Goal: Task Accomplishment & Management: Use online tool/utility

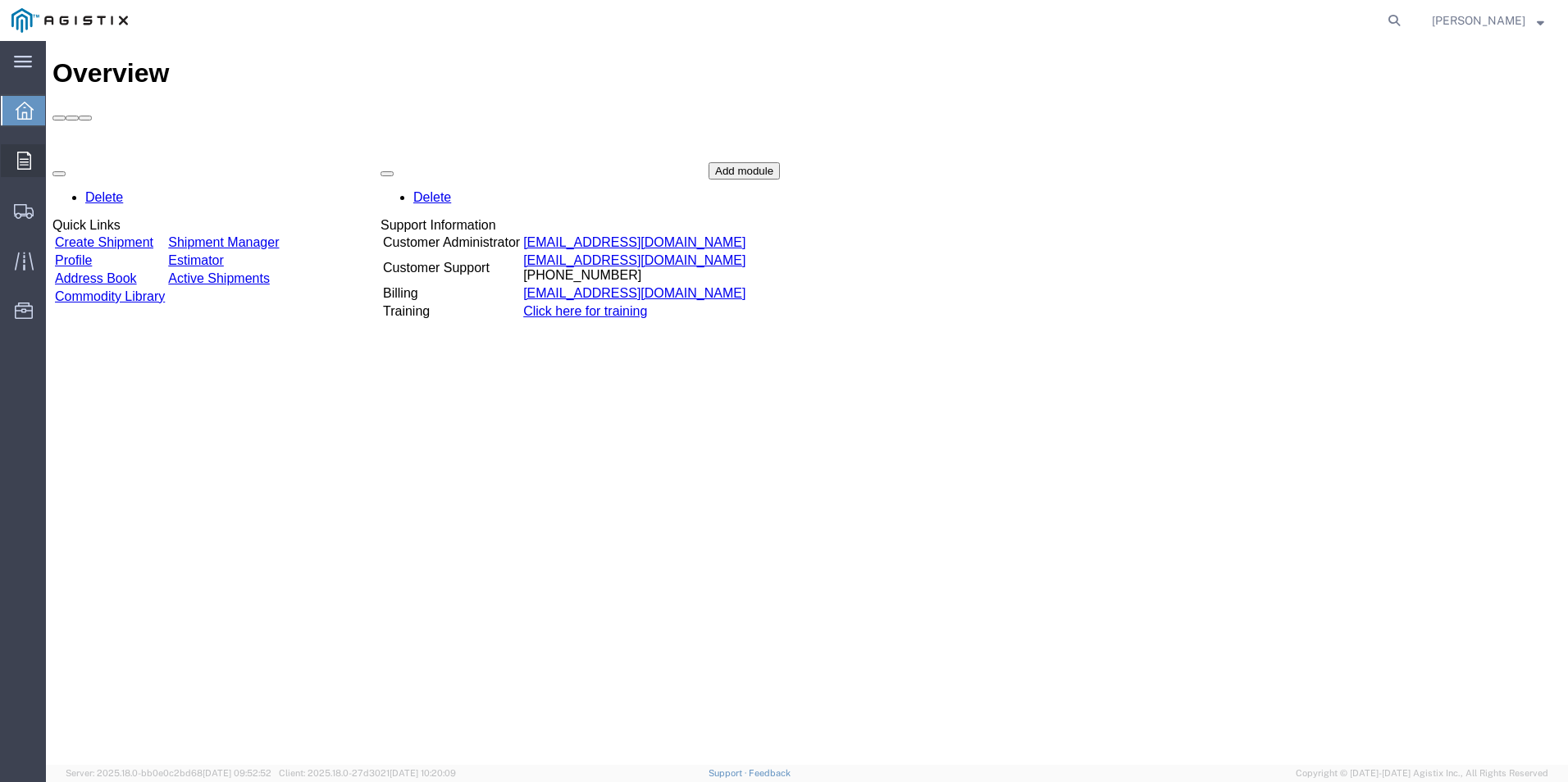
click at [20, 152] on icon at bounding box center [24, 160] width 14 height 18
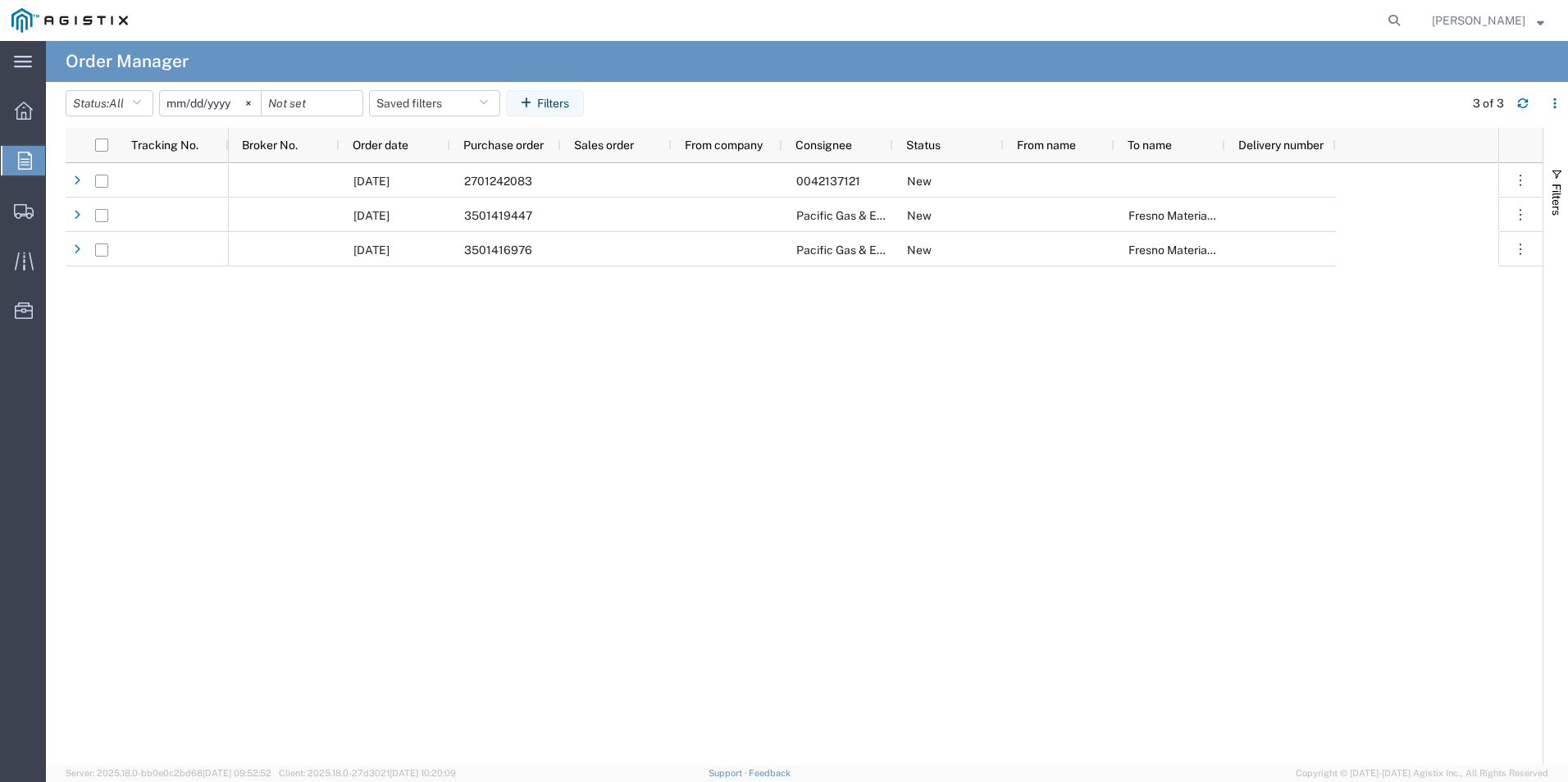
click at [231, 105] on input "[DATE]" at bounding box center [210, 103] width 101 height 24
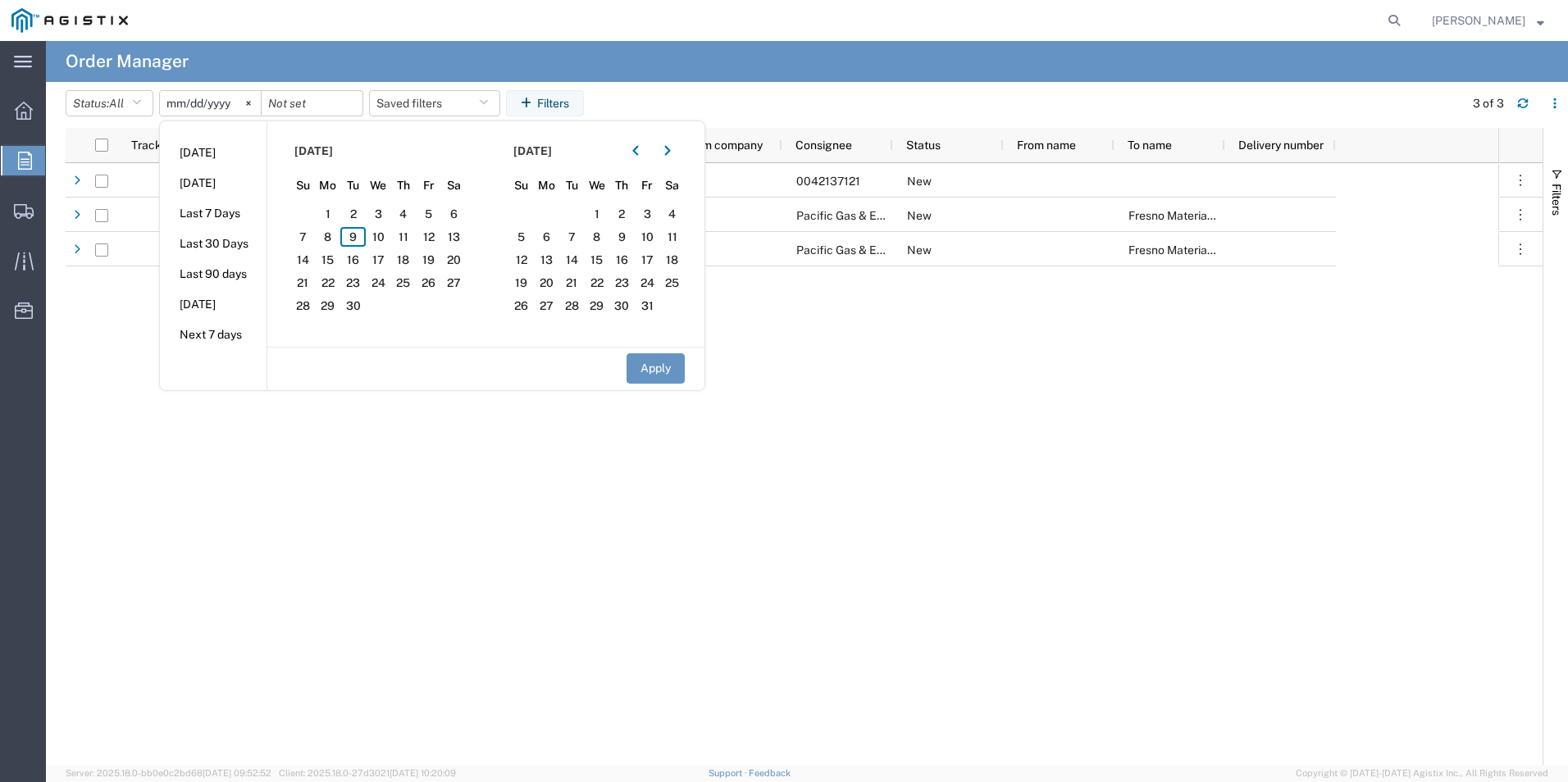
click at [185, 453] on div "[DATE] 2701242083 0042137121 New [DATE] 3501419447 Pacific Gas & Electric Compa…" at bounding box center [804, 464] width 1477 height 601
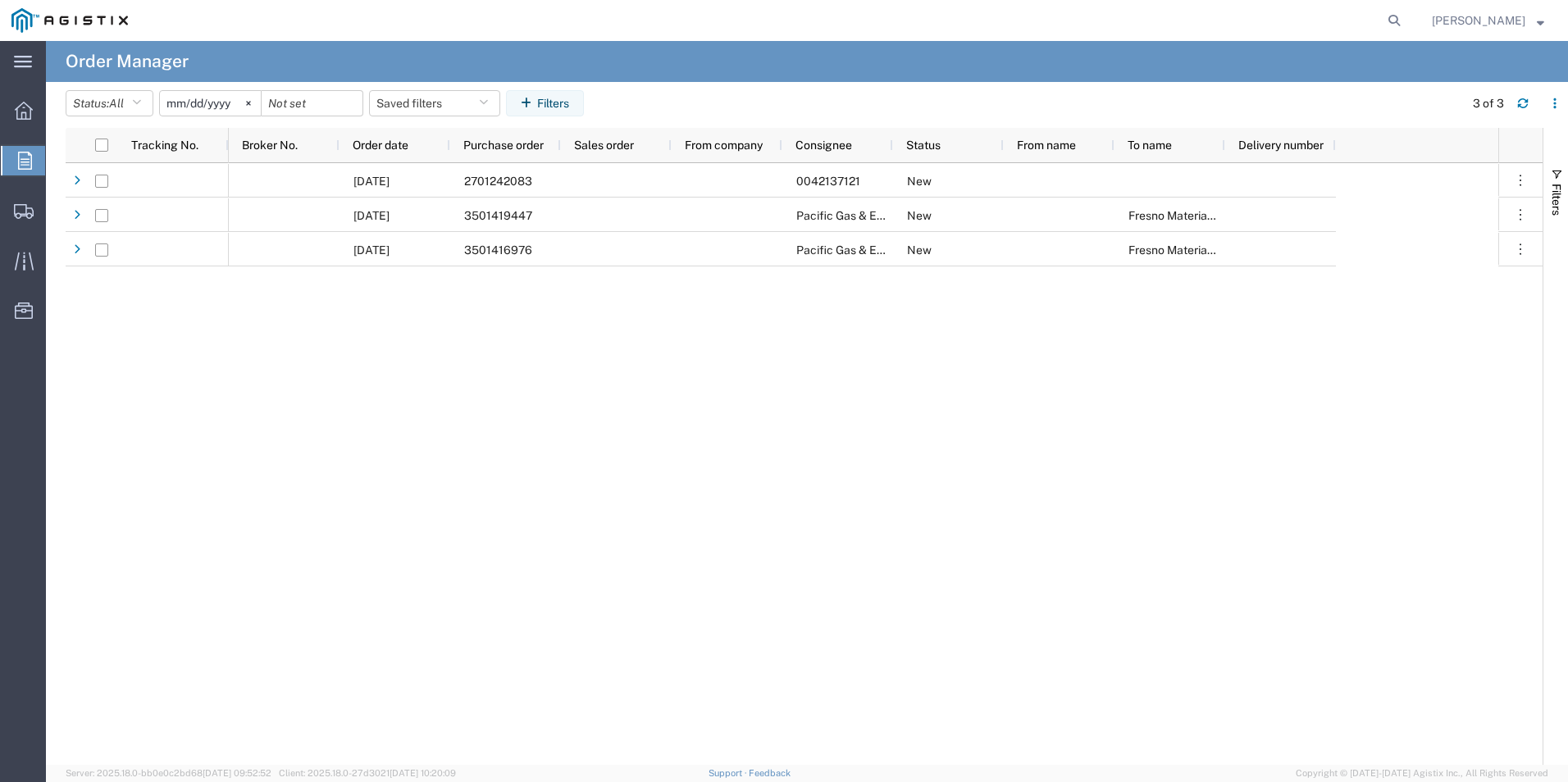
click at [201, 108] on input "[DATE]" at bounding box center [210, 103] width 101 height 24
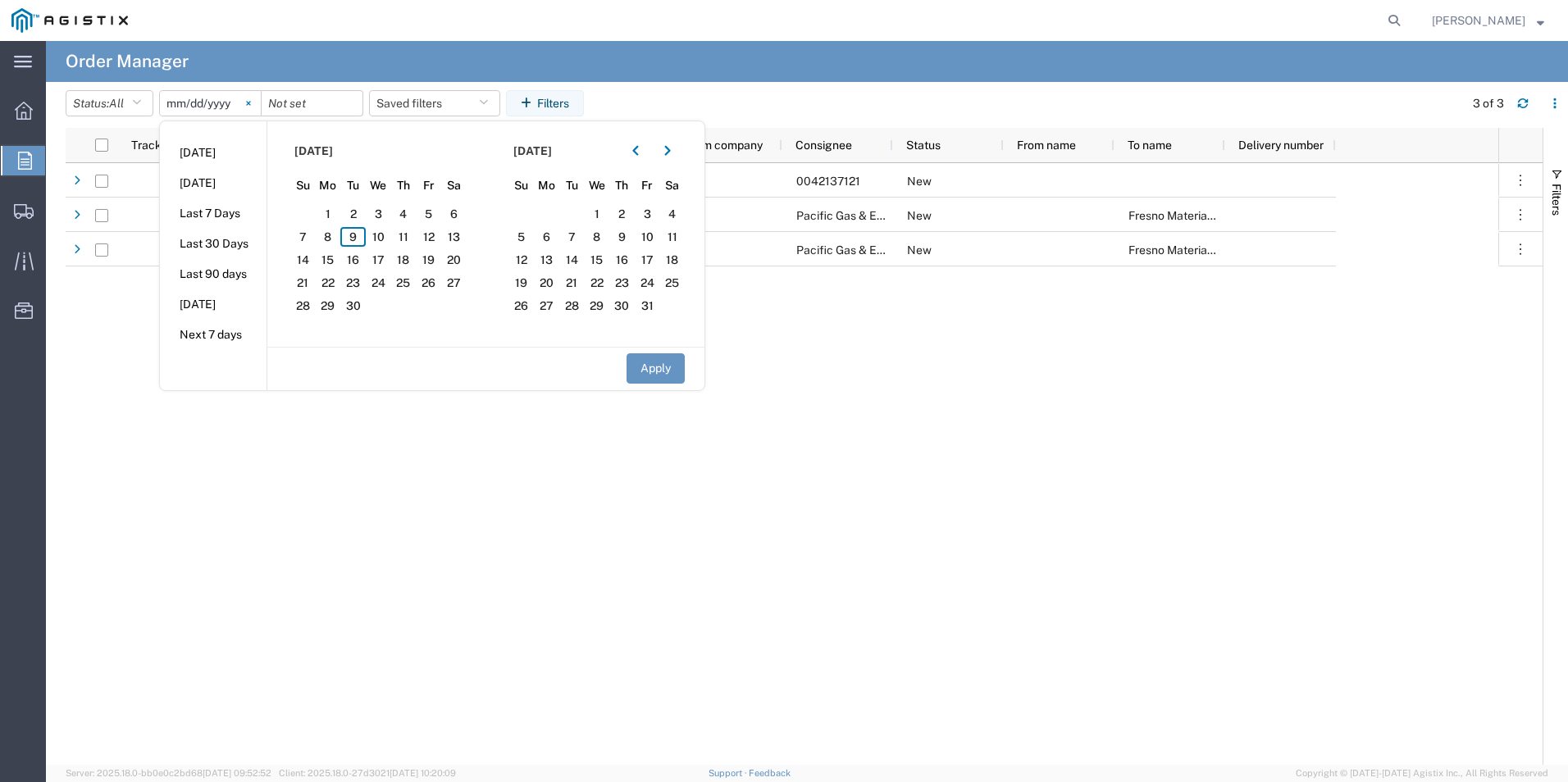
click at [251, 100] on icon at bounding box center [248, 103] width 5 height 5
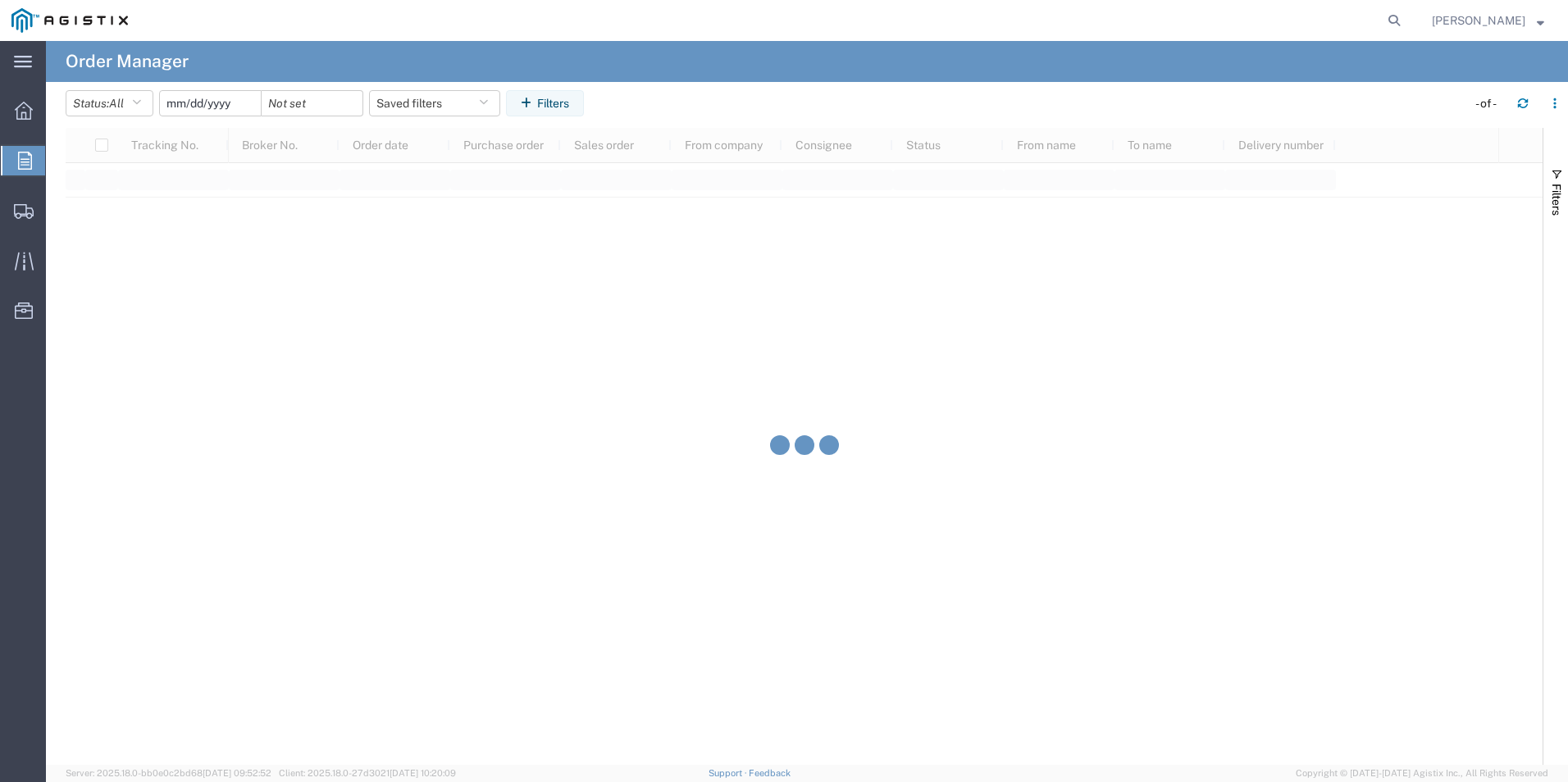
click at [237, 104] on input "date" at bounding box center [210, 103] width 101 height 24
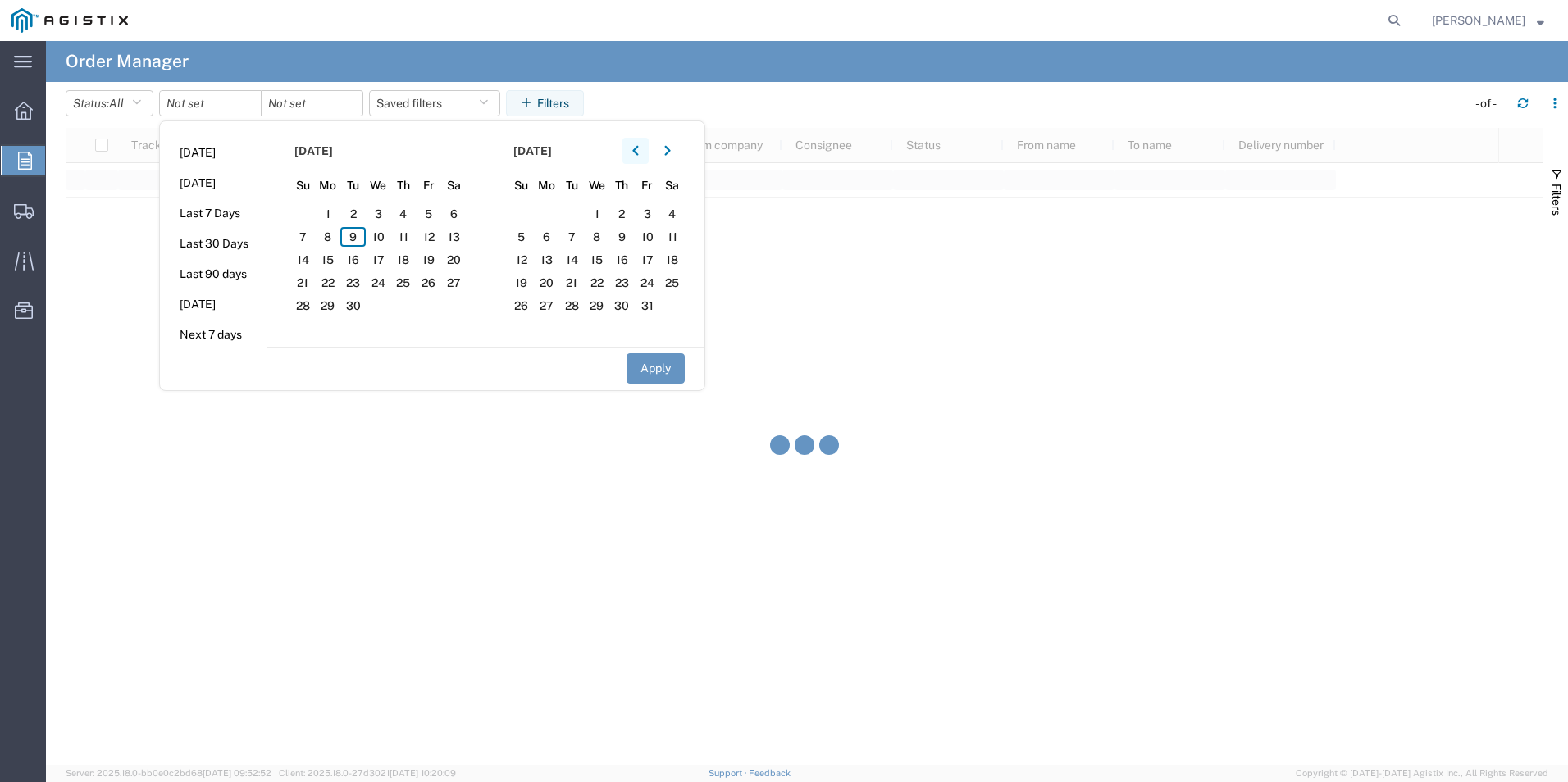
click at [639, 149] on icon "button" at bounding box center [635, 151] width 7 height 12
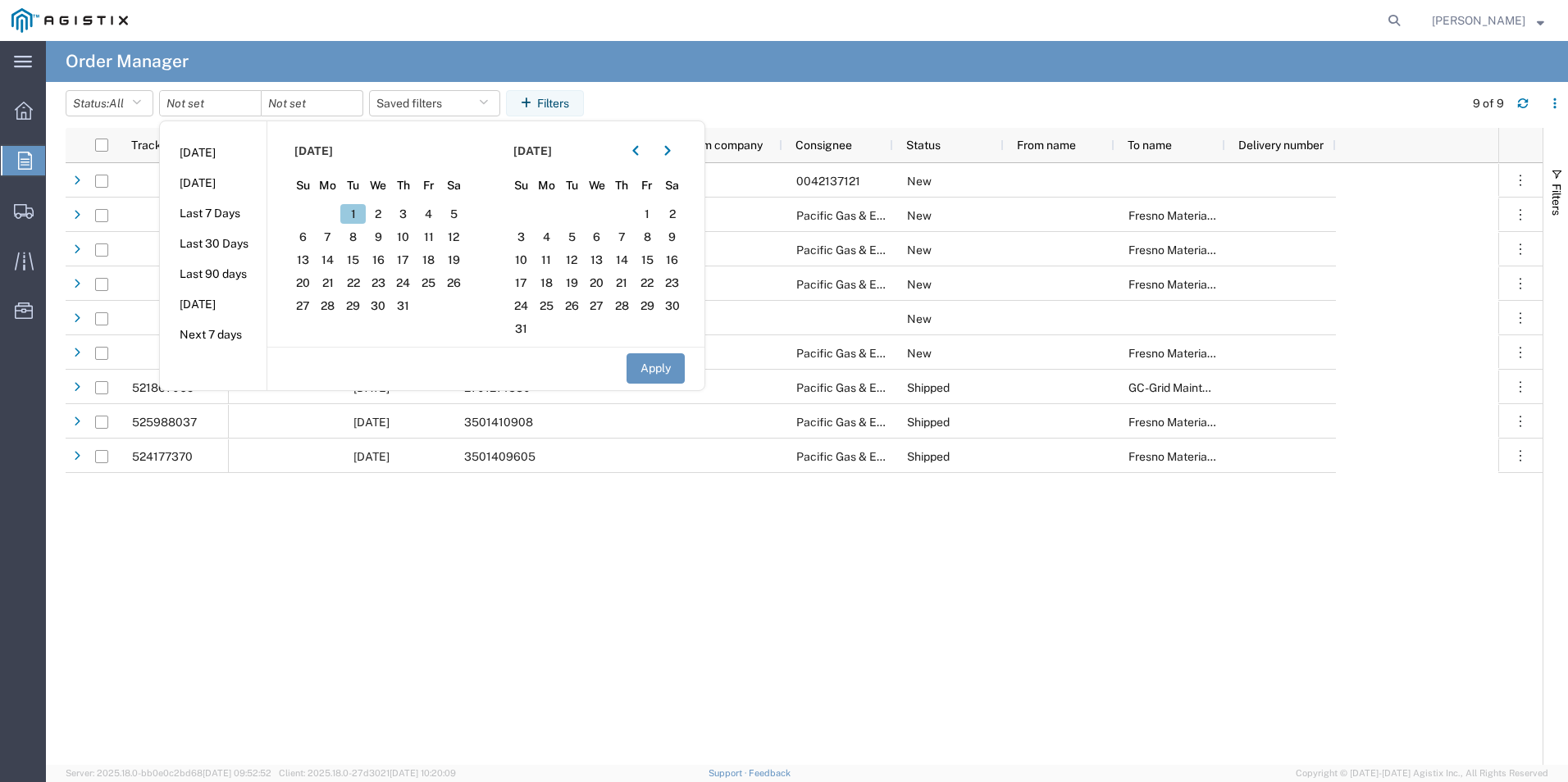
click at [358, 216] on span "1" at bounding box center [353, 214] width 25 height 19
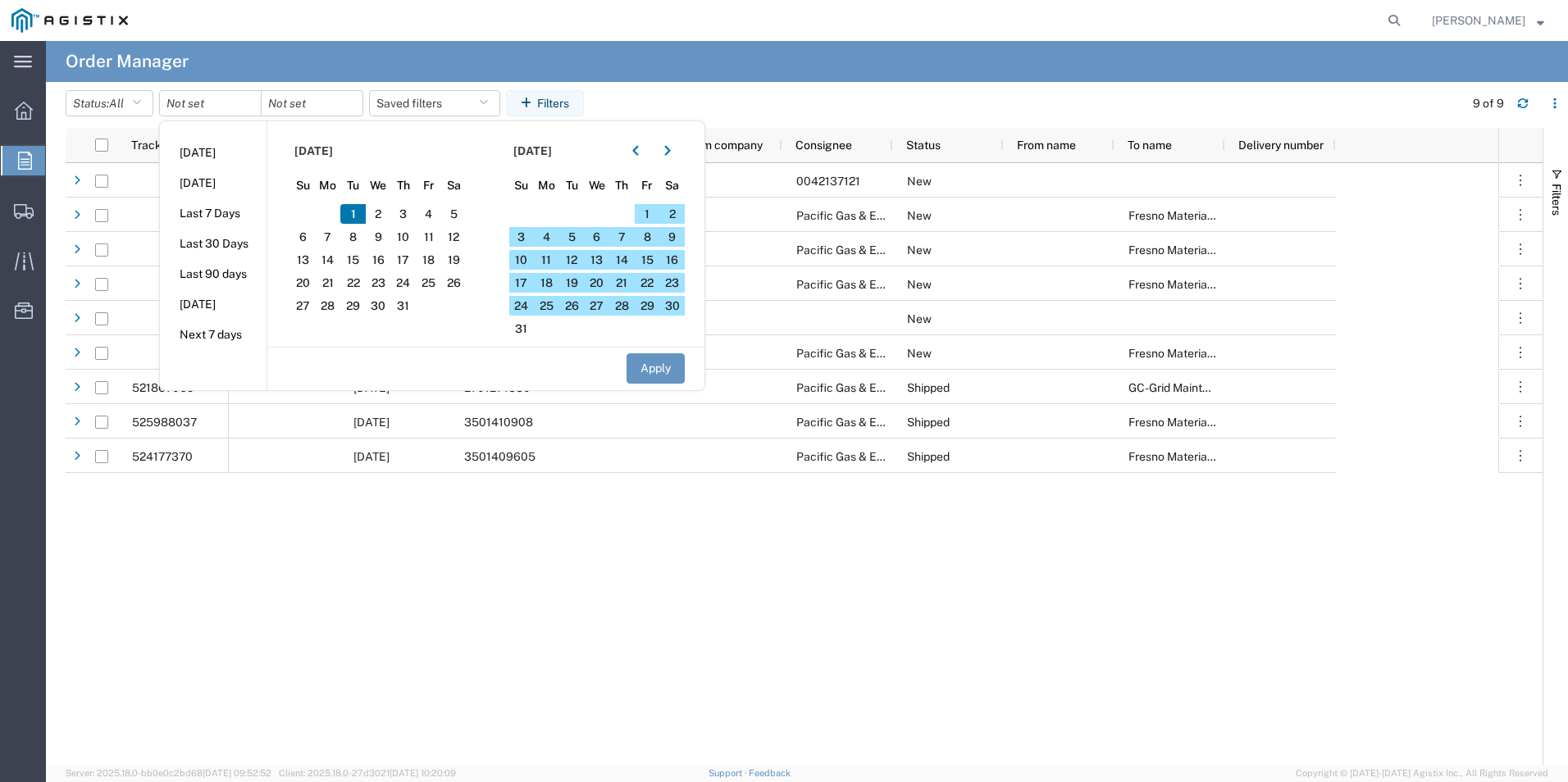
click at [355, 208] on span "1" at bounding box center [353, 214] width 25 height 19
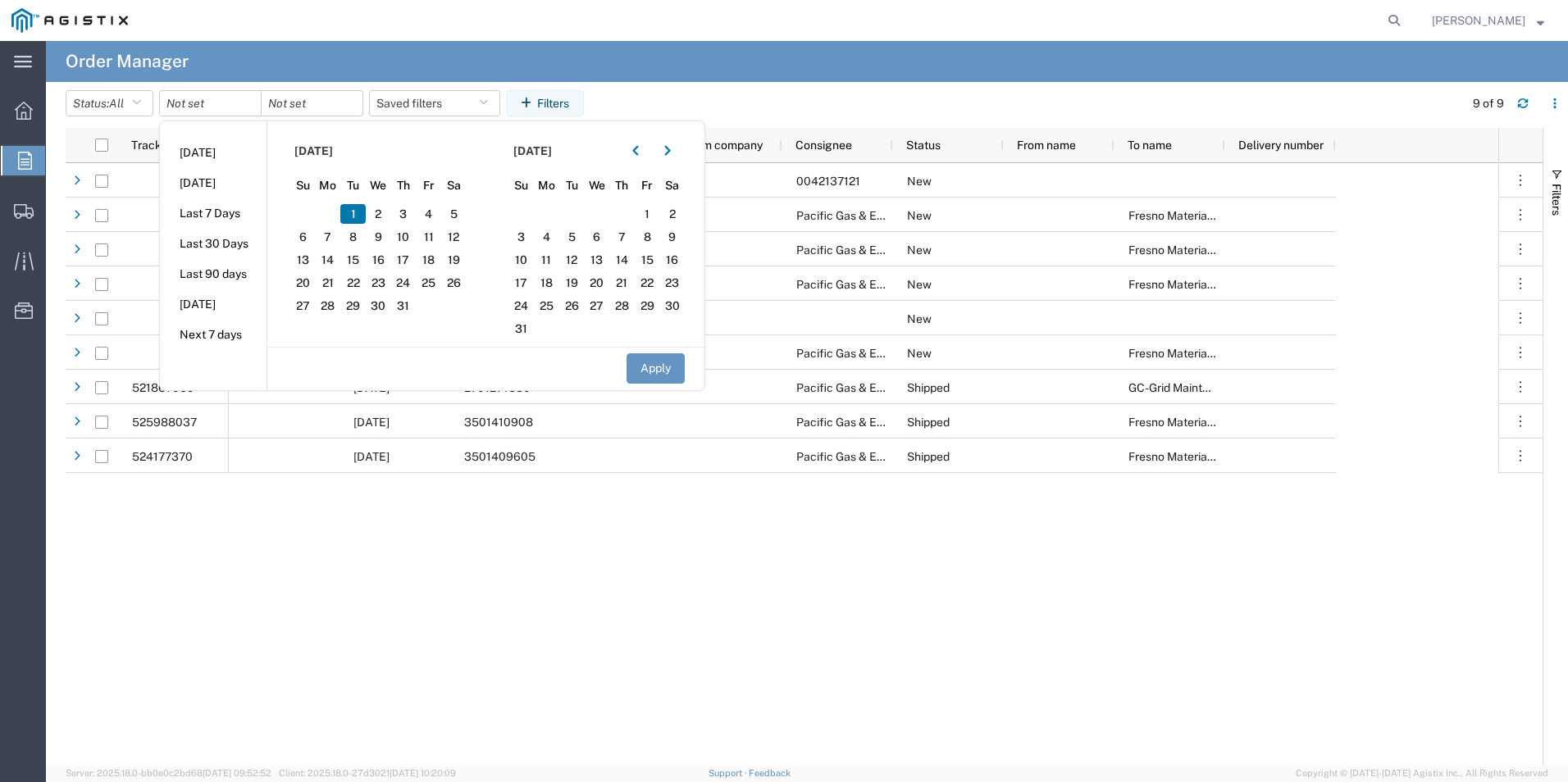
click at [355, 207] on span "1" at bounding box center [353, 214] width 25 height 19
click at [638, 371] on button "Apply" at bounding box center [656, 368] width 58 height 30
type input "[DATE]"
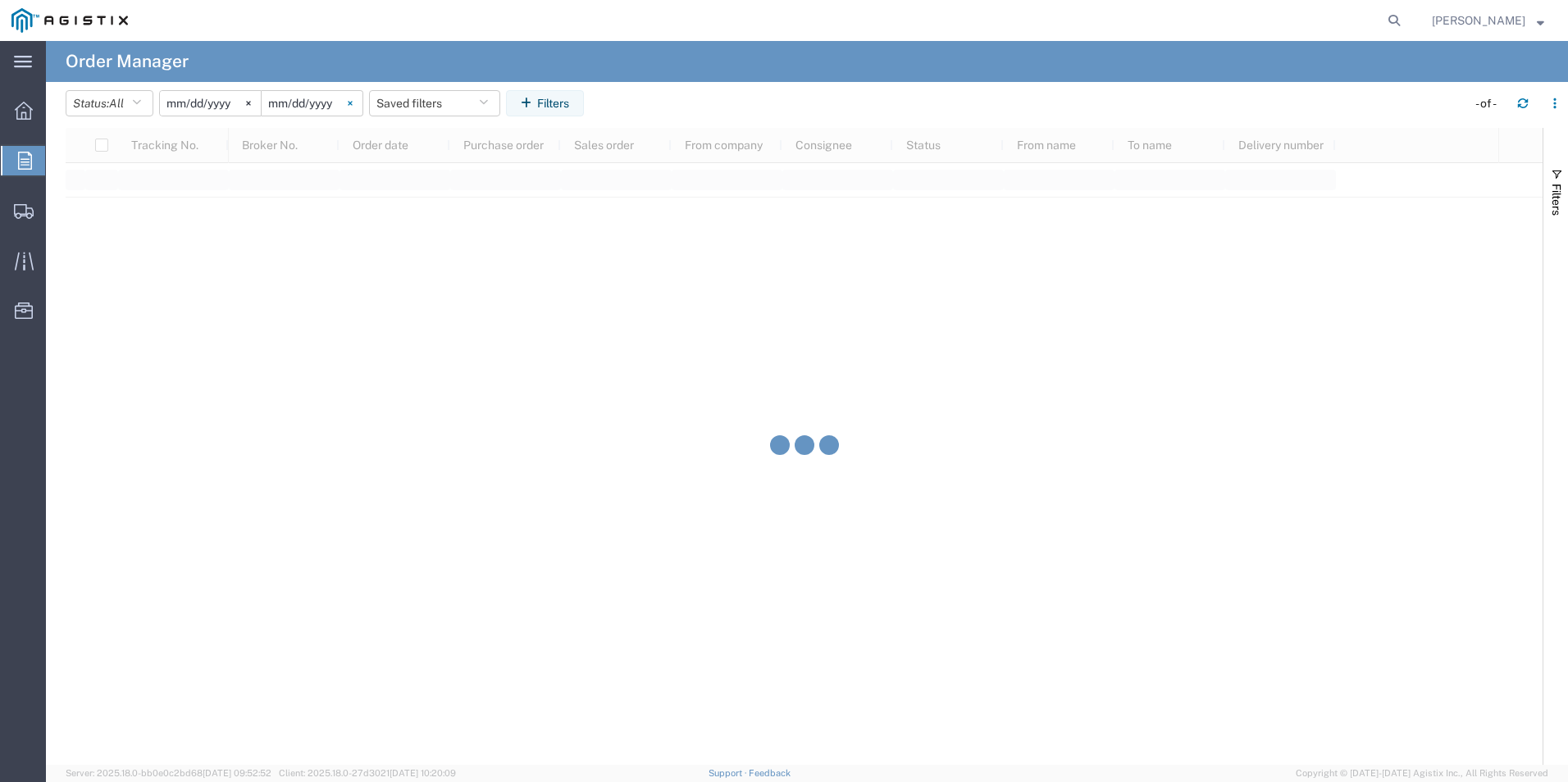
click at [362, 105] on svg-icon at bounding box center [350, 103] width 24 height 24
click at [355, 104] on div at bounding box center [313, 103] width 101 height 26
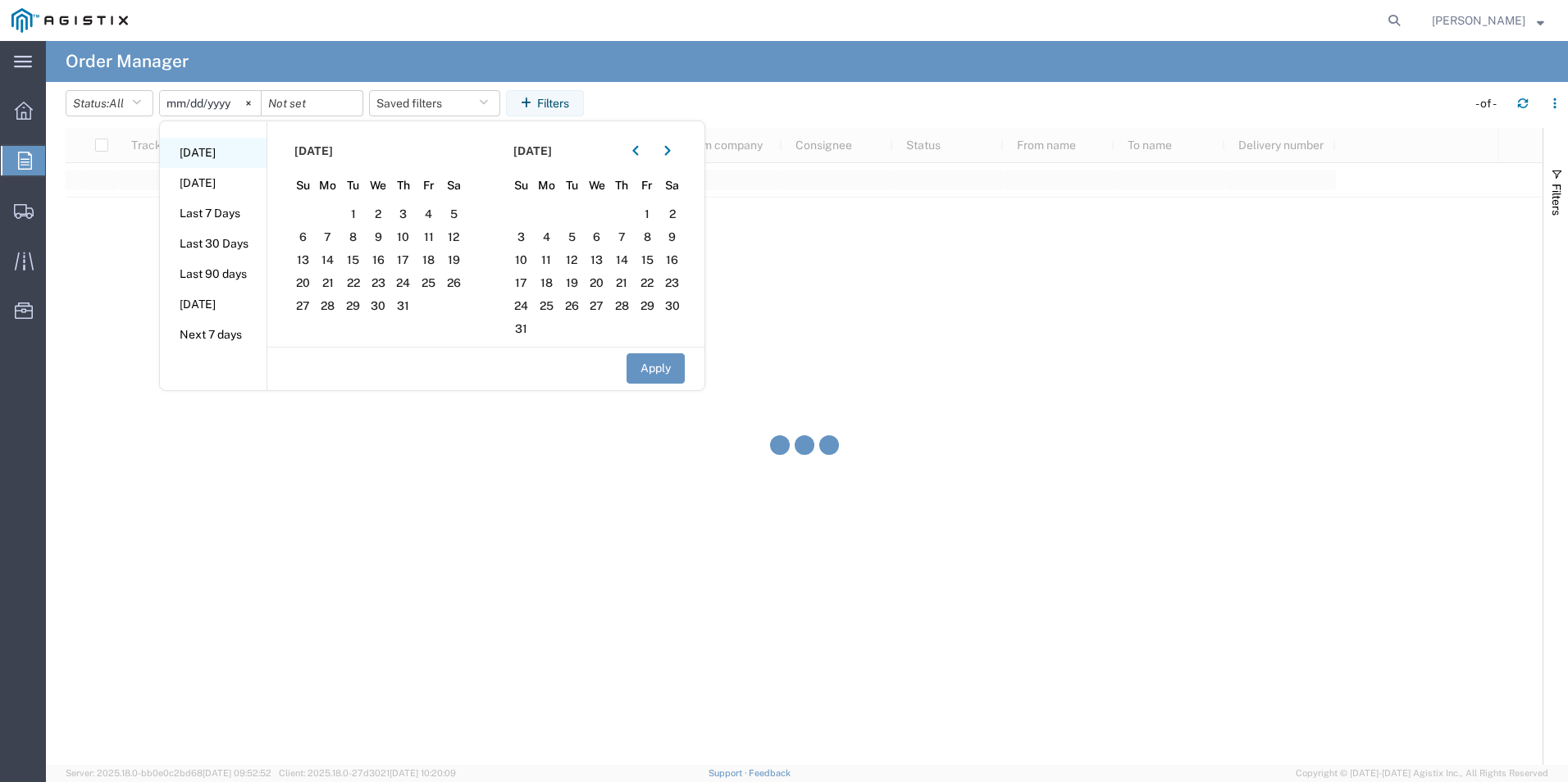
click at [241, 154] on li "[DATE]" at bounding box center [213, 153] width 106 height 30
type input "[DATE]"
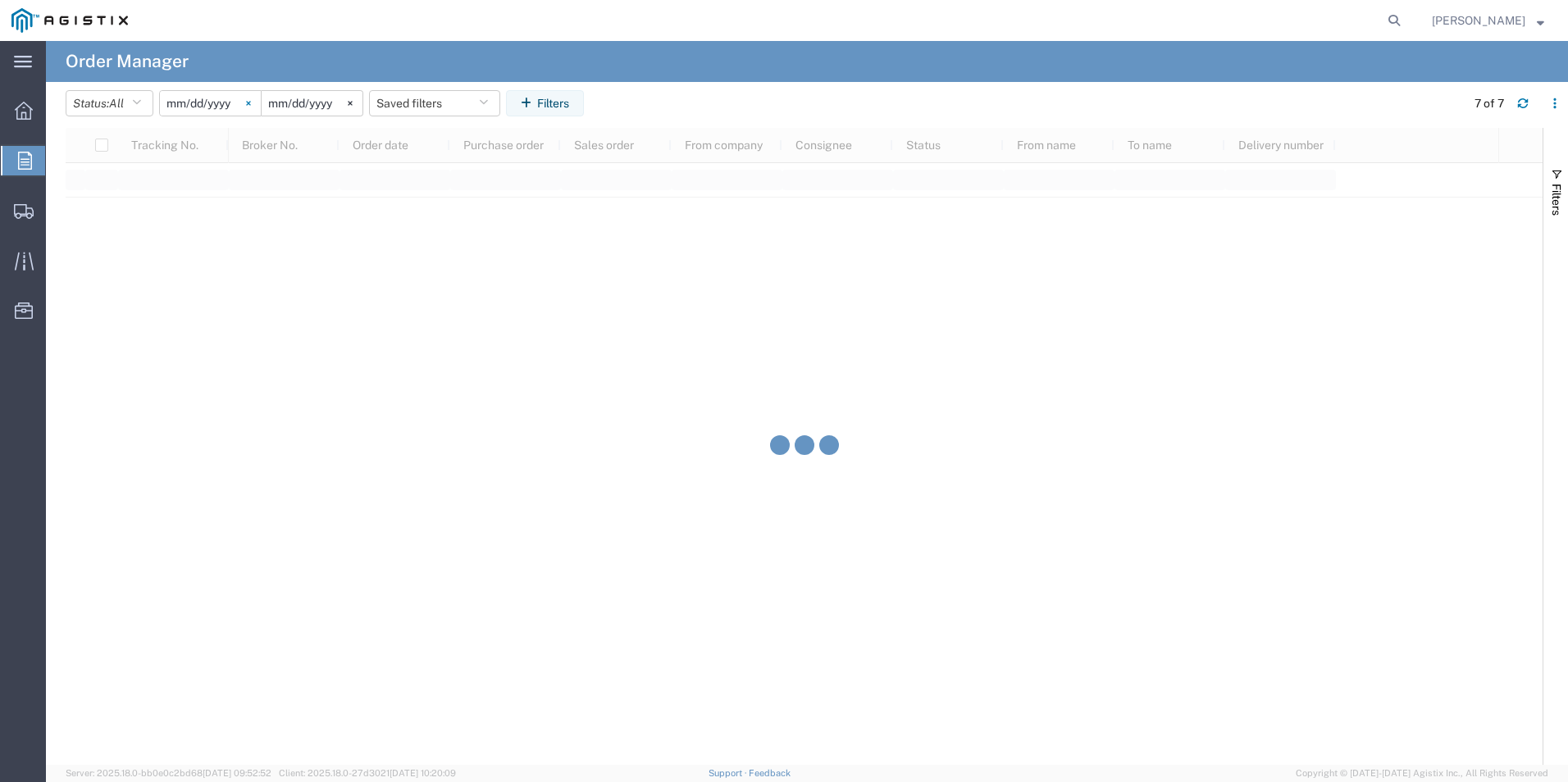
click at [250, 103] on icon at bounding box center [248, 102] width 4 height 4
click at [253, 103] on div at bounding box center [210, 103] width 102 height 26
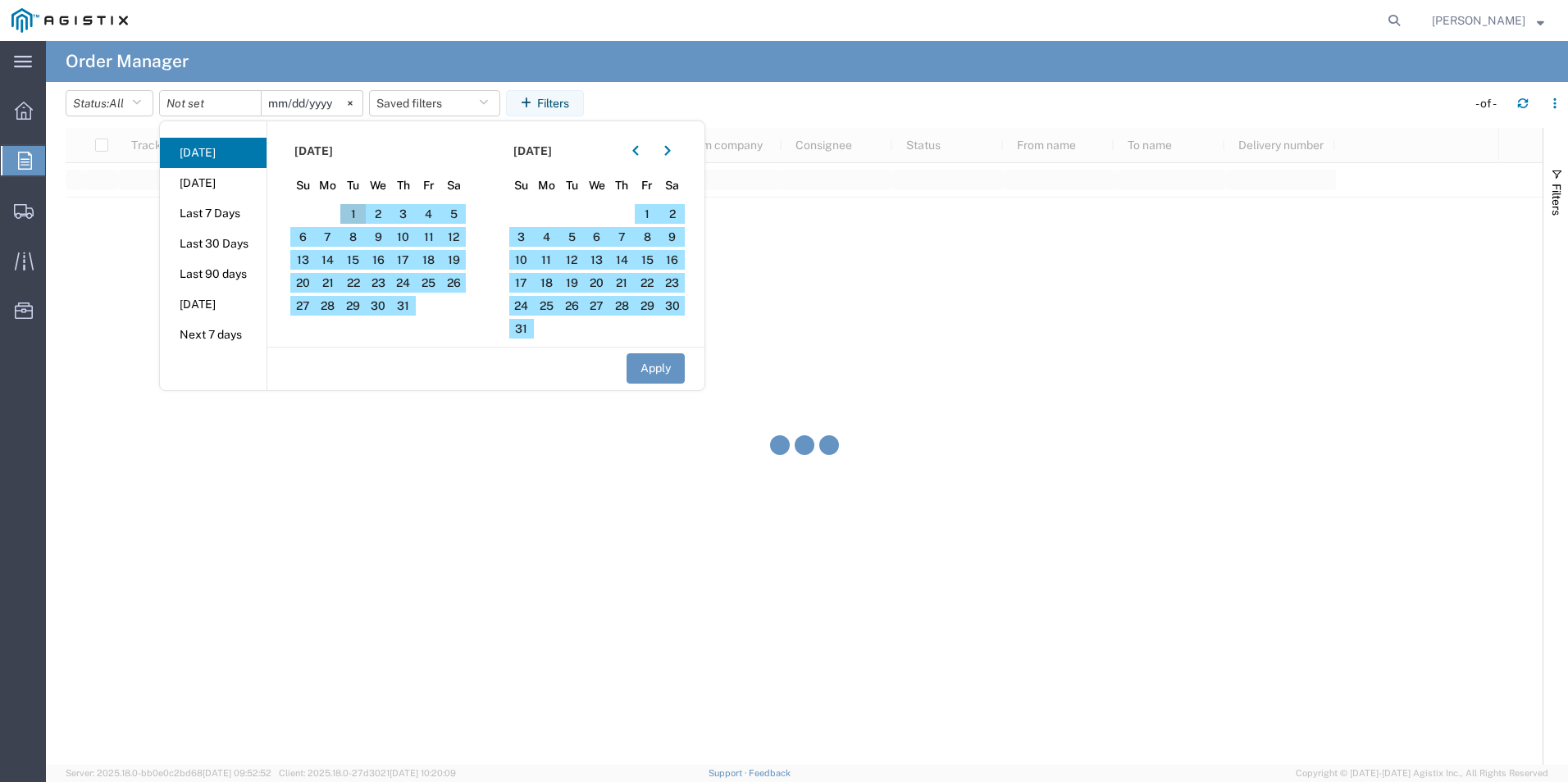
click at [353, 209] on span "1" at bounding box center [353, 214] width 25 height 19
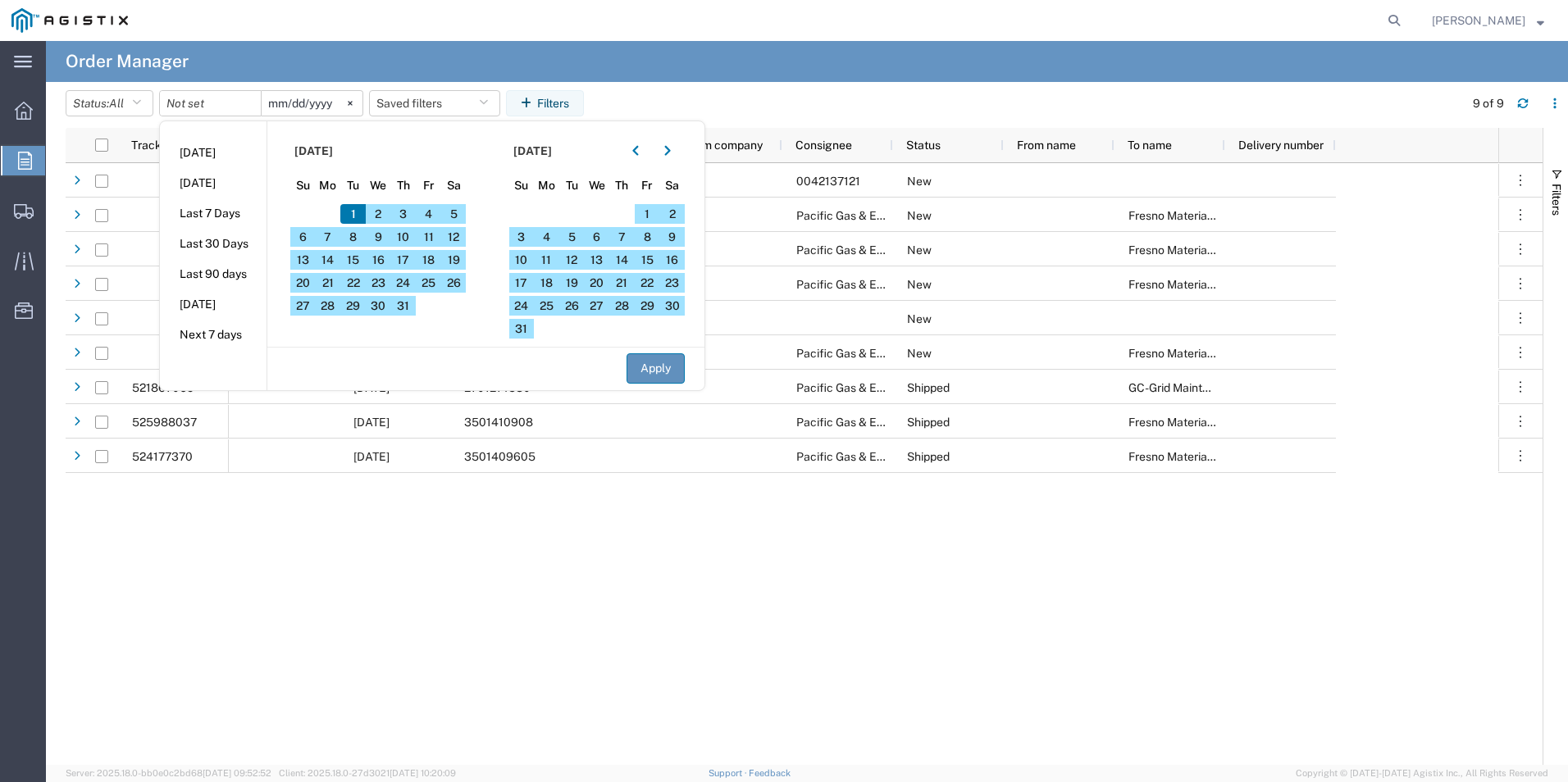
click at [634, 361] on button "Apply" at bounding box center [656, 368] width 58 height 30
type input "[DATE]"
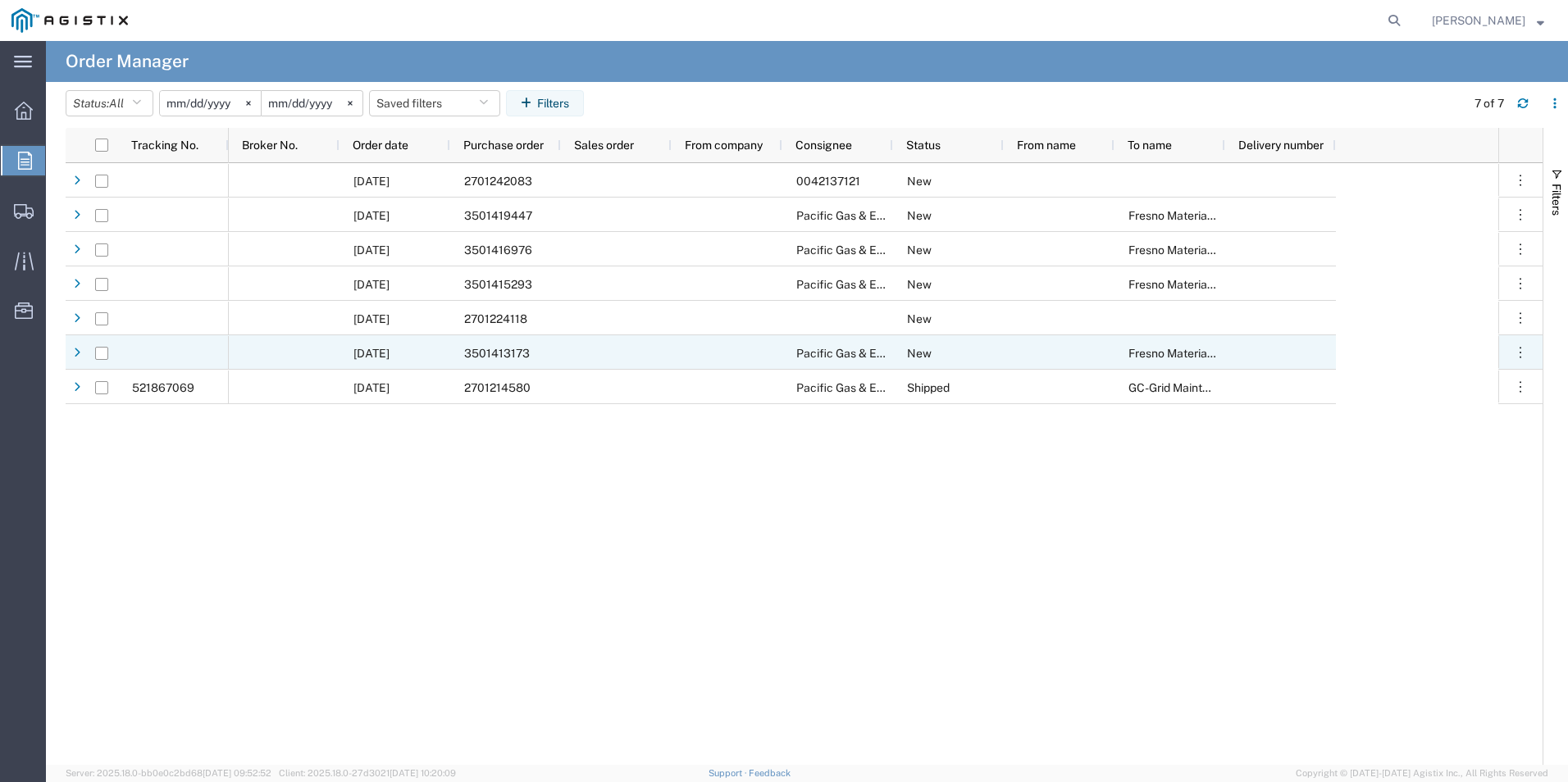
click at [419, 357] on div "[DATE]" at bounding box center [395, 352] width 111 height 35
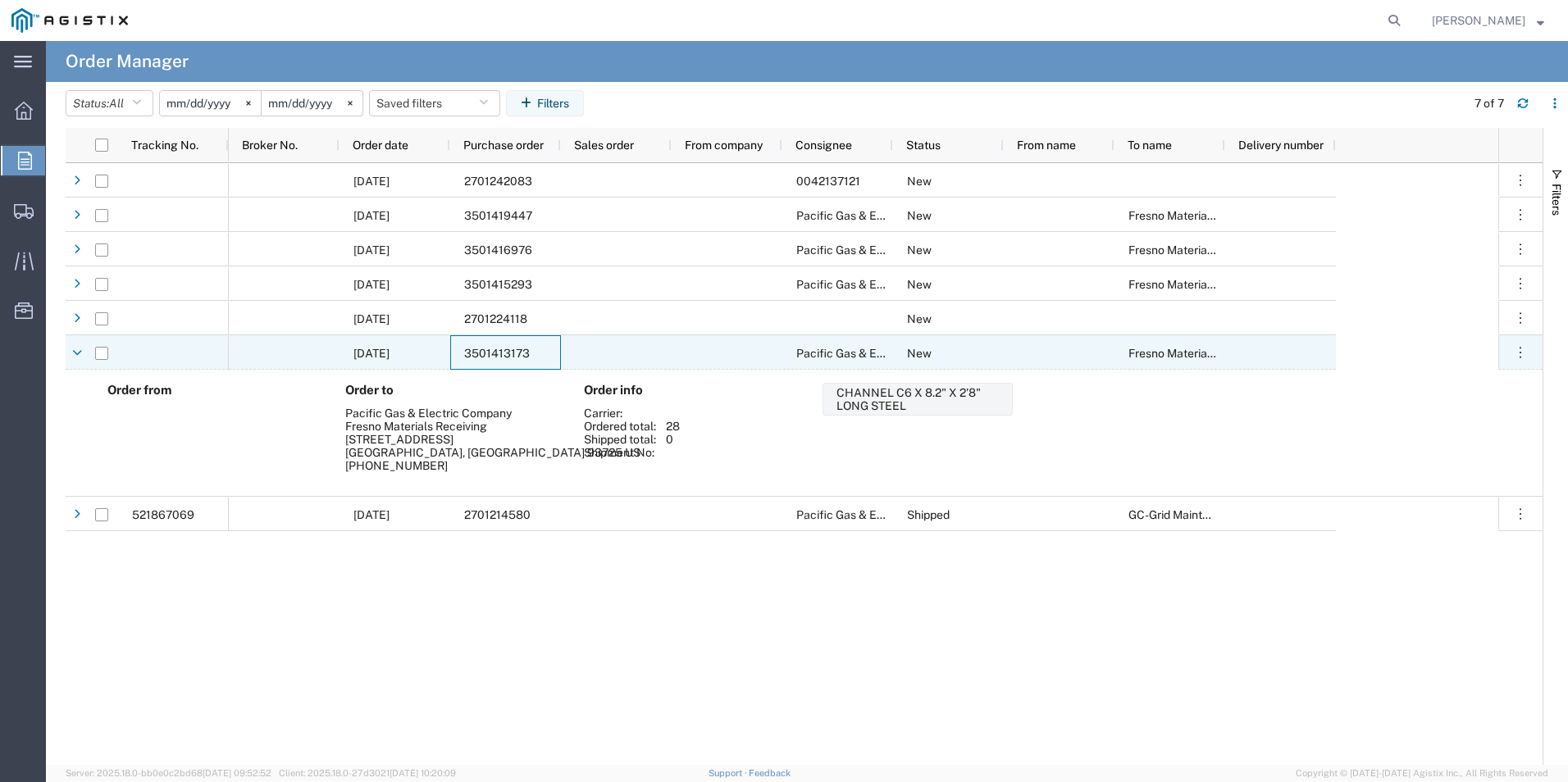
click at [487, 349] on span "3501413173" at bounding box center [497, 354] width 66 height 14
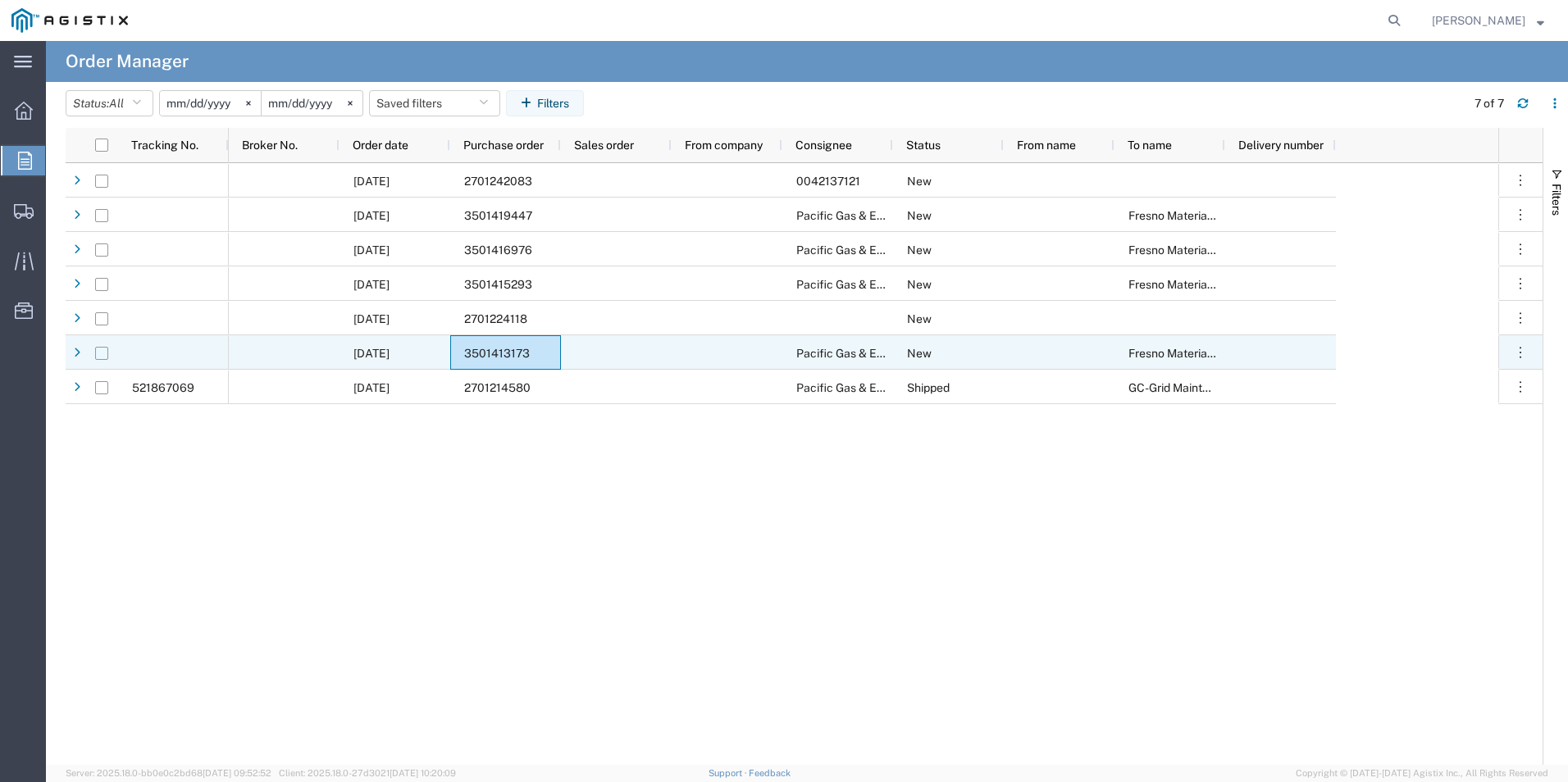
click at [99, 358] on input "Press Space to toggle row selection (unchecked)" at bounding box center [102, 354] width 14 height 14
checkbox input "true"
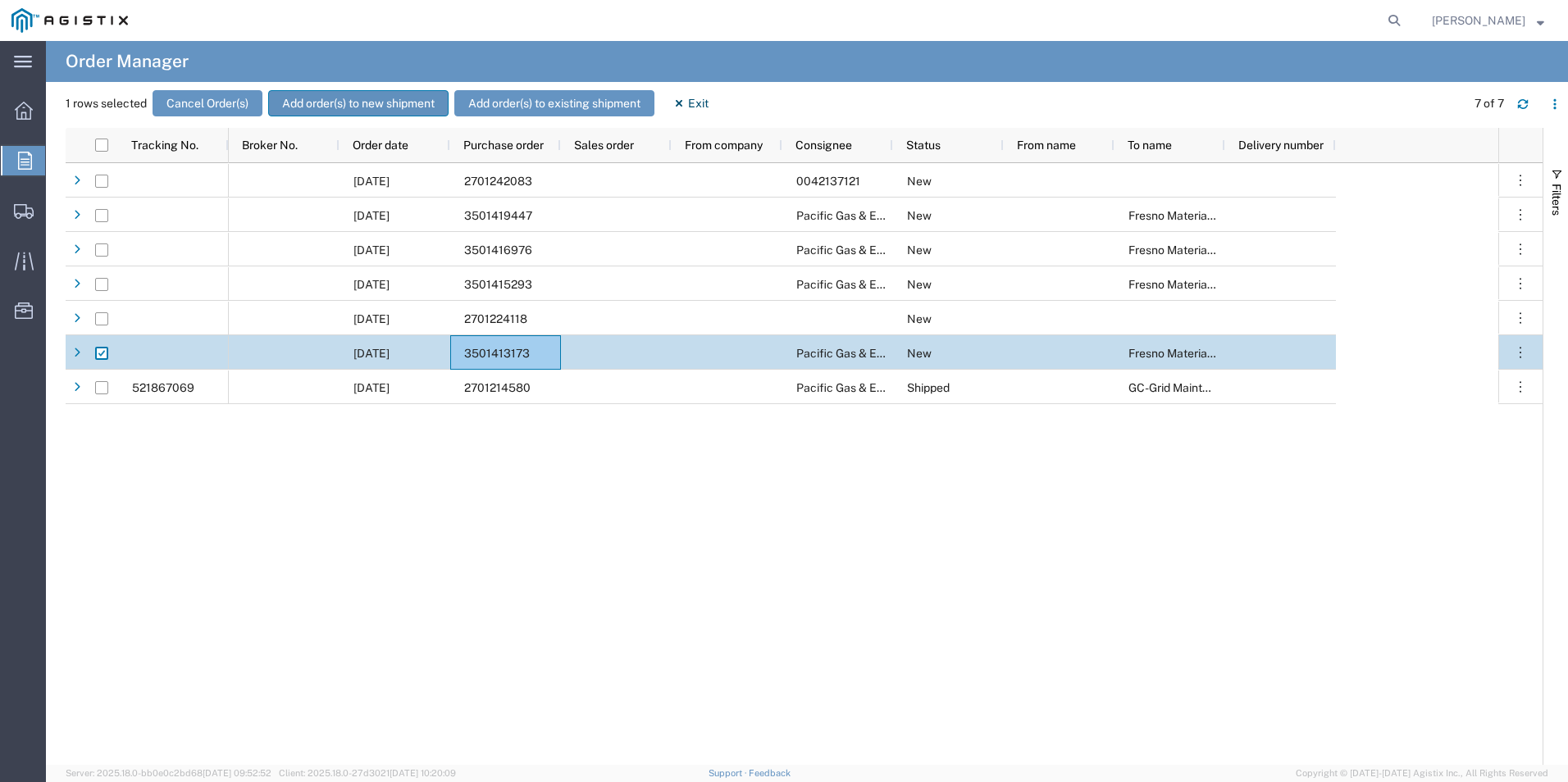
click at [308, 106] on button "Add order(s) to new shipment" at bounding box center [358, 103] width 181 height 26
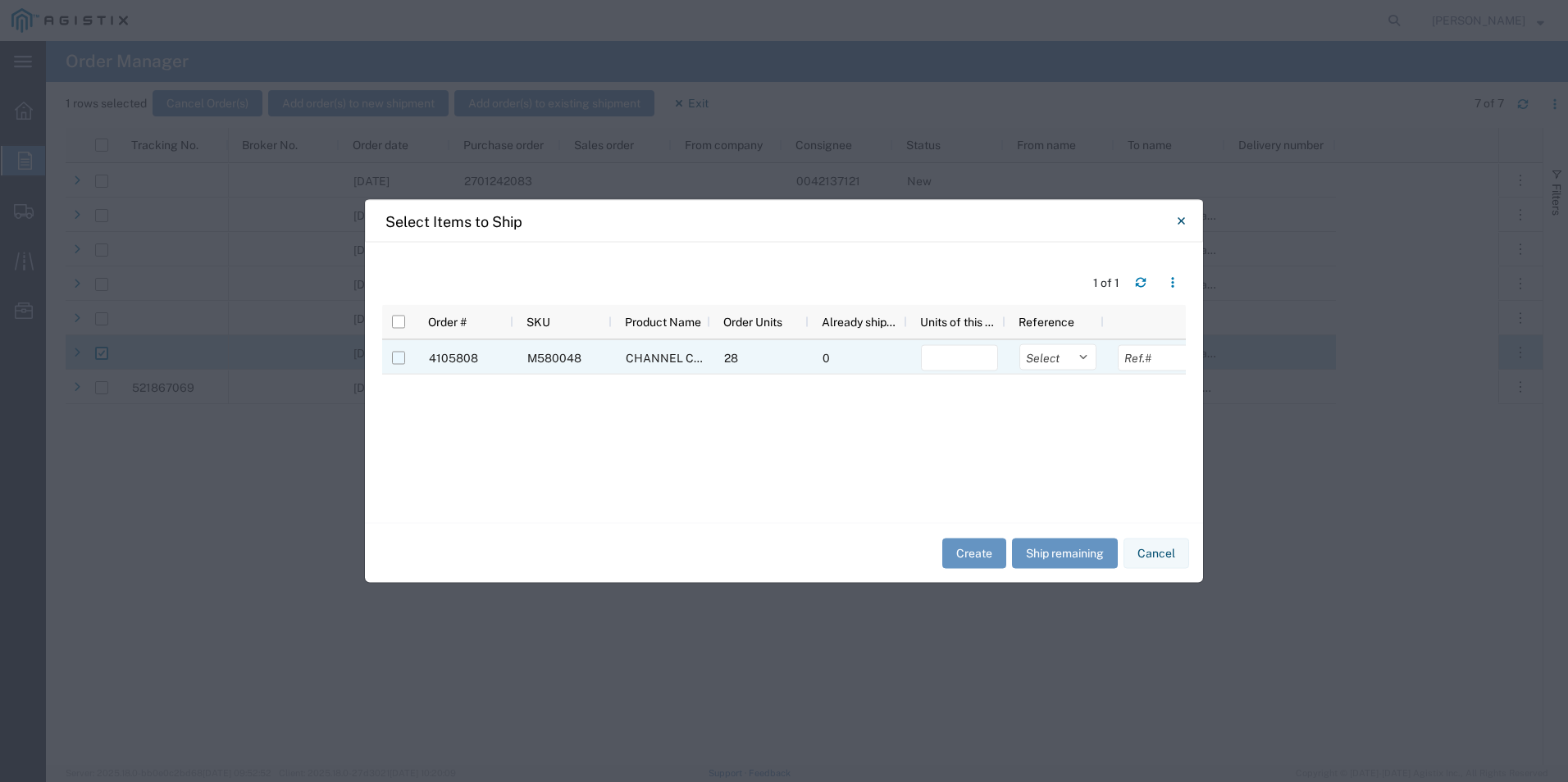
click at [405, 351] on input "Press Space to toggle row selection (unchecked)" at bounding box center [399, 358] width 14 height 14
checkbox input "true"
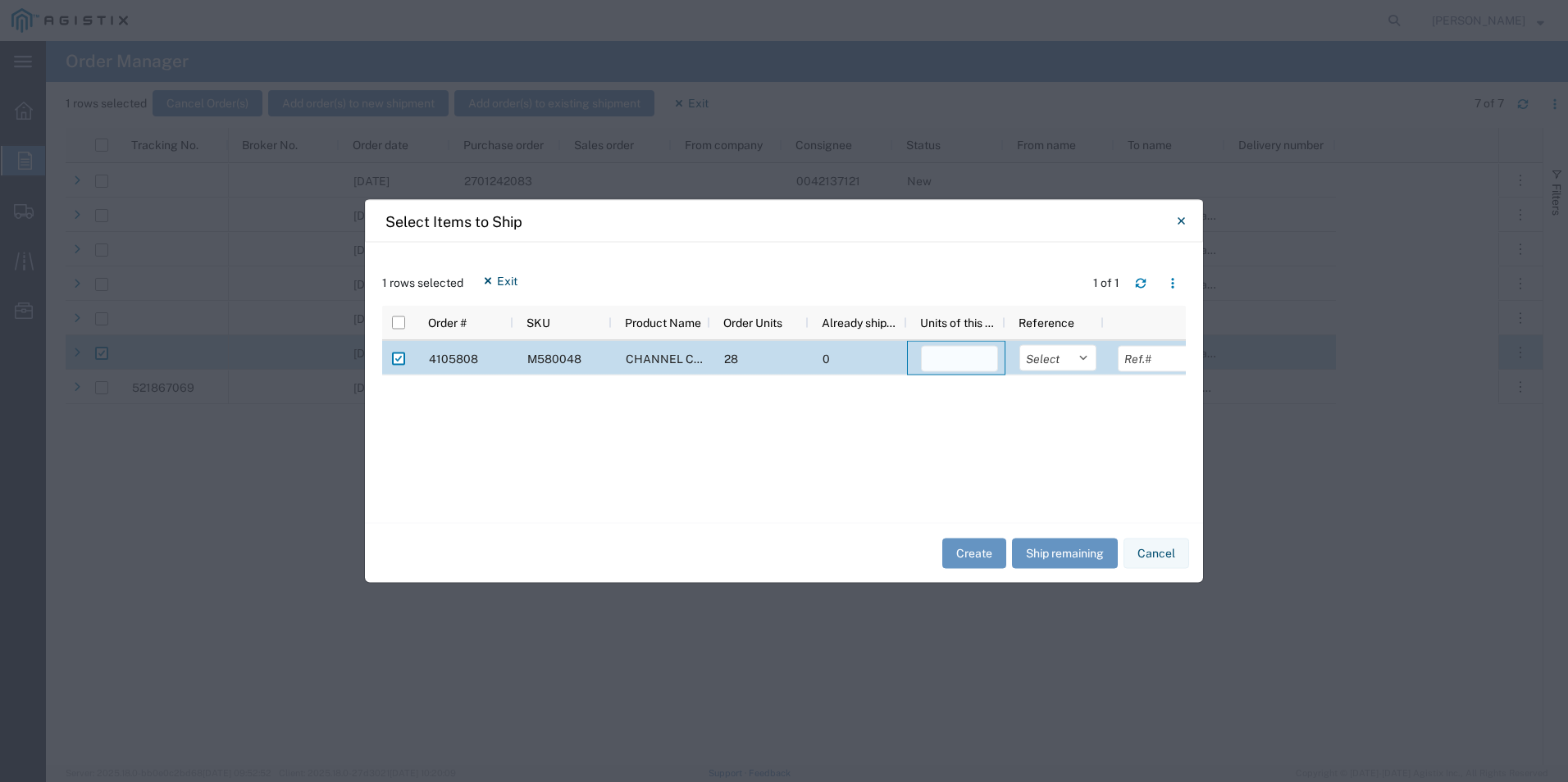
click at [941, 356] on input "number" at bounding box center [959, 359] width 77 height 26
type input "28"
click at [1039, 357] on select "Select Purchase Order Delivery Number" at bounding box center [1057, 358] width 77 height 26
select select "PURCHORD"
click at [1019, 345] on select "Select Purchase Order Delivery Number" at bounding box center [1057, 358] width 77 height 26
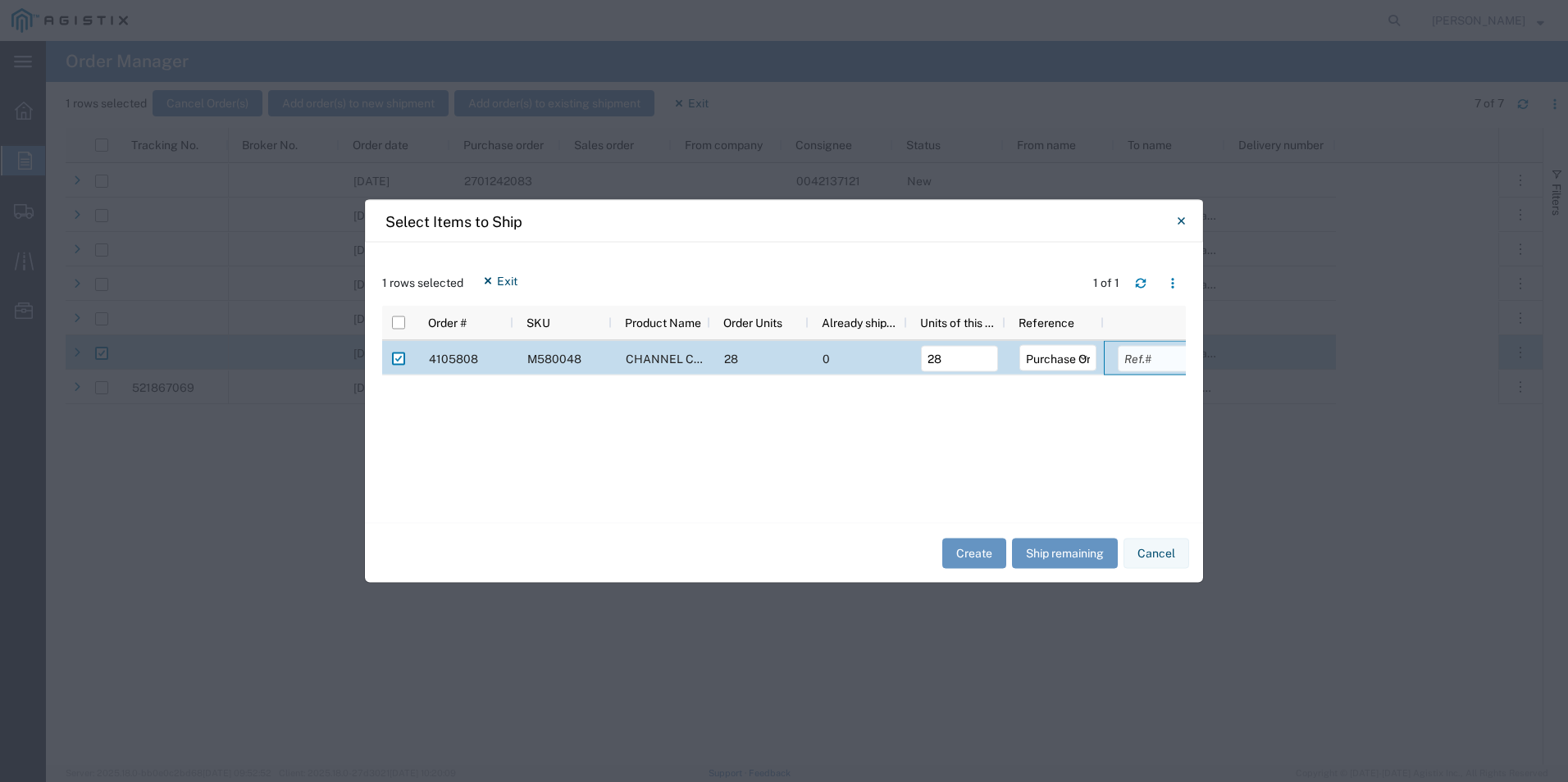
click at [1140, 351] on input "text" at bounding box center [1156, 359] width 77 height 26
click at [1133, 370] on input "text" at bounding box center [1156, 359] width 77 height 26
type input "3501413173"
click at [995, 549] on button "Create" at bounding box center [974, 553] width 64 height 30
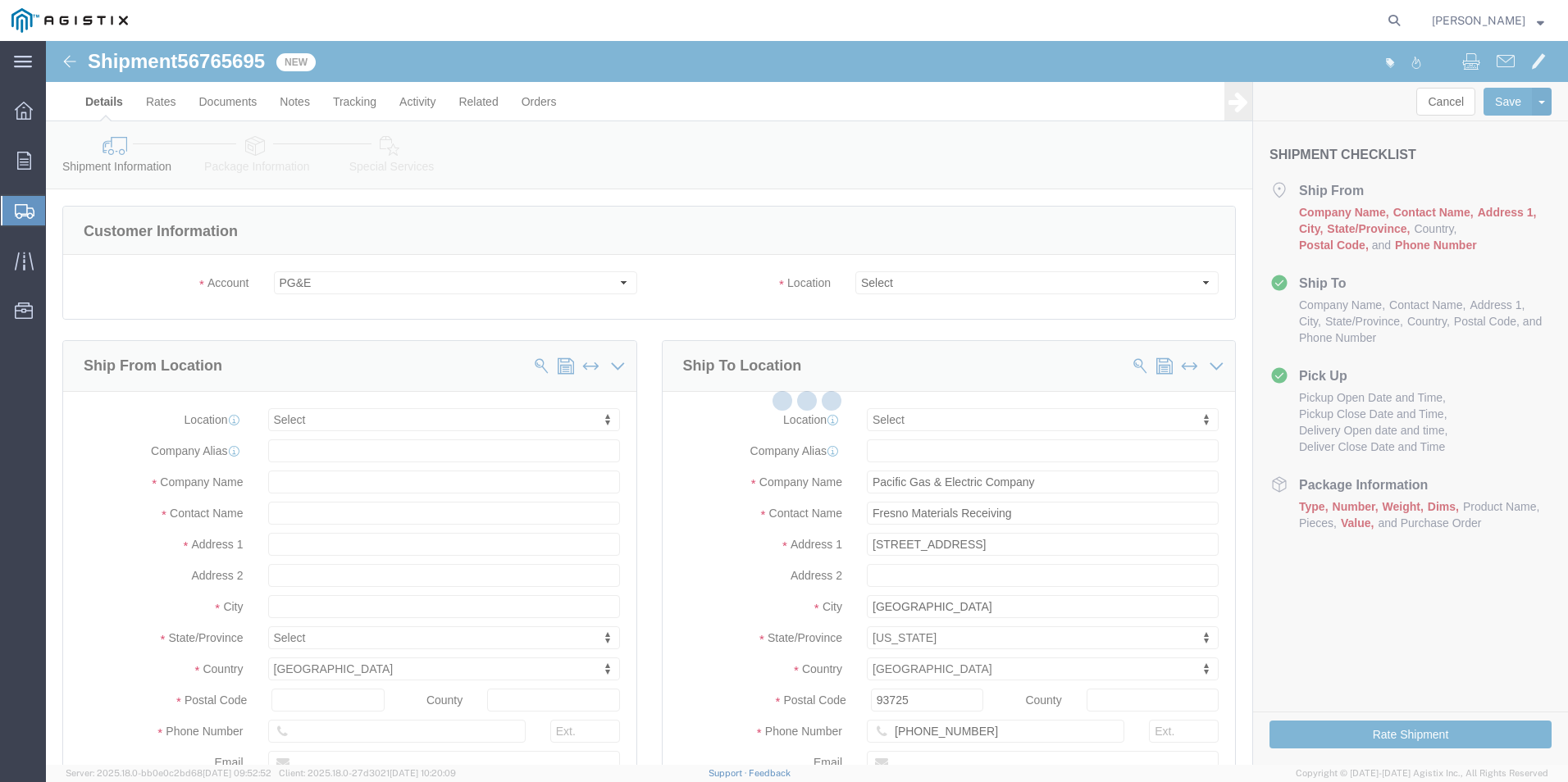
select select
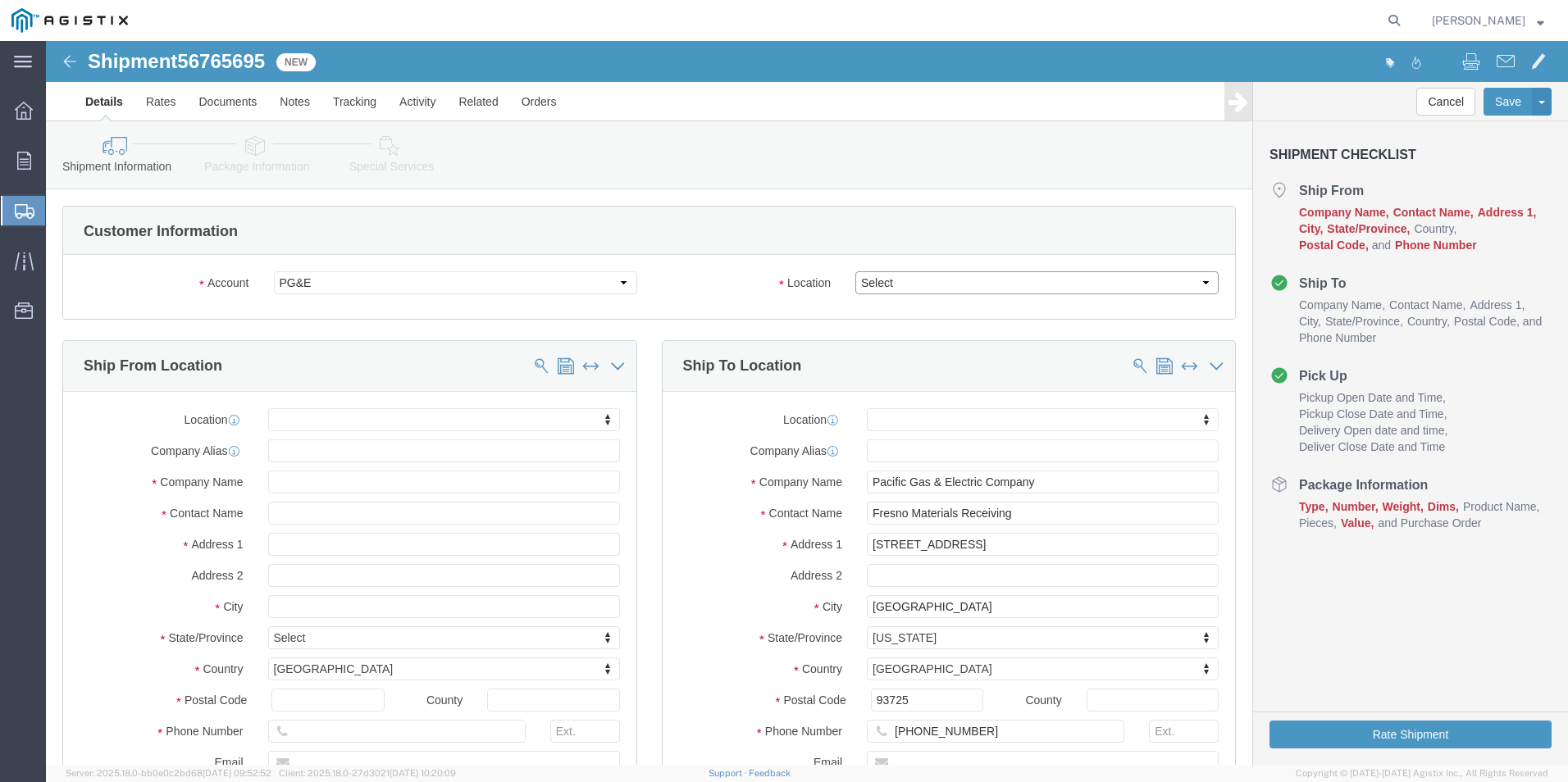
click select "Select All Others [GEOGRAPHIC_DATA] [GEOGRAPHIC_DATA] [GEOGRAPHIC_DATA] [GEOGRA…"
select select "19745"
click select "Select All Others [GEOGRAPHIC_DATA] [GEOGRAPHIC_DATA] [GEOGRAPHIC_DATA] [GEOGRA…"
click label "Location"
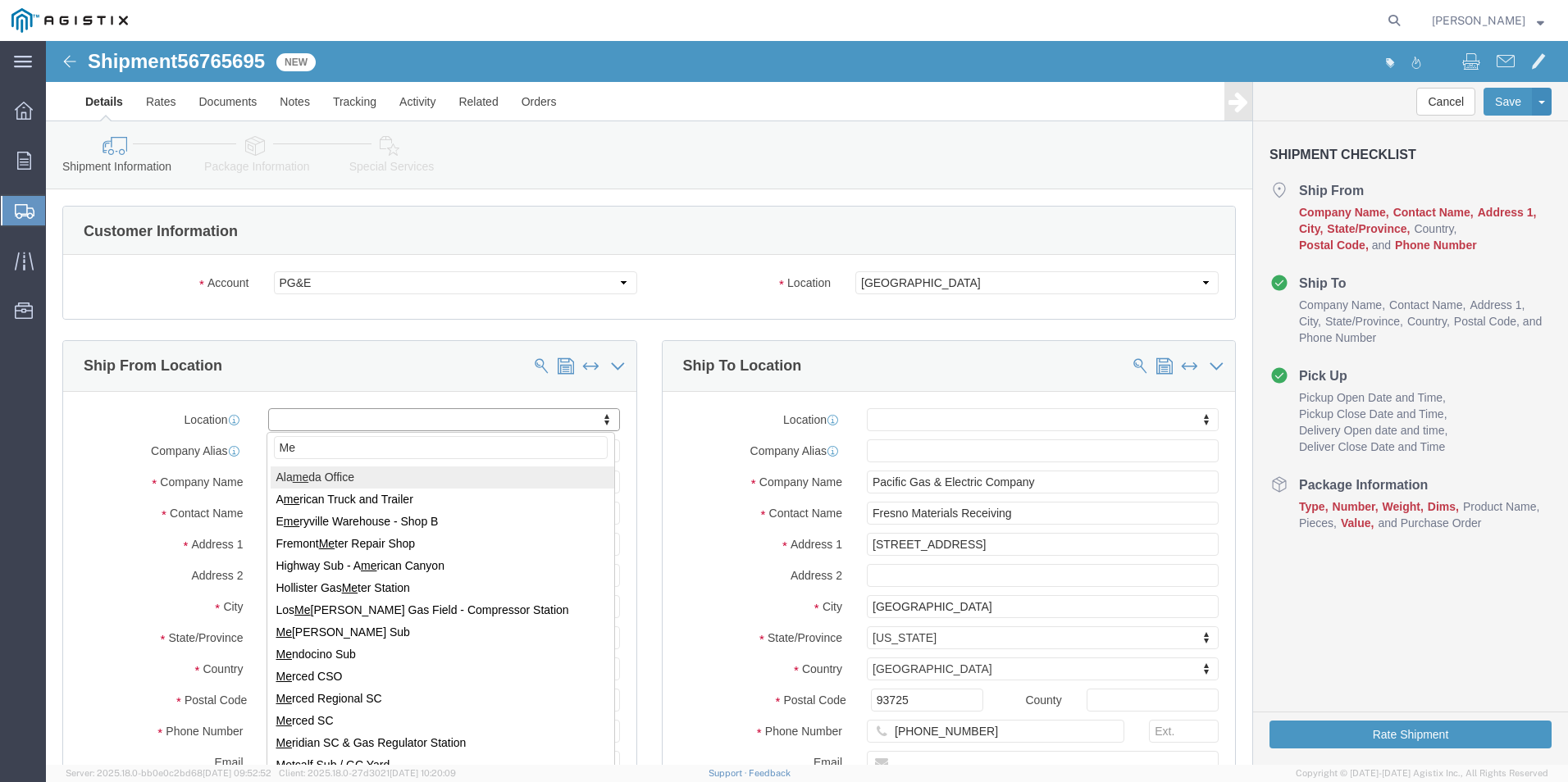
type input "M"
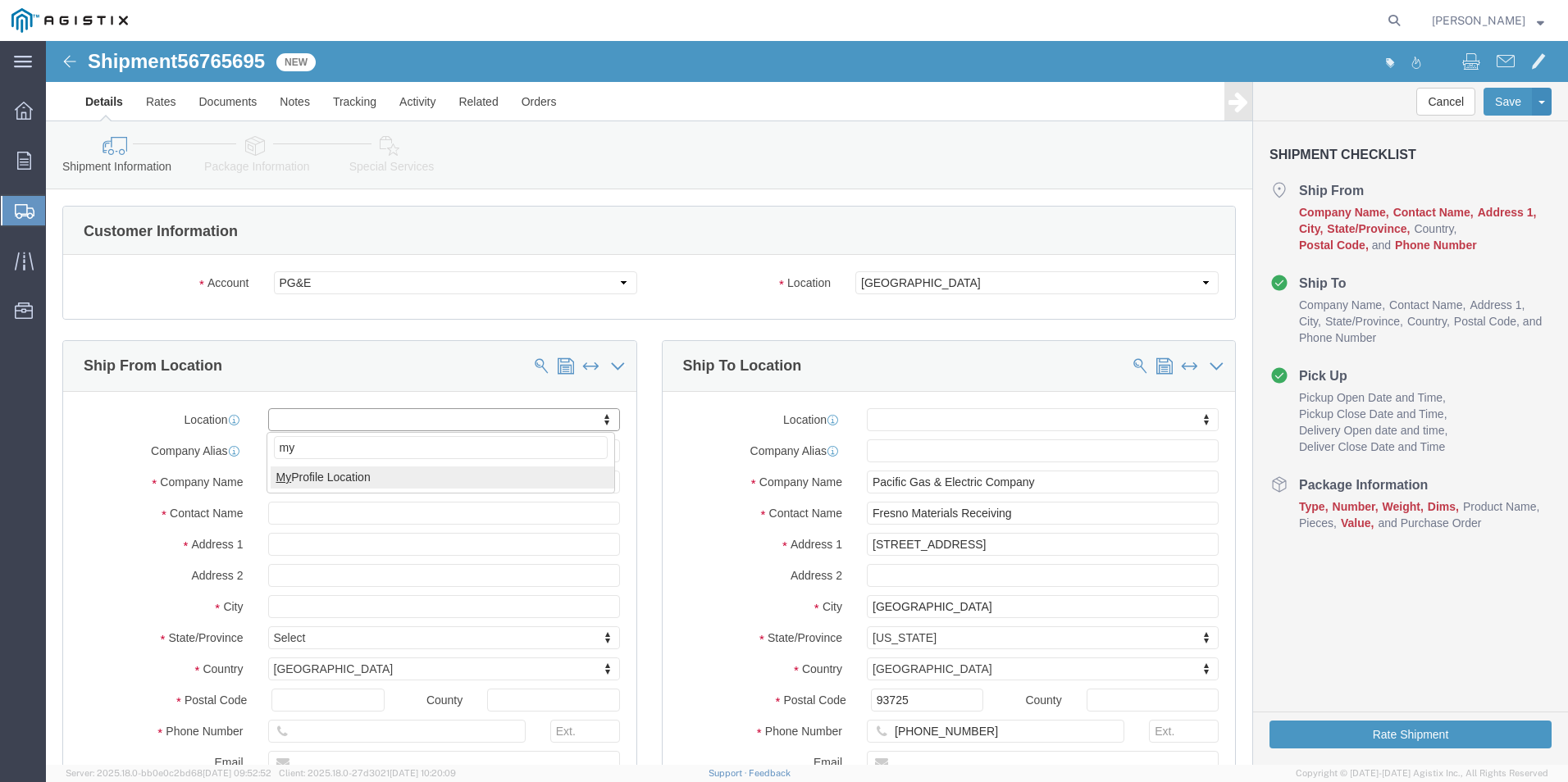
type input "m"
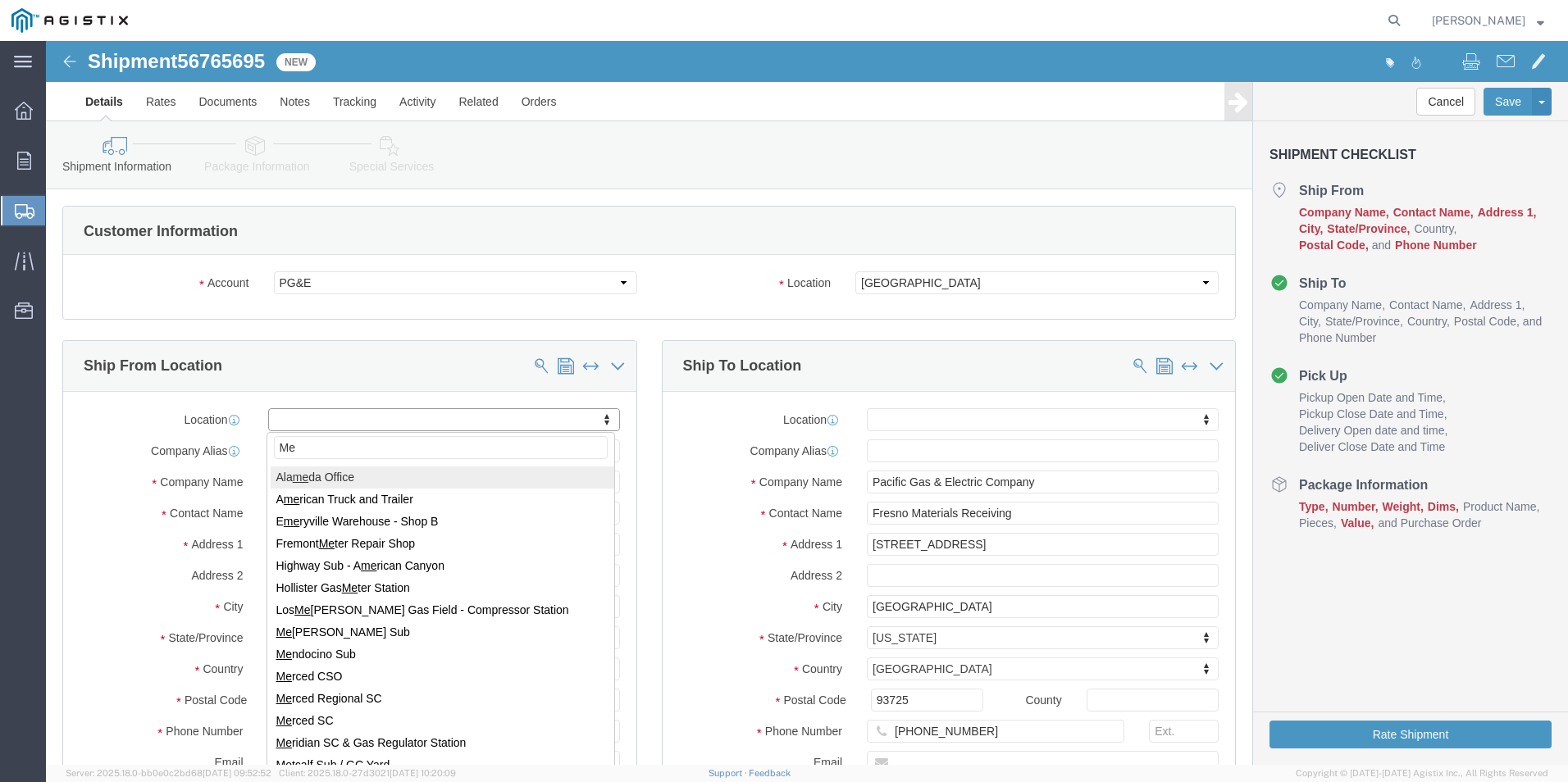
type input "M"
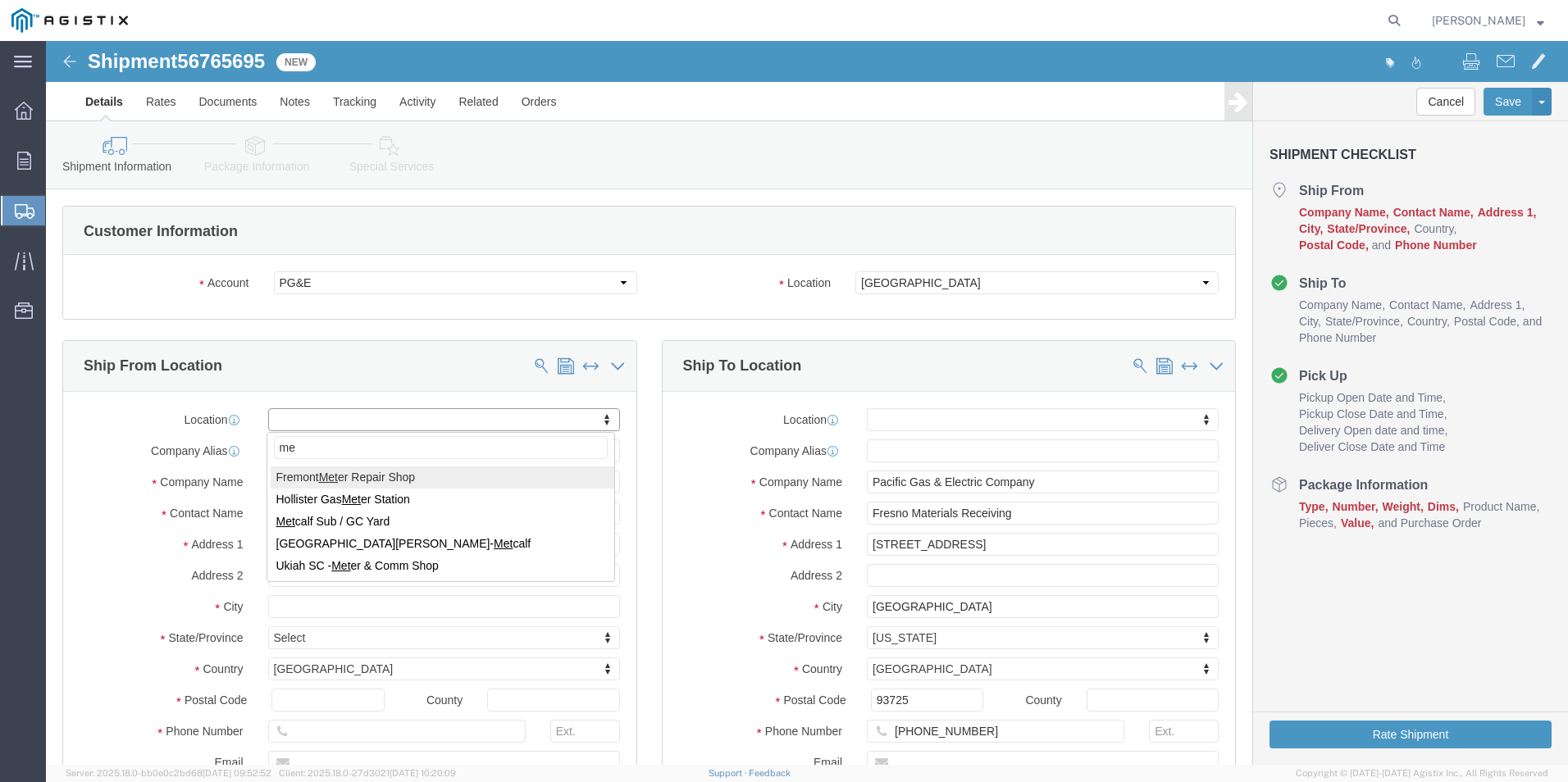
type input "m"
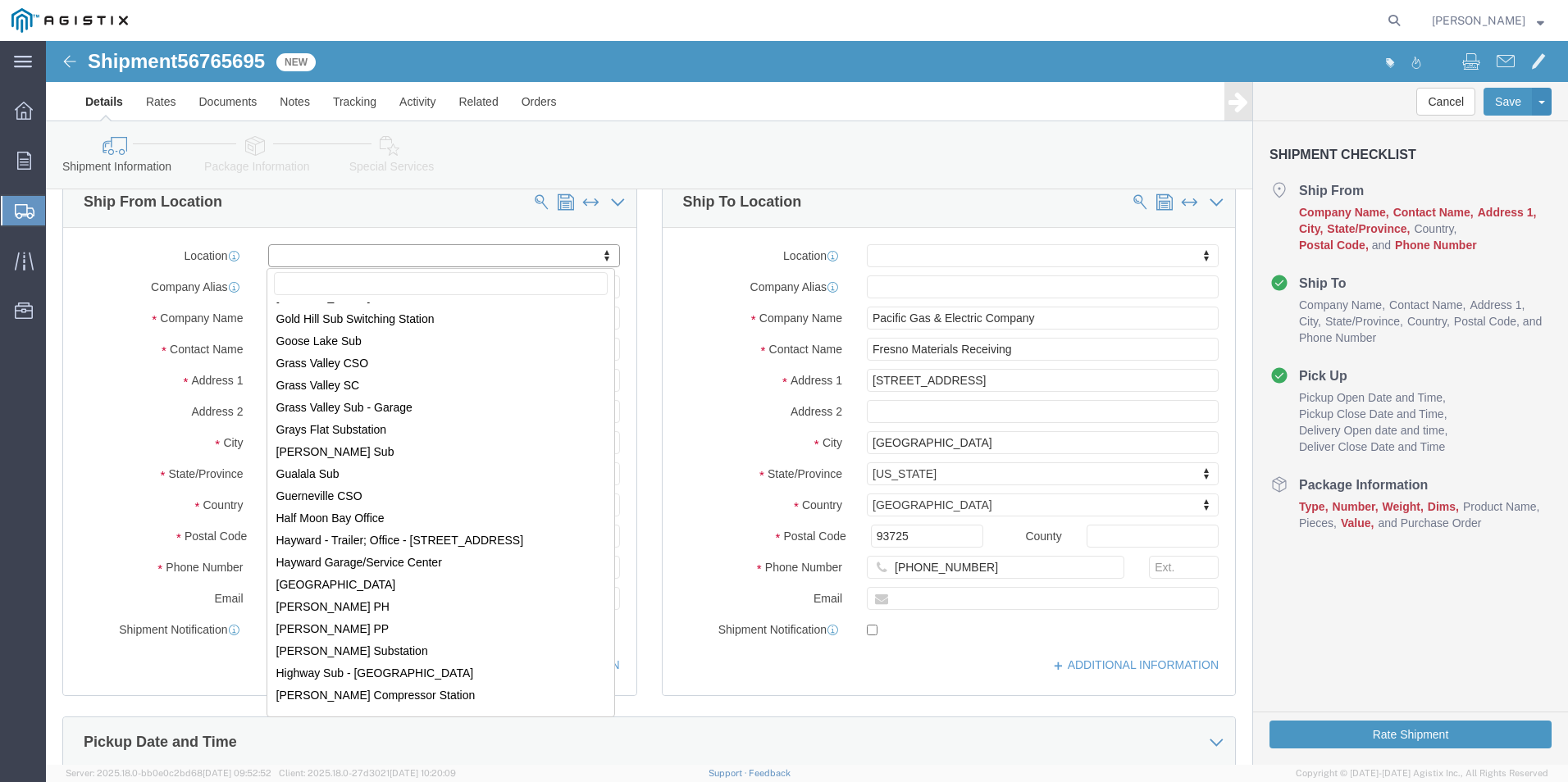
scroll to position [3607, 0]
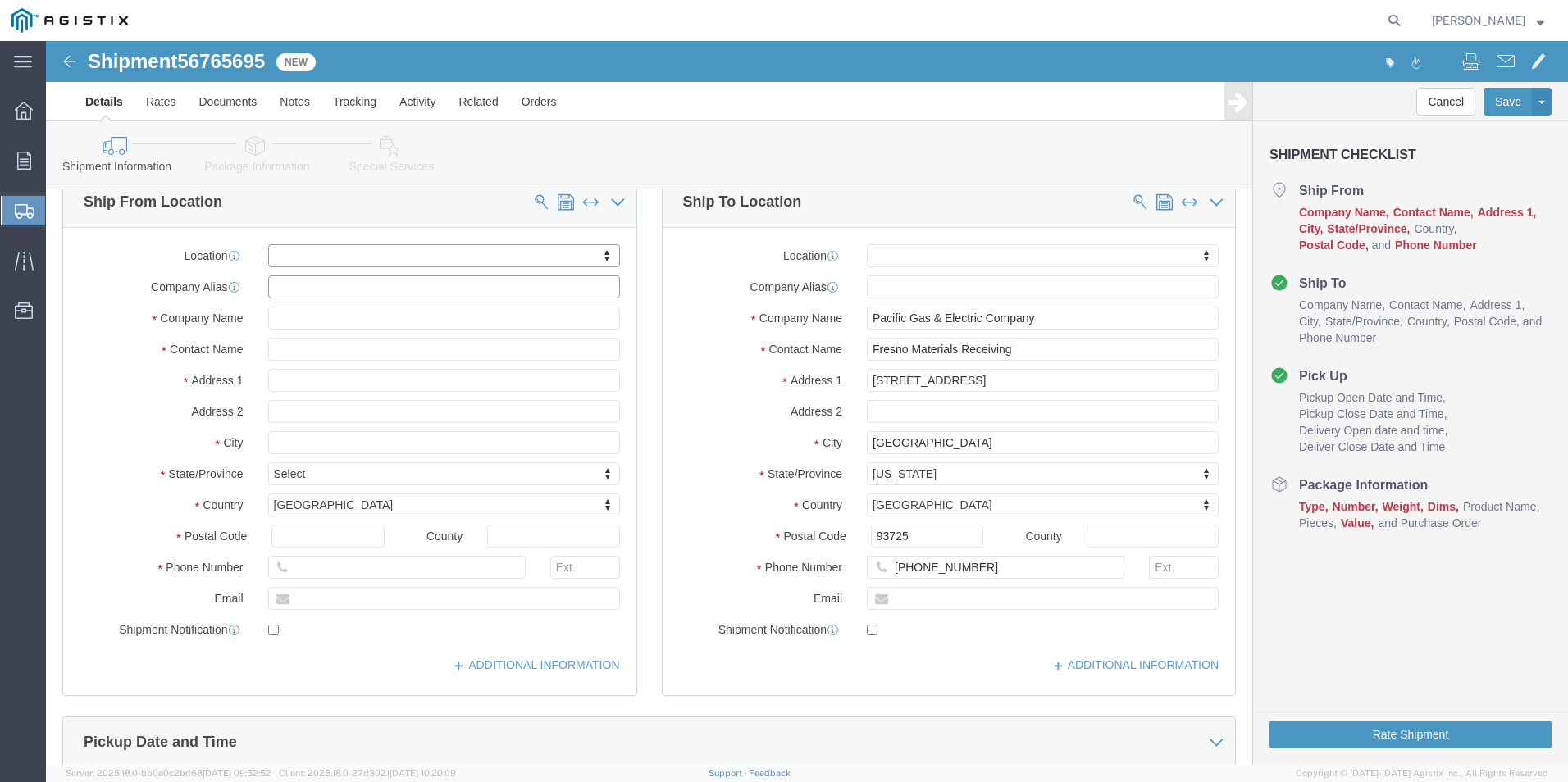
click input "text"
type input "METALfx"
click input "text"
drag, startPoint x: 297, startPoint y: 249, endPoint x: 225, endPoint y: 242, distance: 72.3
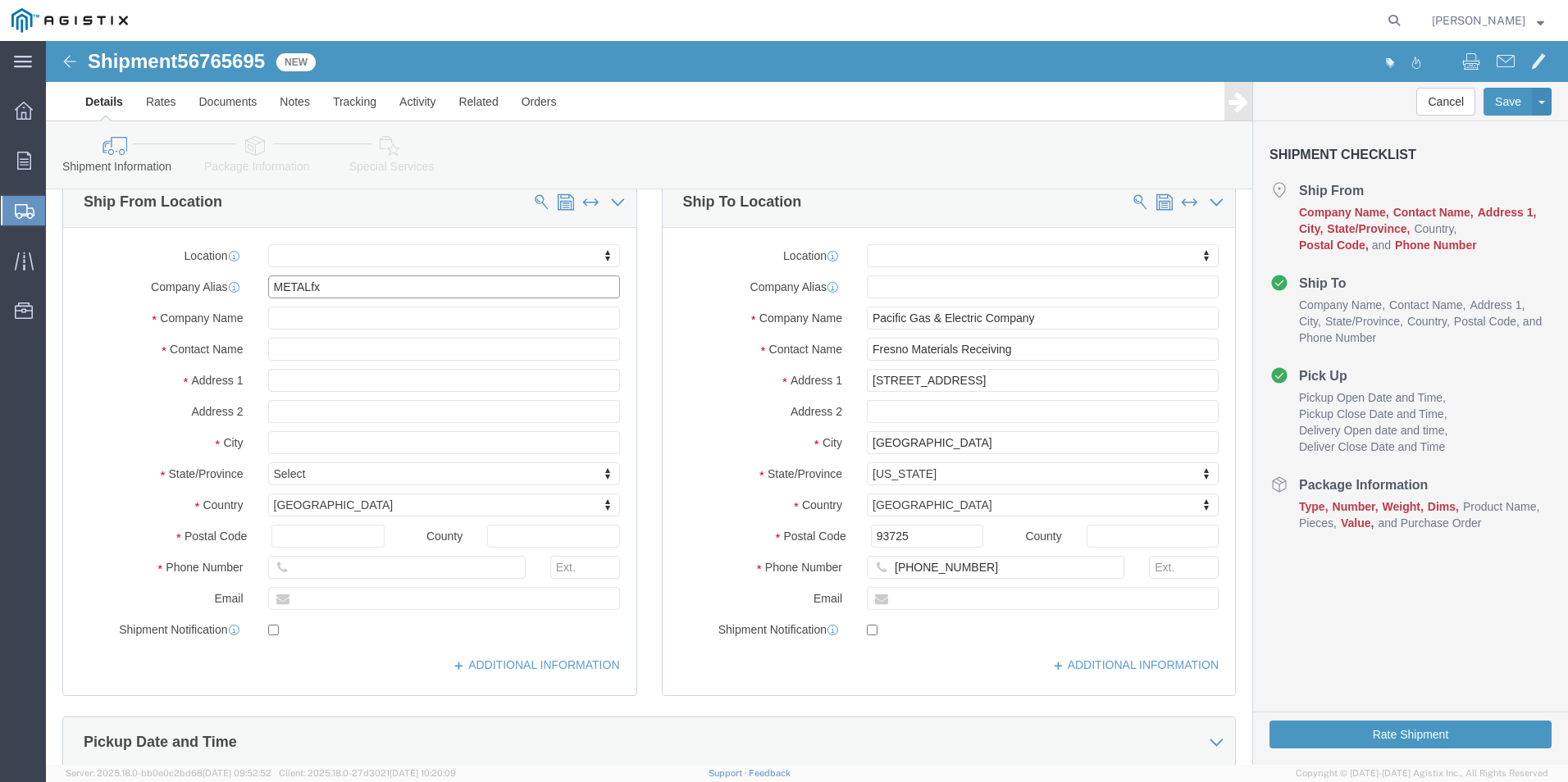
click input "METALfx"
click input "text"
click div "Location My Profile Location (OBSOLETE) [PERSON_NAME] SC - GC TRAILER (OBSOLETE…"
click input "METALfx"
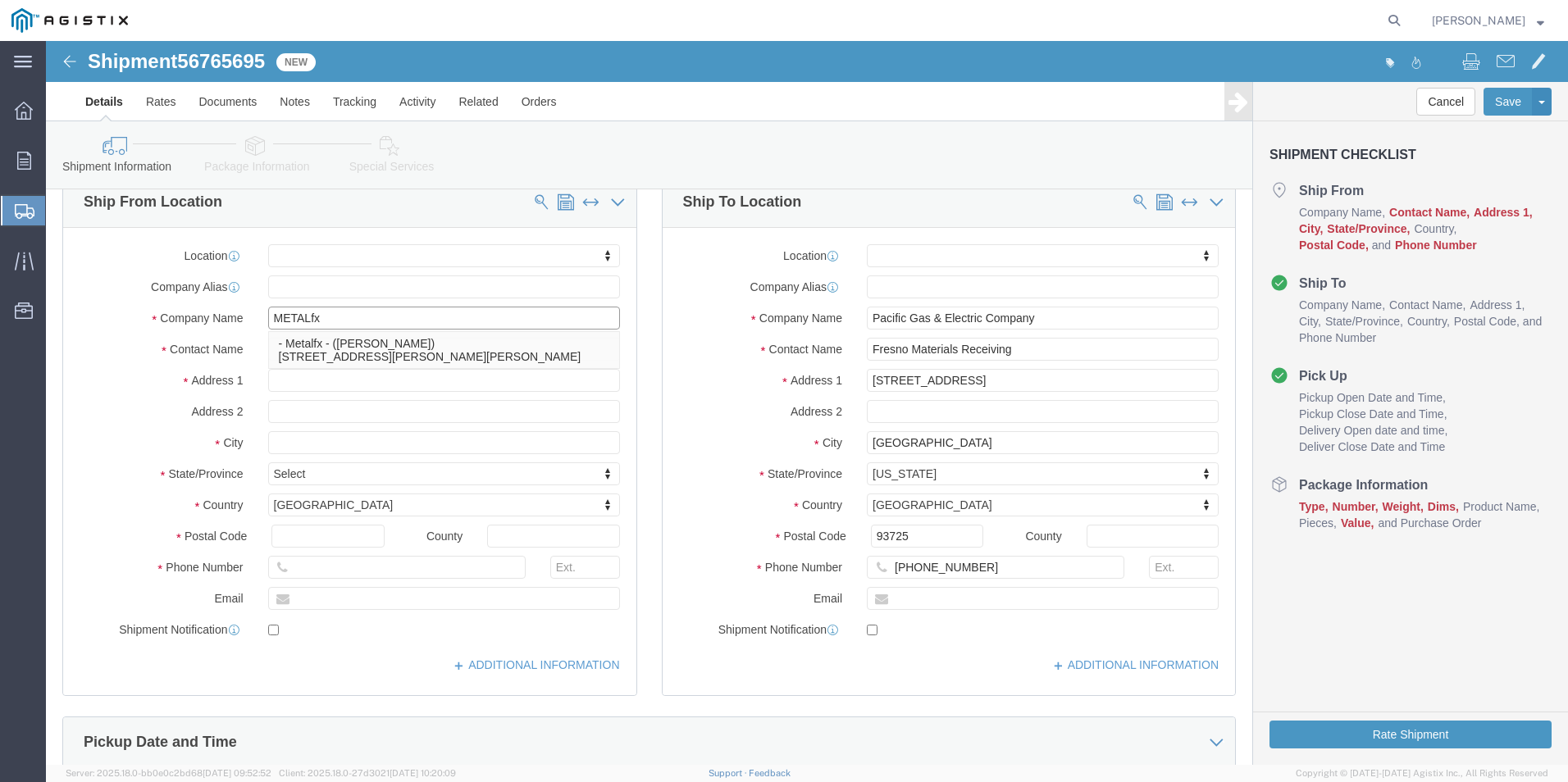
type input "METALf"
click p "- Metalfx - ([PERSON_NAME]) [STREET_ADDRESS][PERSON_NAME][PERSON_NAME]"
select select "CA"
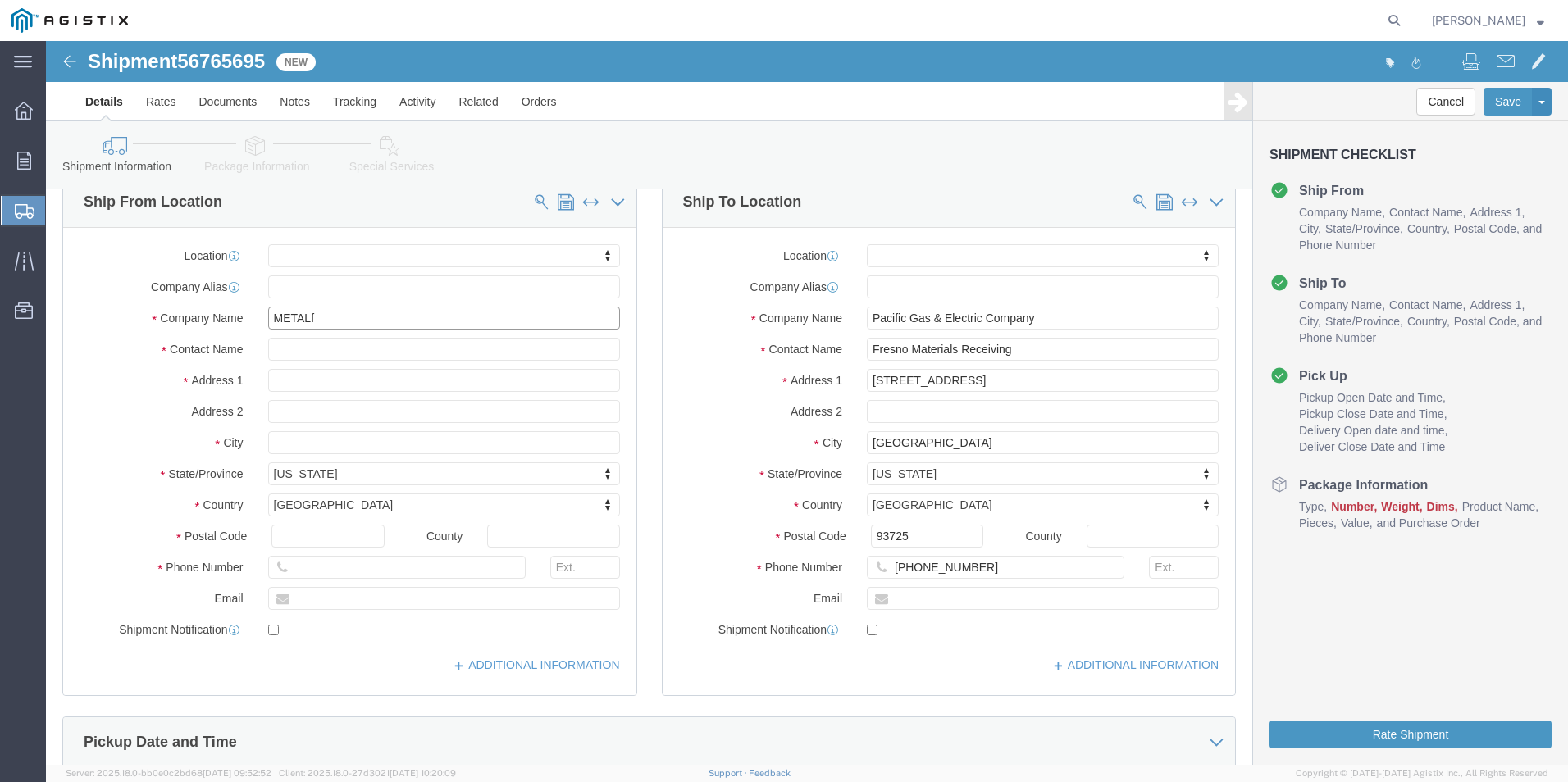
type input "Metalfx"
click div "Location My Profile Location (OBSOLETE) [PERSON_NAME] SC - GC TRAILER (OBSOLETE…"
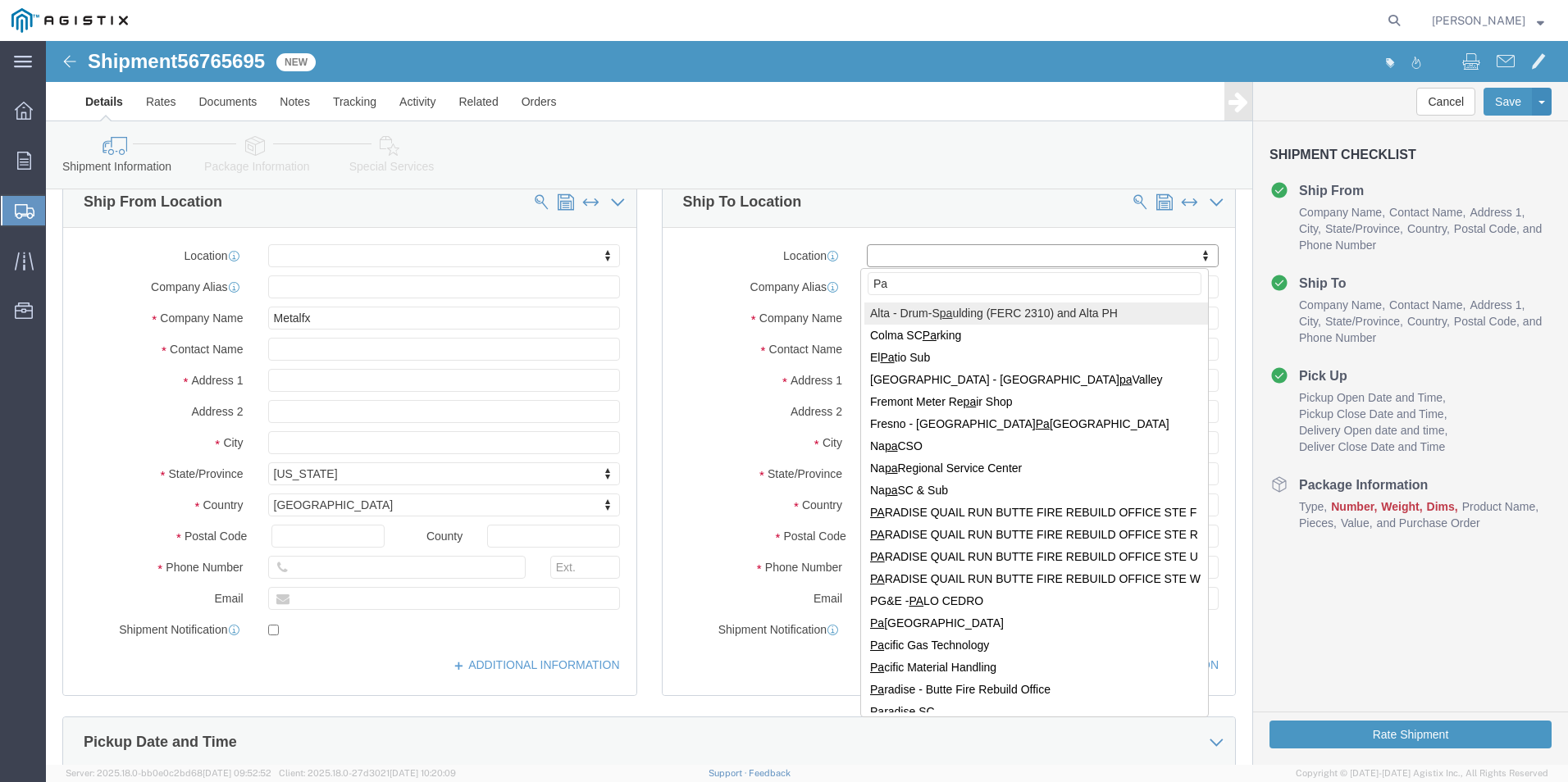
type input "P"
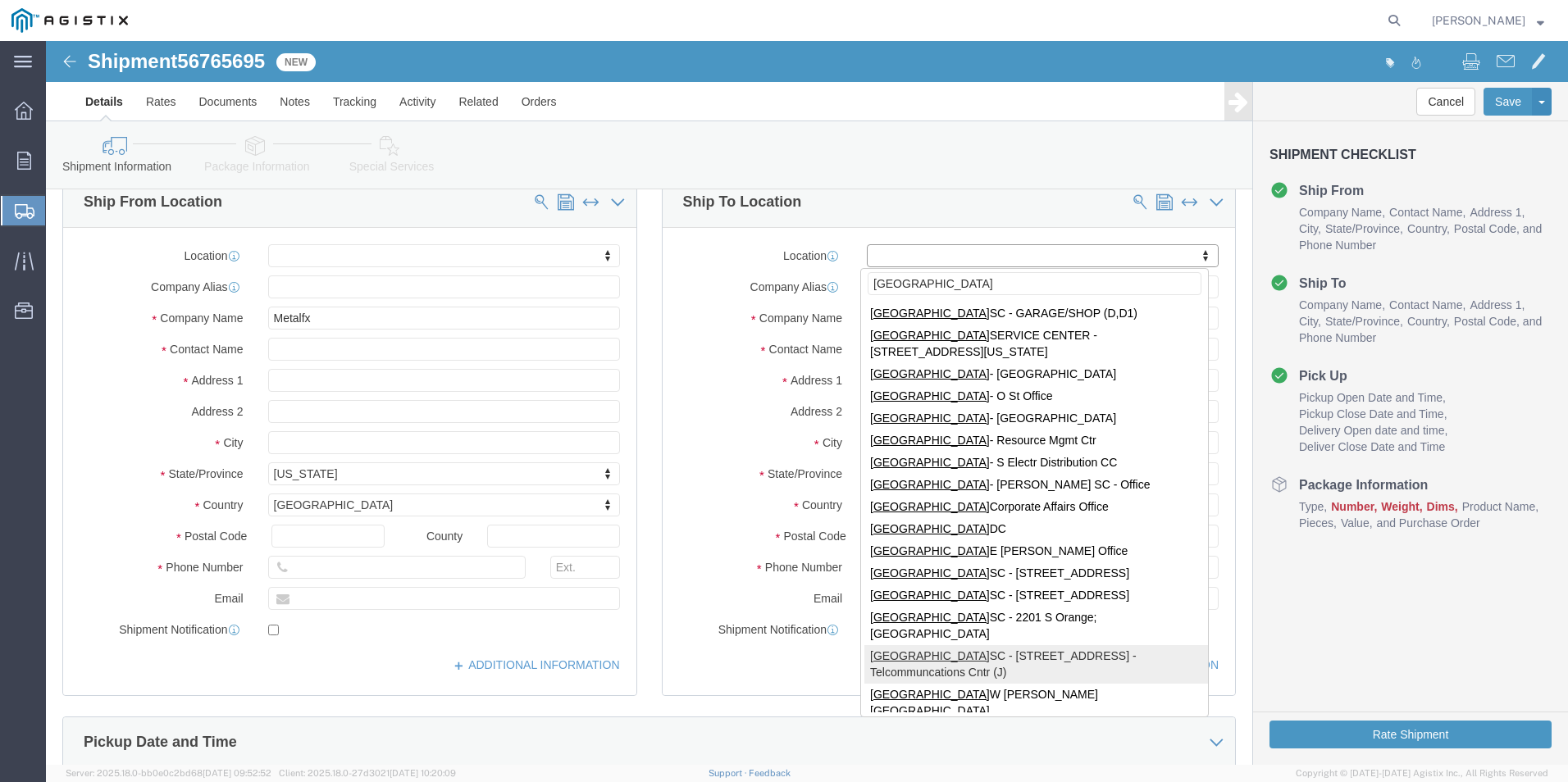
type input "[GEOGRAPHIC_DATA]"
select select "71559"
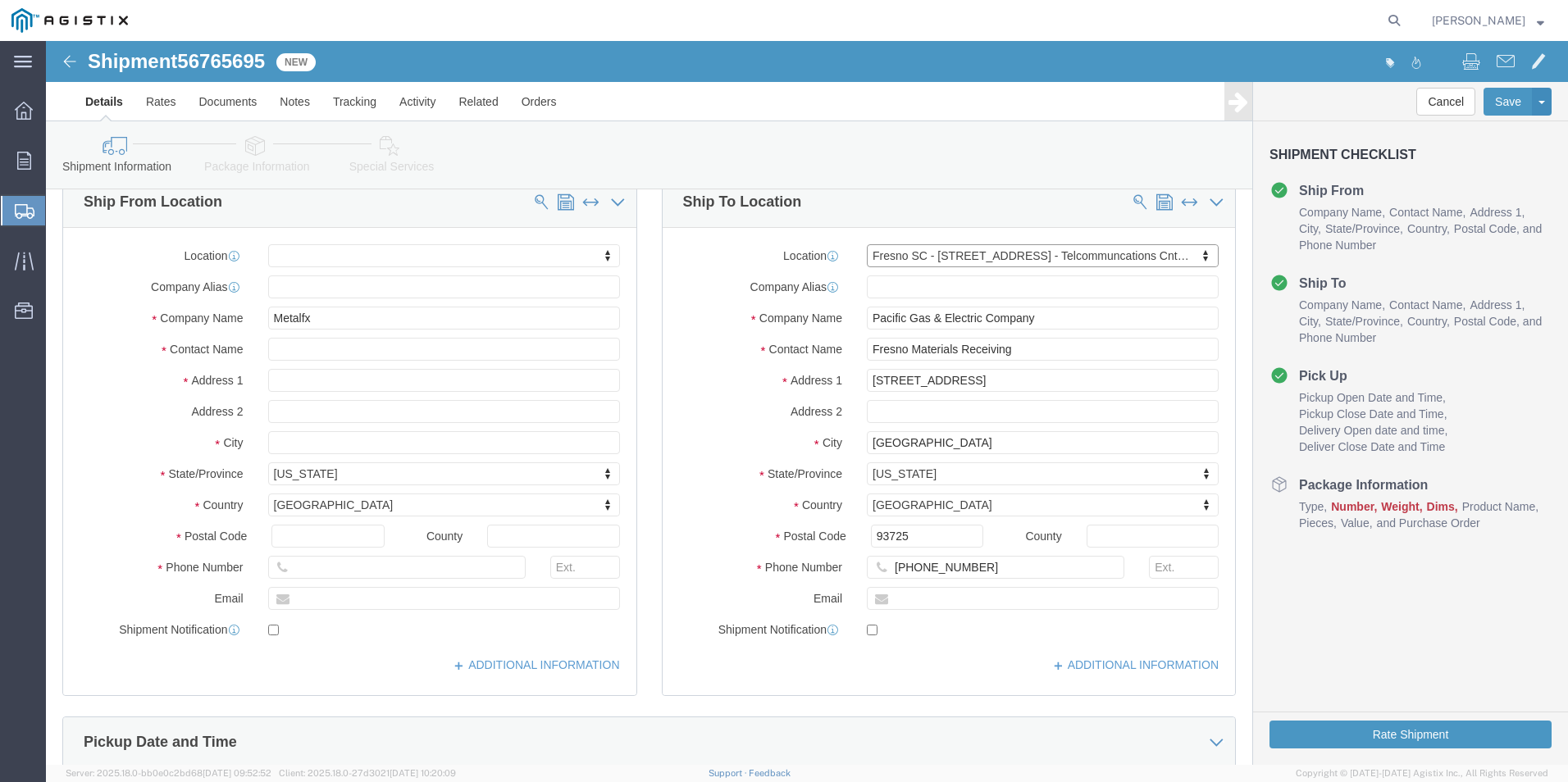
select select "CA"
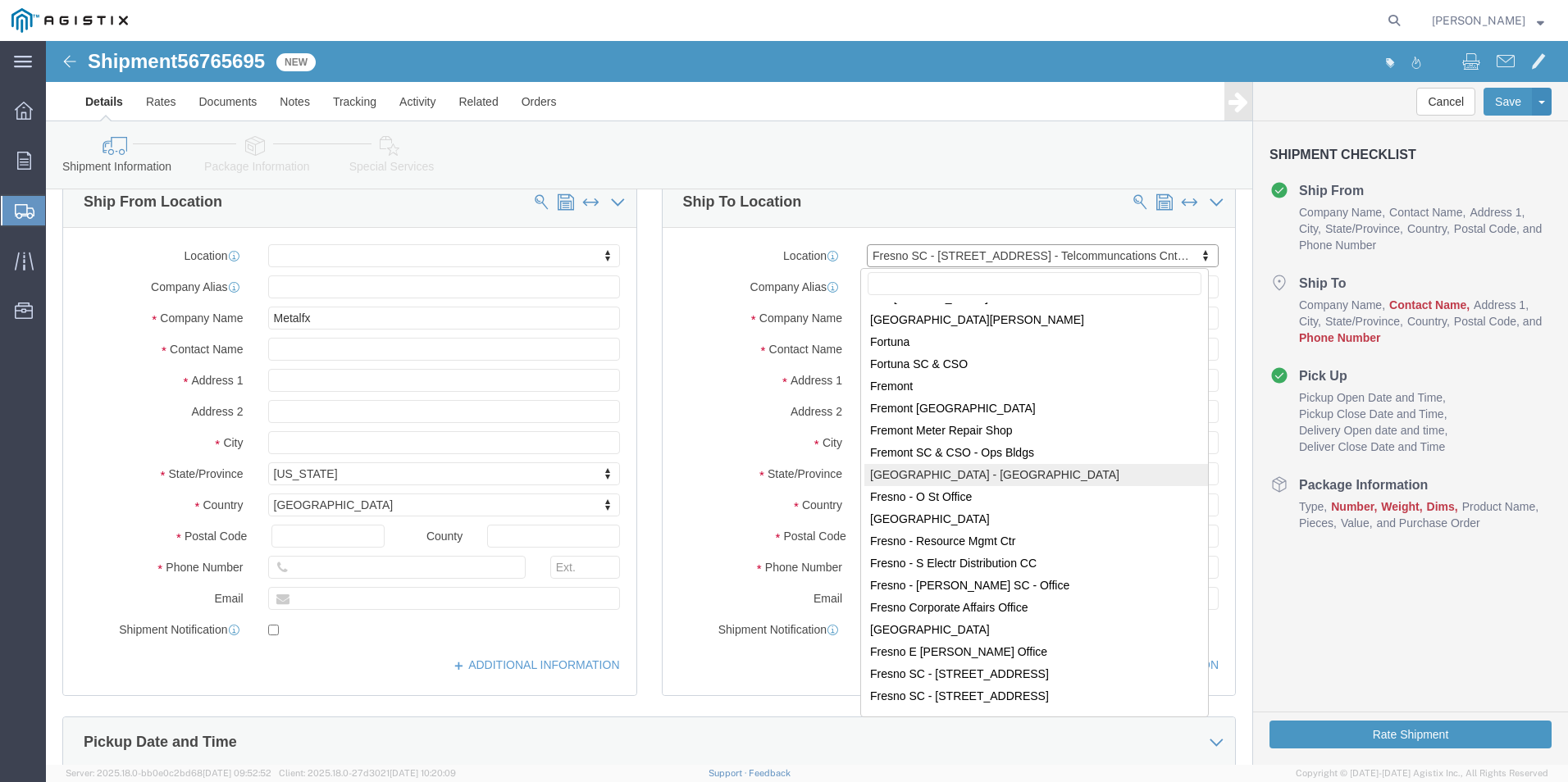
scroll to position [2959, 0]
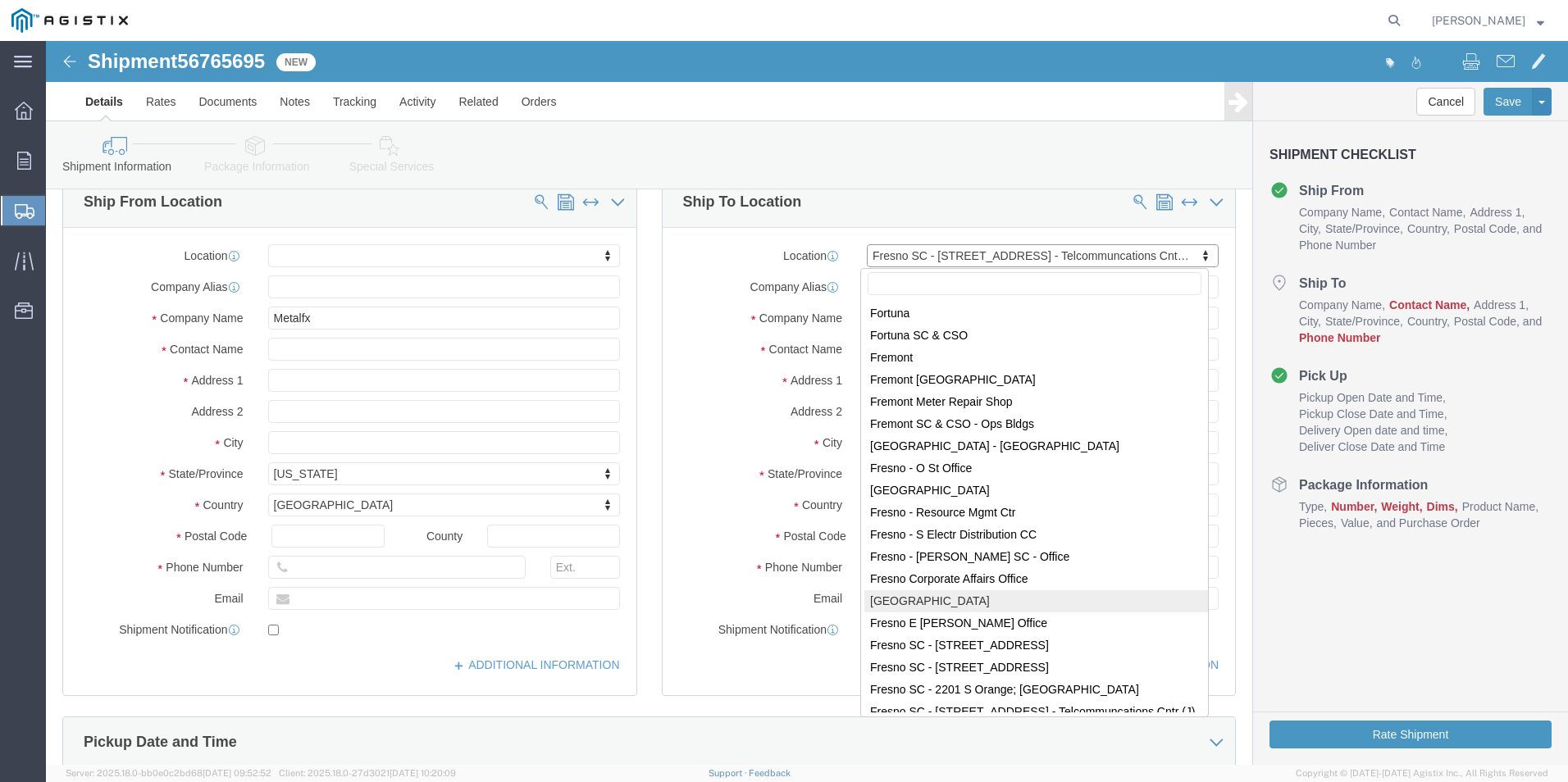
select select "19745"
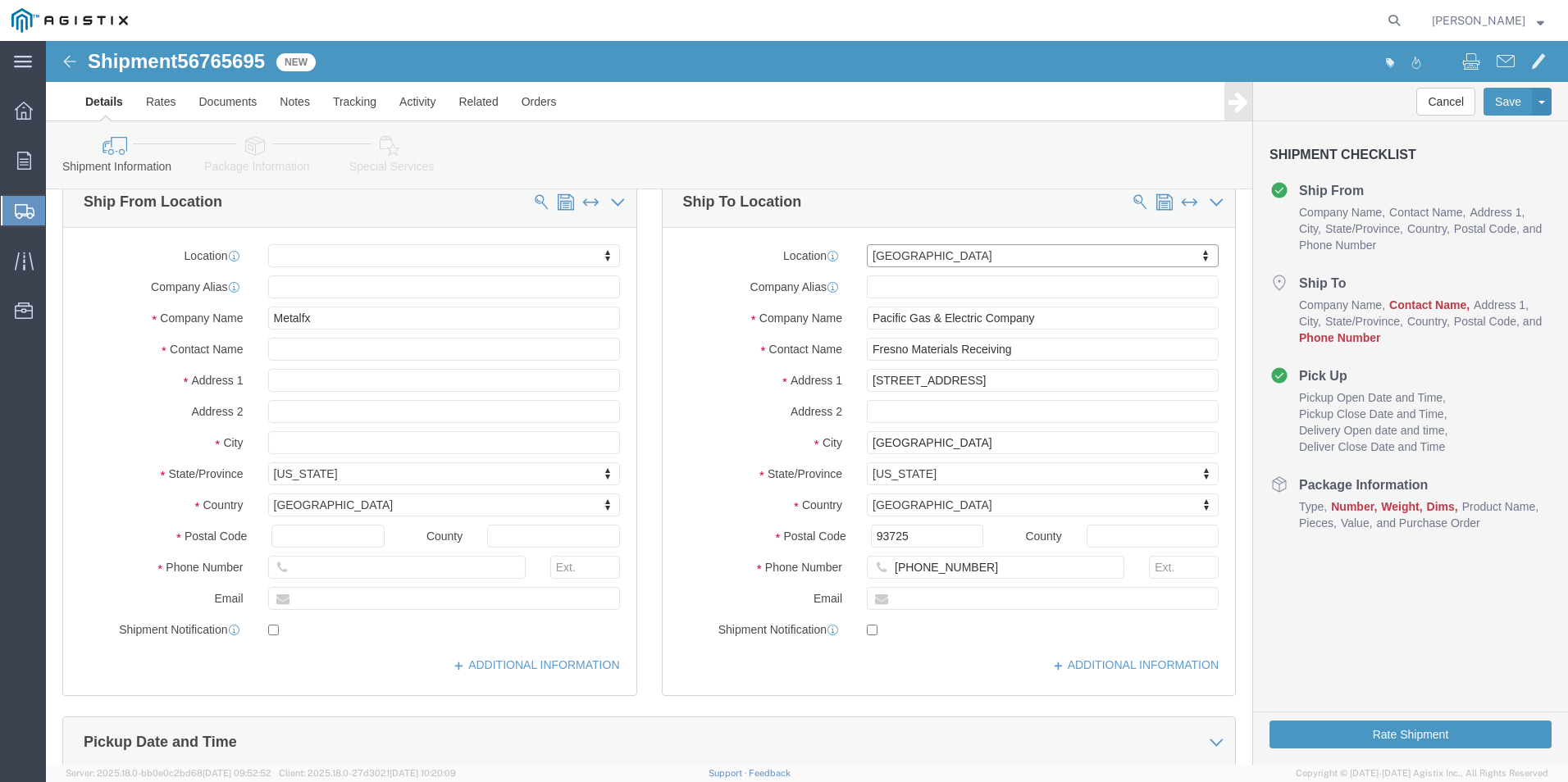
select select "CA"
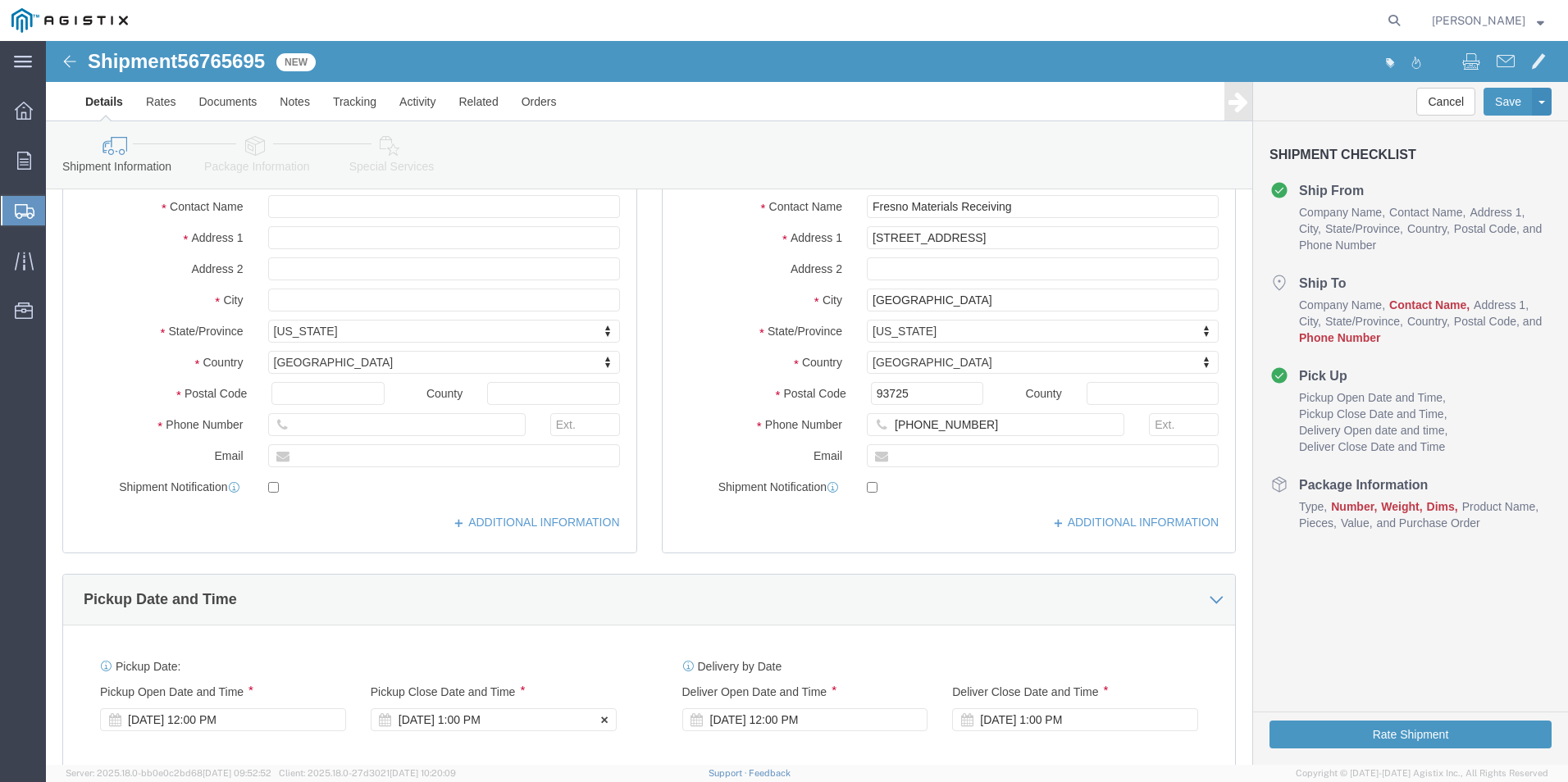
scroll to position [328, 0]
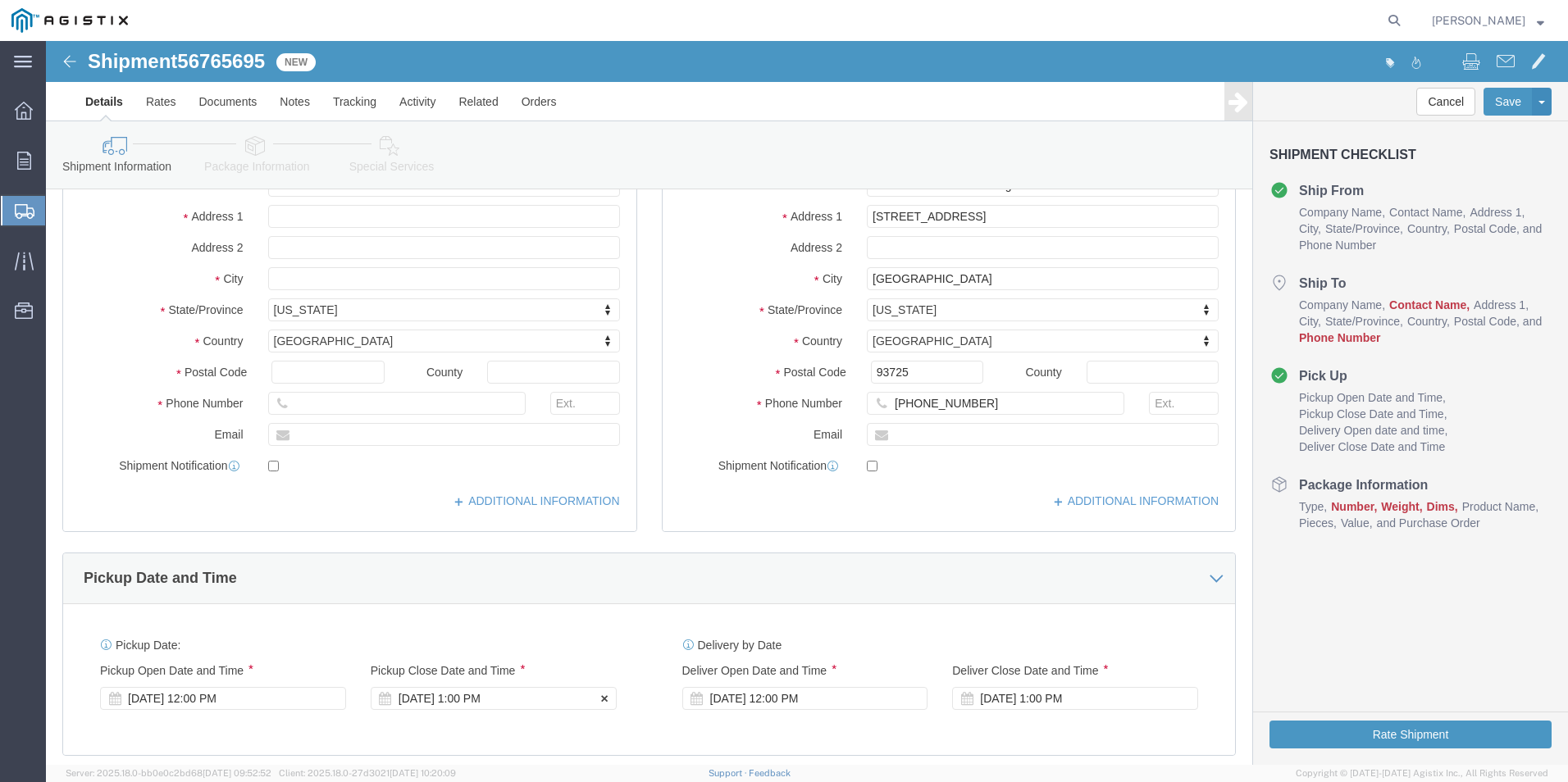
click div "[DATE] 1:00 PM"
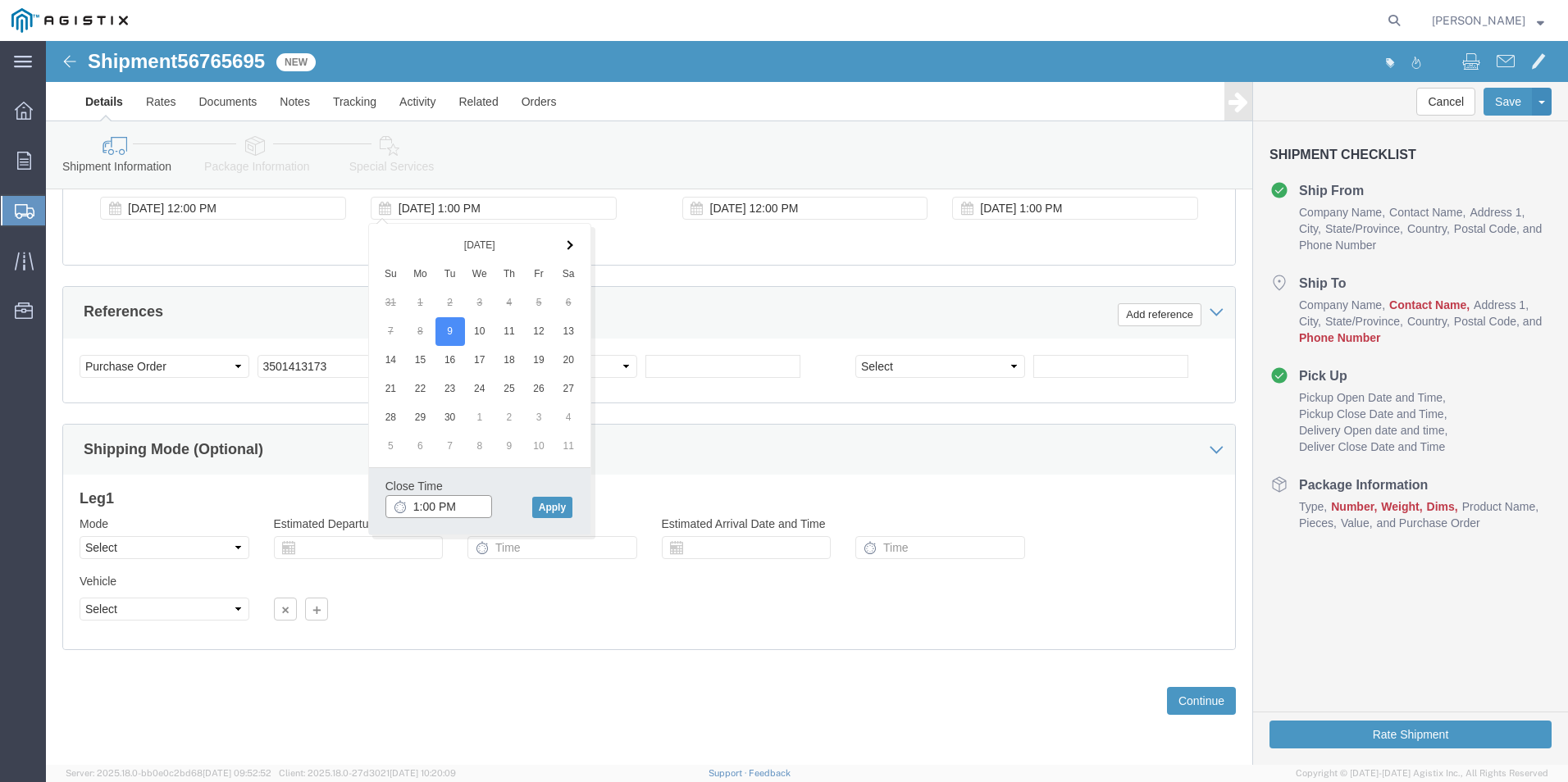
click input "1:00 PM"
type input "5:00 PM"
click button "Apply"
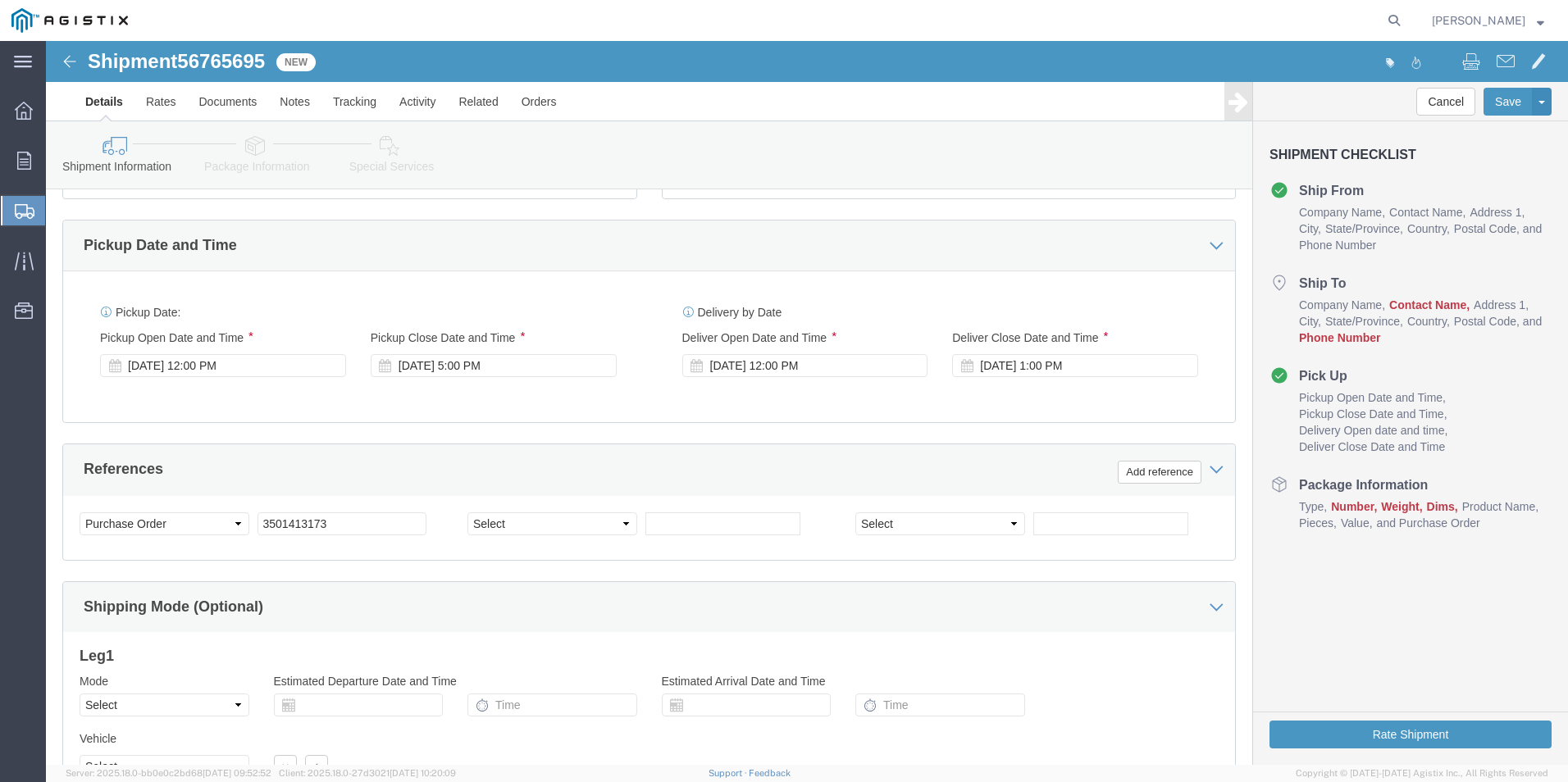
scroll to position [654, 0]
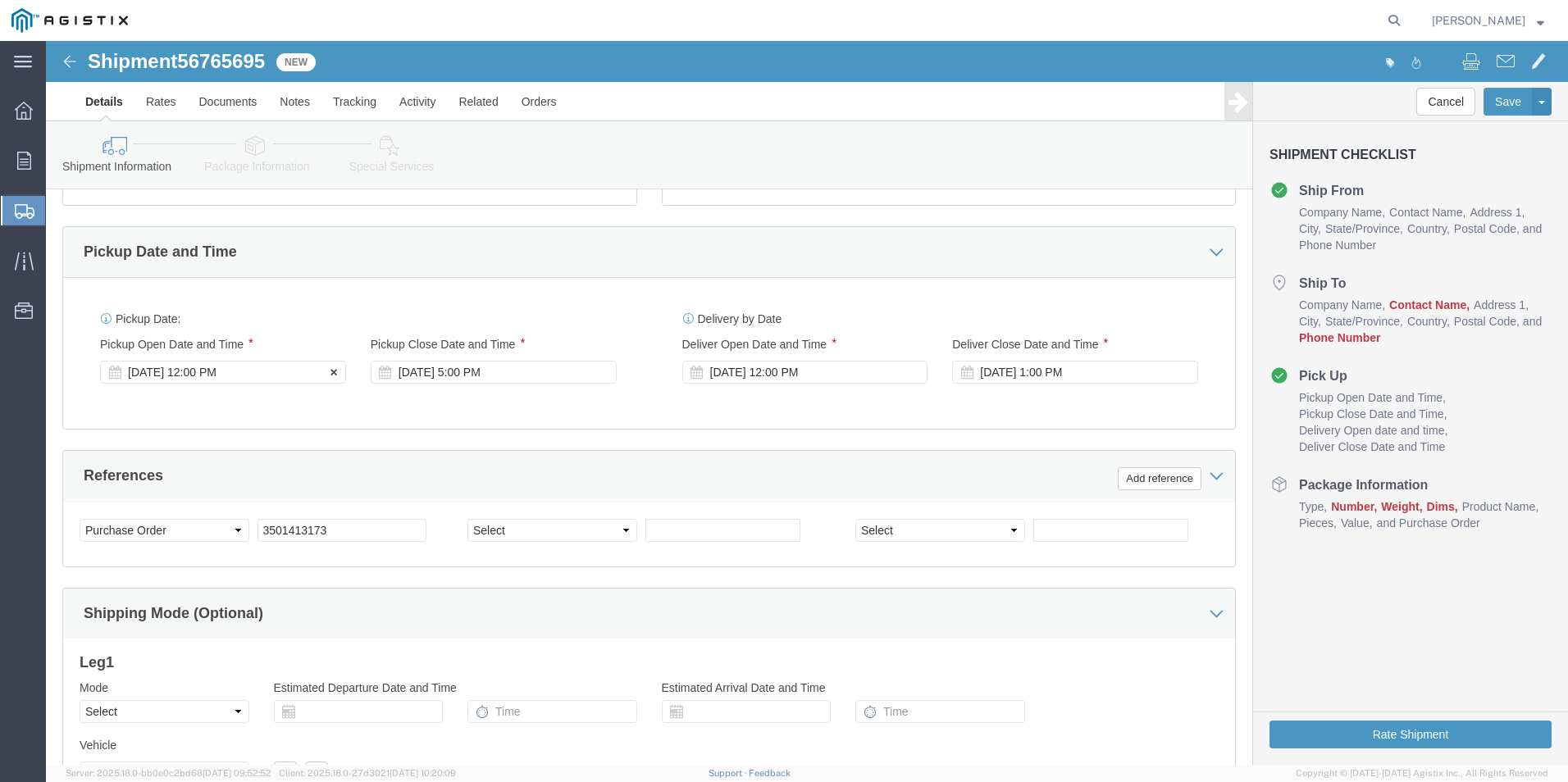
click div "[DATE] 12:00 PM"
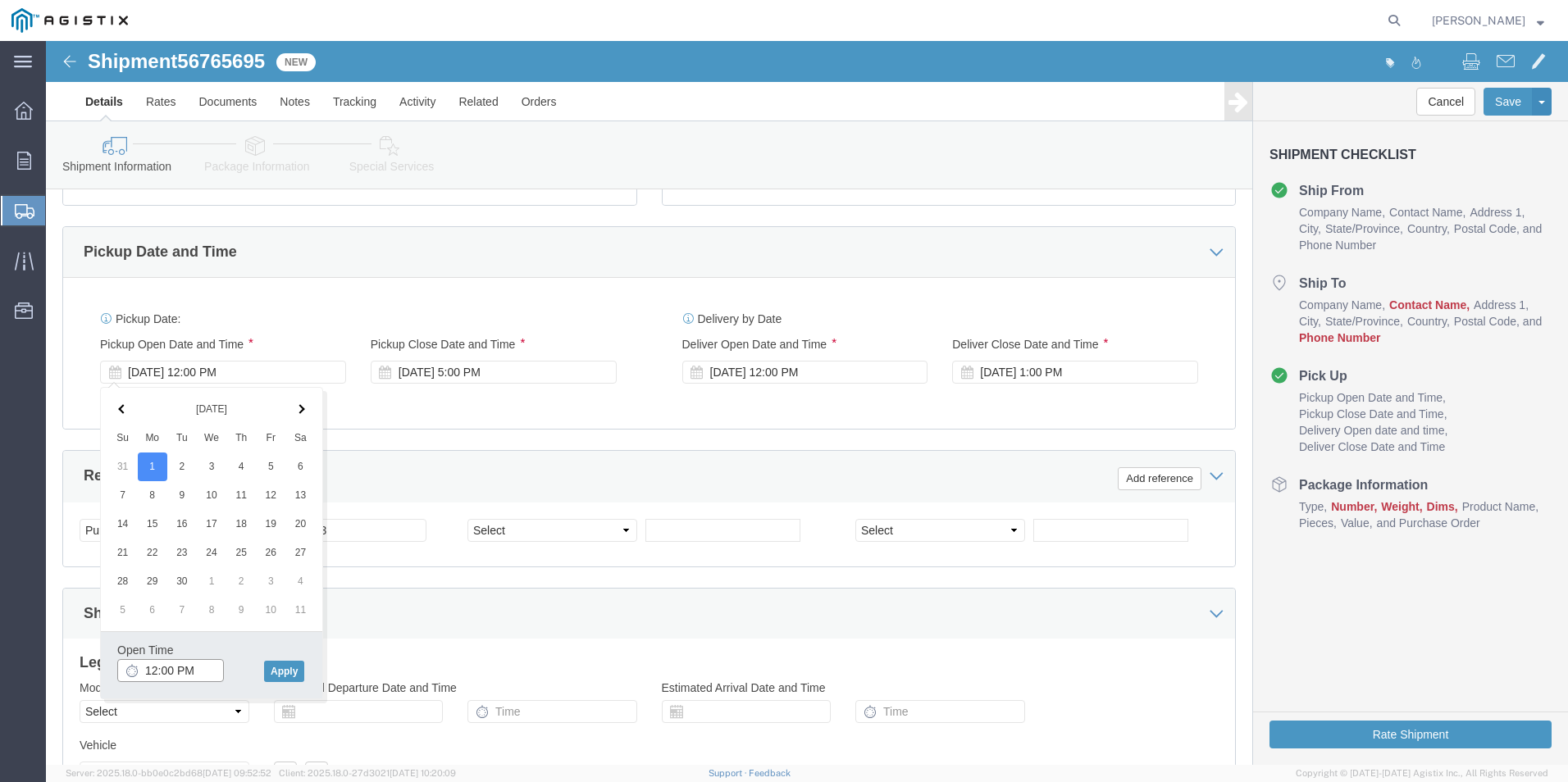
click input "12:00 PM"
type input "1:00 PM"
click button "Apply"
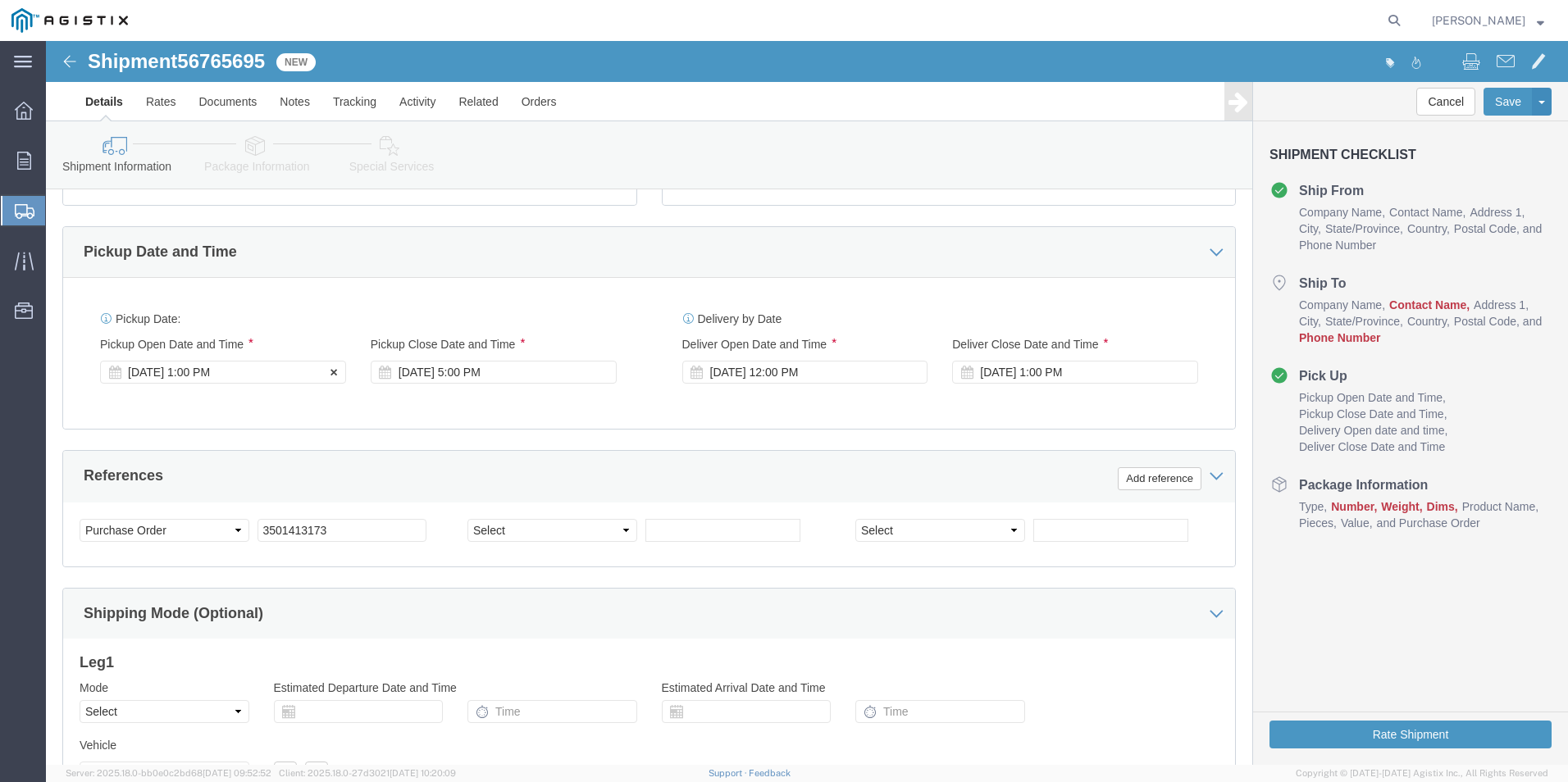
click div "[DATE] 1:00 PM"
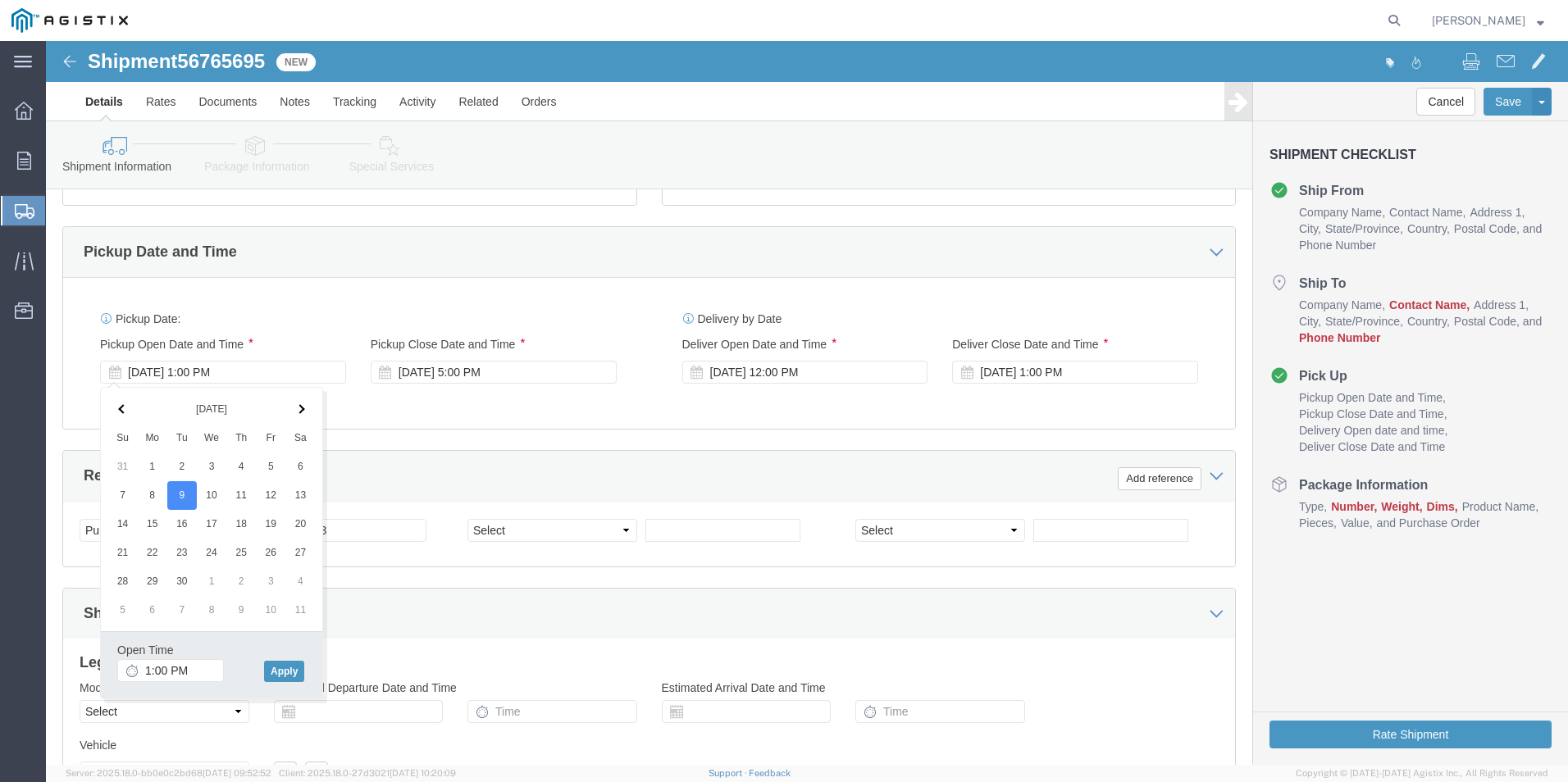
click div "Pickup Date: Pickup Start Date Pickup Start Time Pickup Open Date and Time [DAT…"
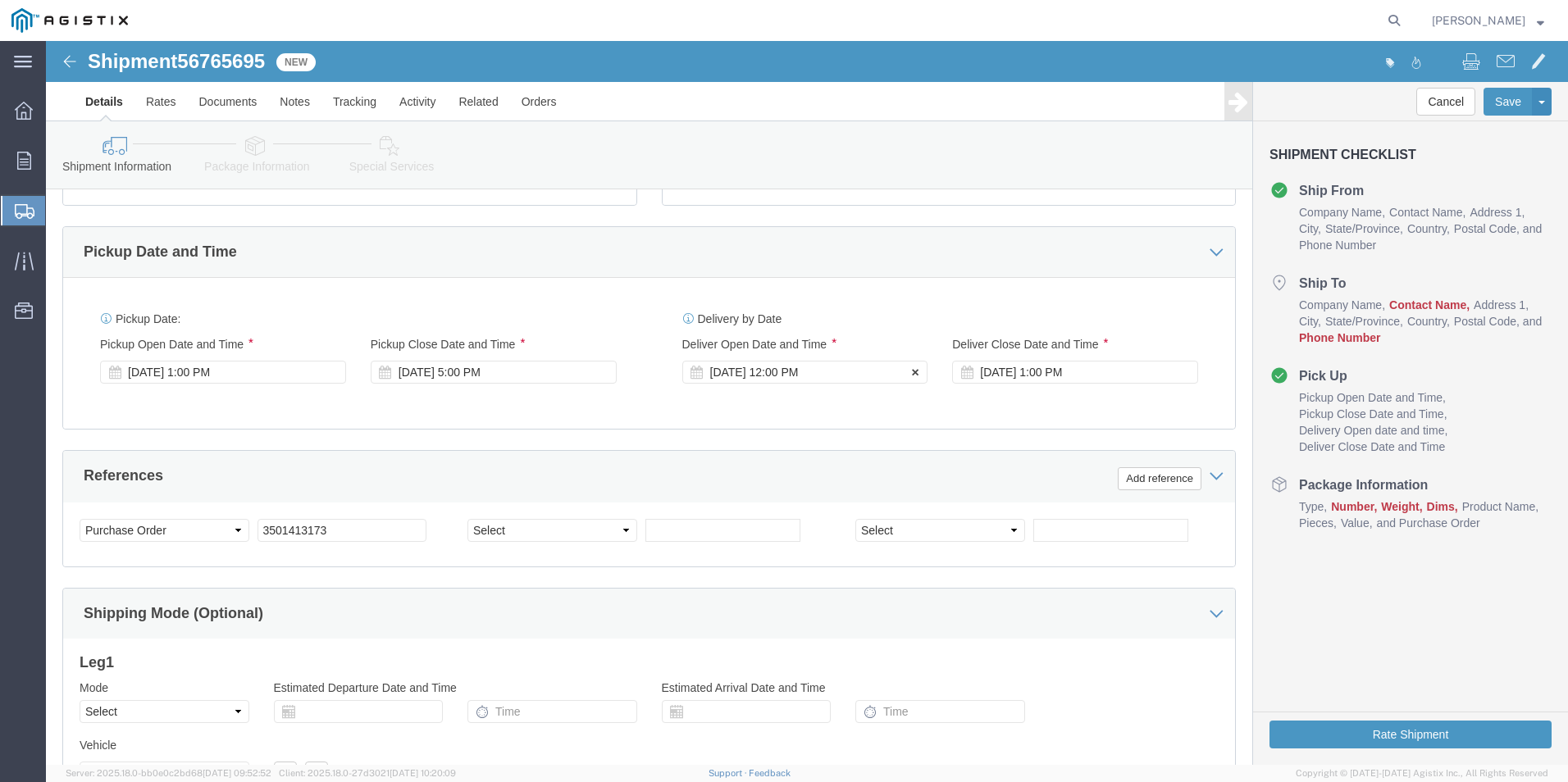
click div "[DATE] 12:00 PM"
click input "7:00 PM"
type input "7:00 AM"
click button "Apply"
click div "[DATE] 1:00 PM"
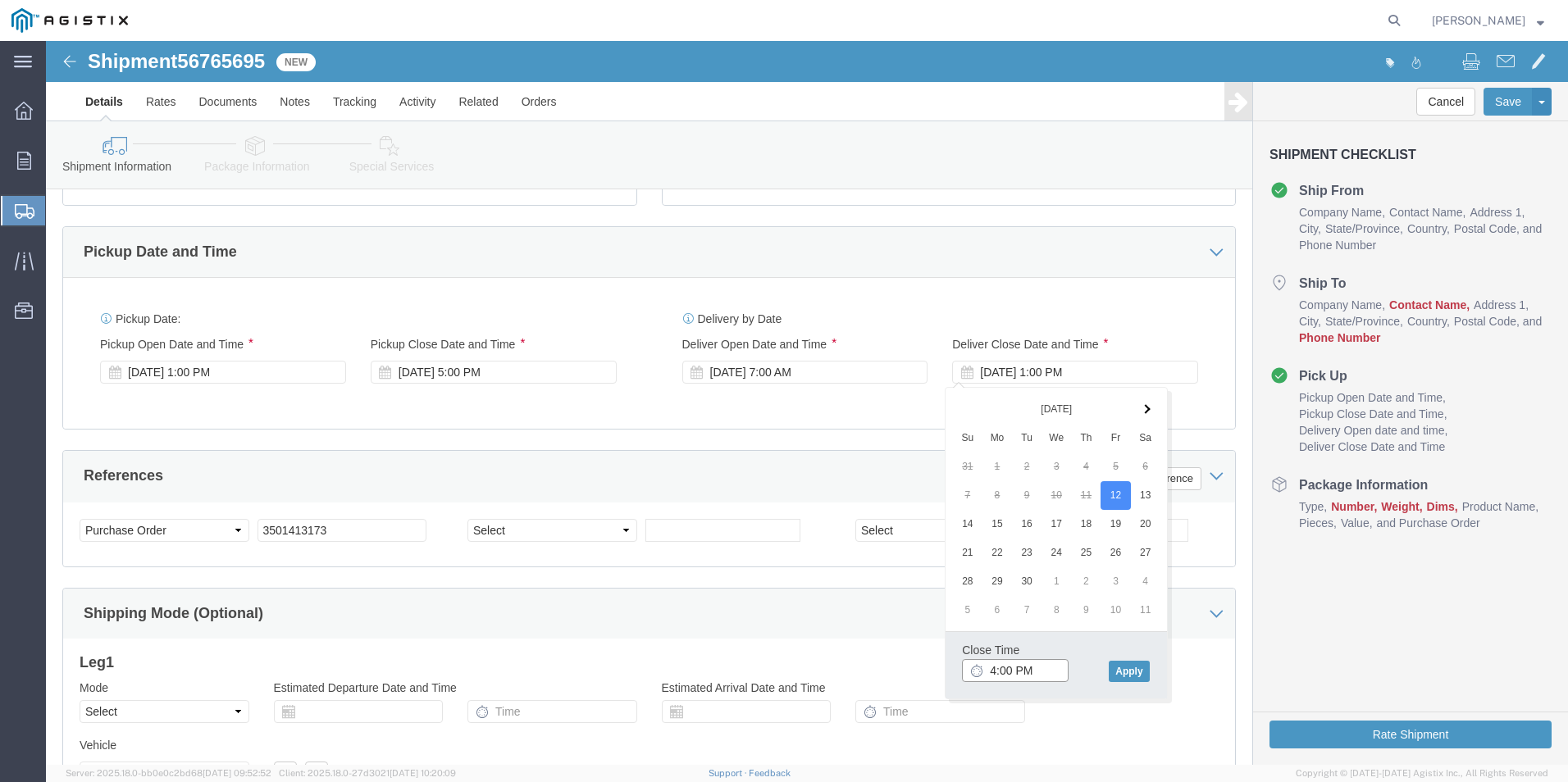
type input "5:00 PM"
click button "Apply"
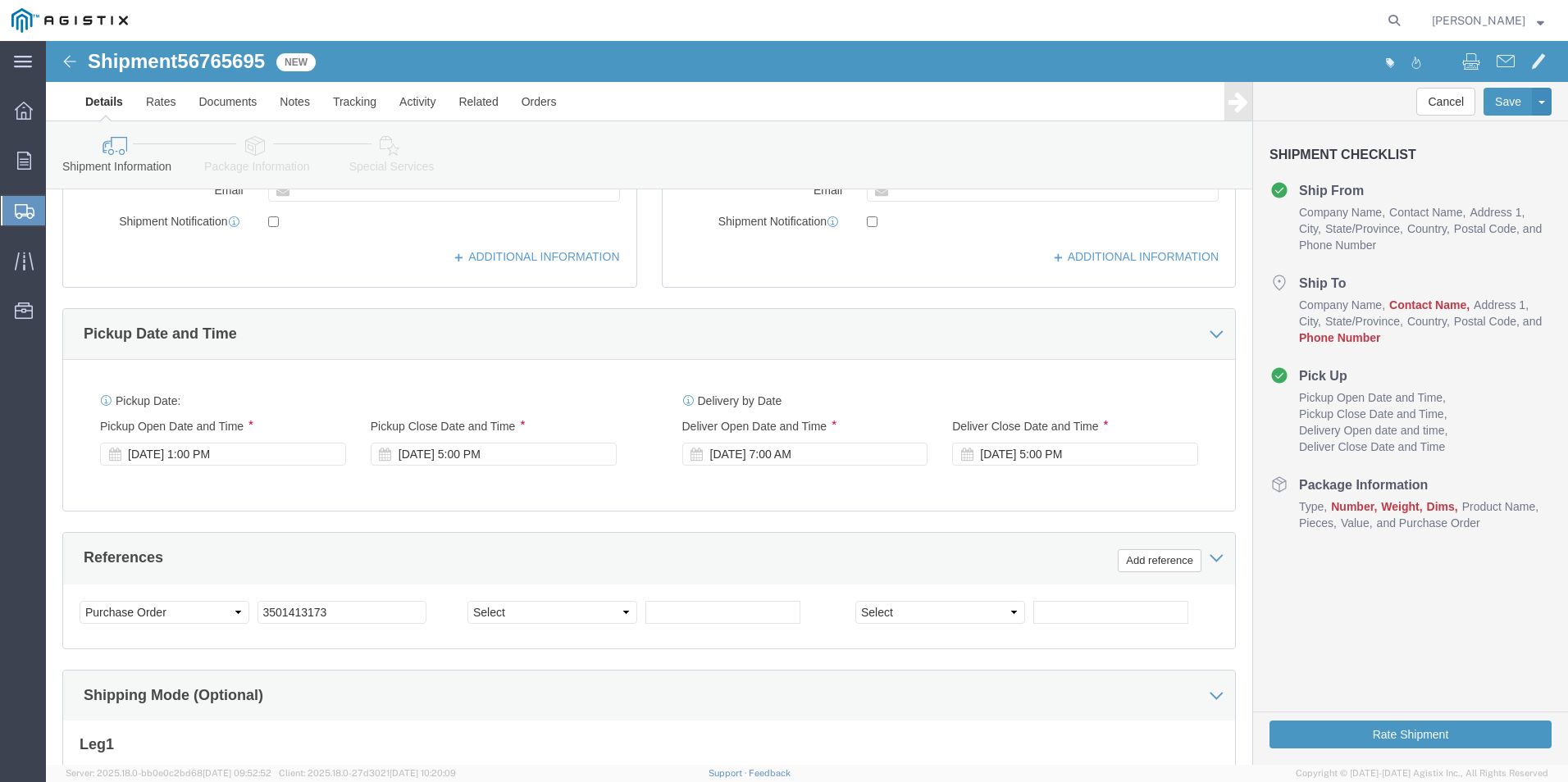
scroll to position [818, 0]
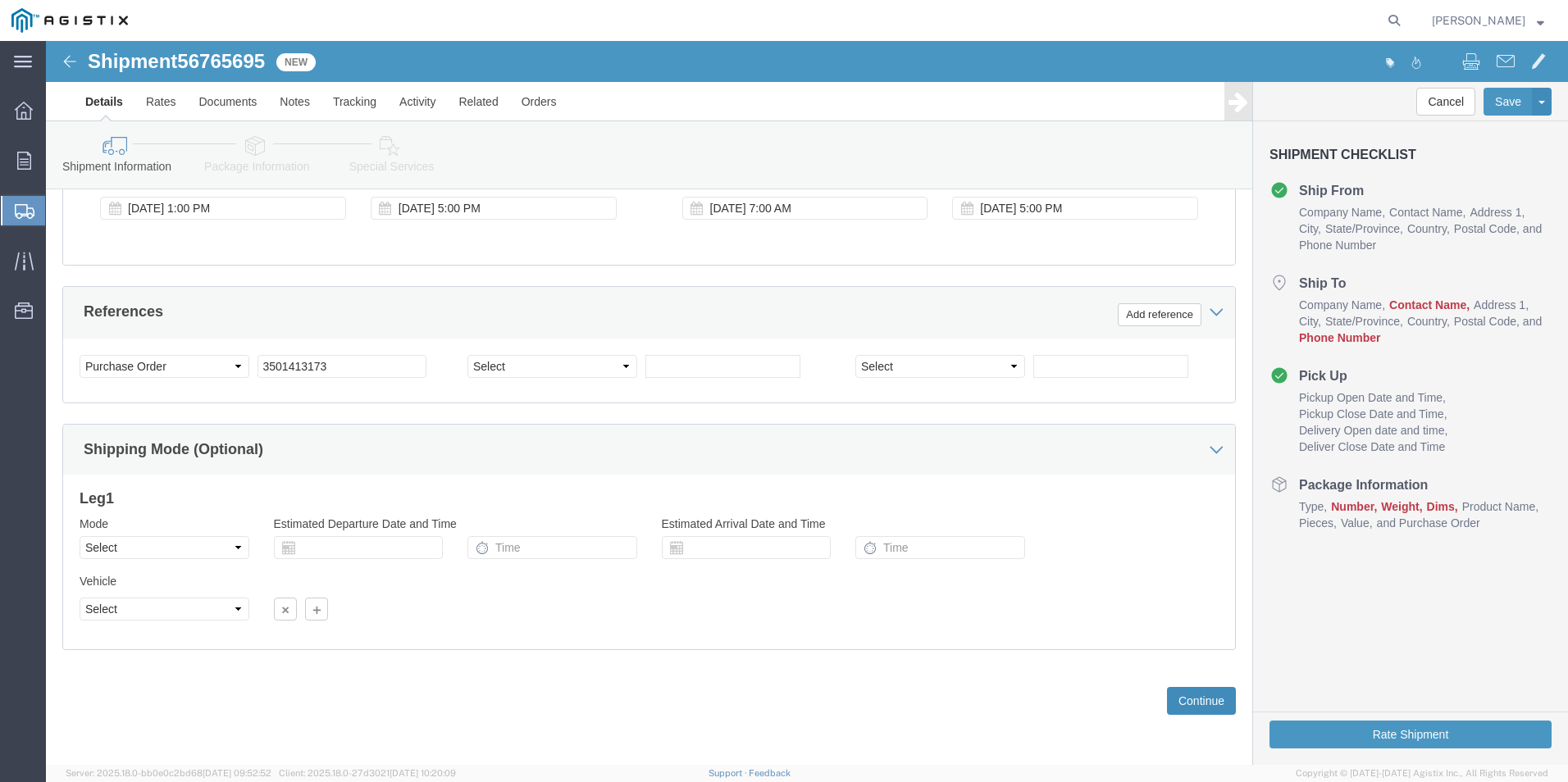
click button "Continue"
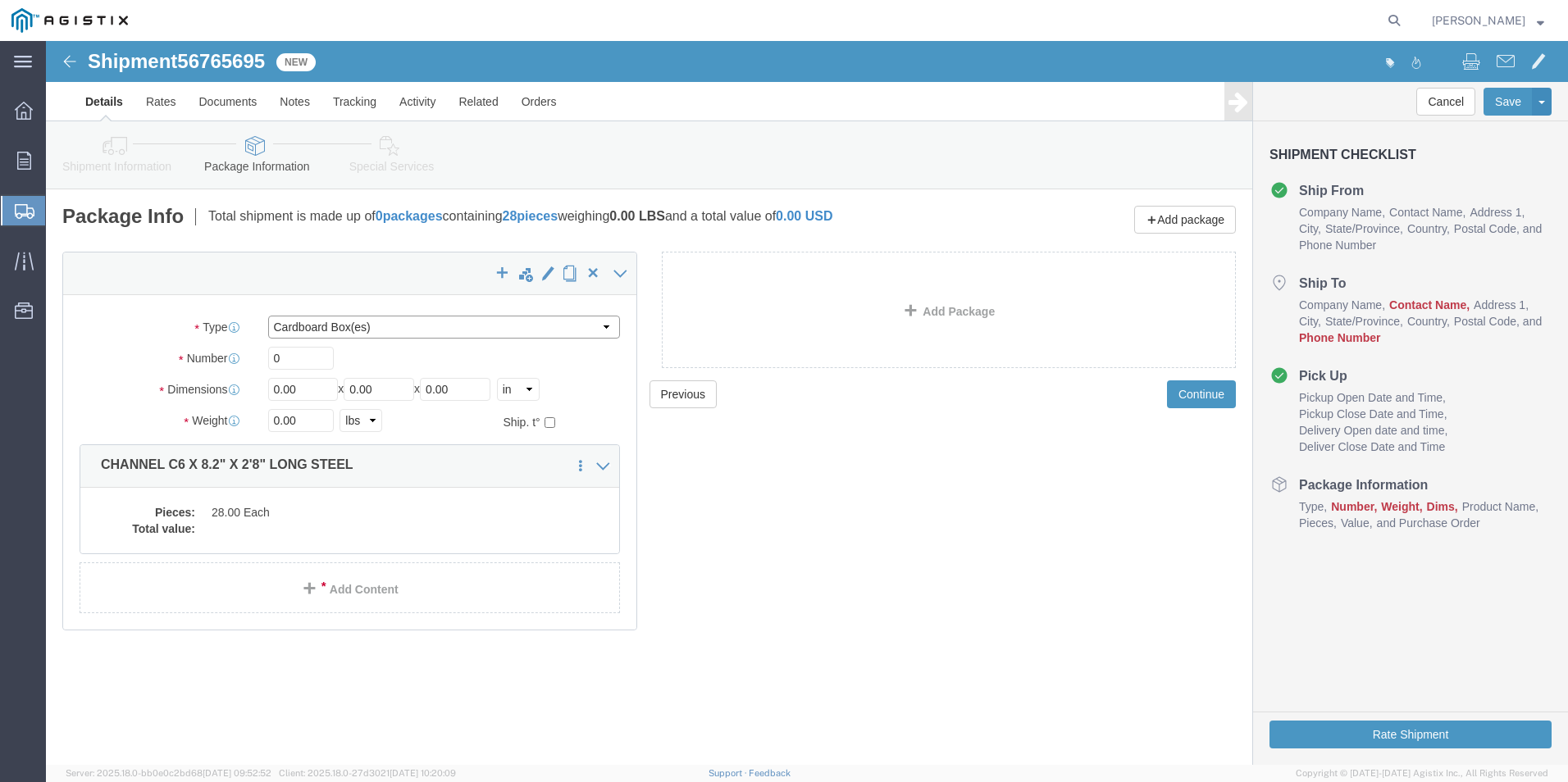
click select "Select Bulk Bundle(s) Cardboard Box(es) Carton(s) Crate(s) Drum(s) (Fiberboard)…"
select select "PSNS"
click select "Select Bulk Bundle(s) Cardboard Box(es) Carton(s) Crate(s) Drum(s) (Fiberboard)…"
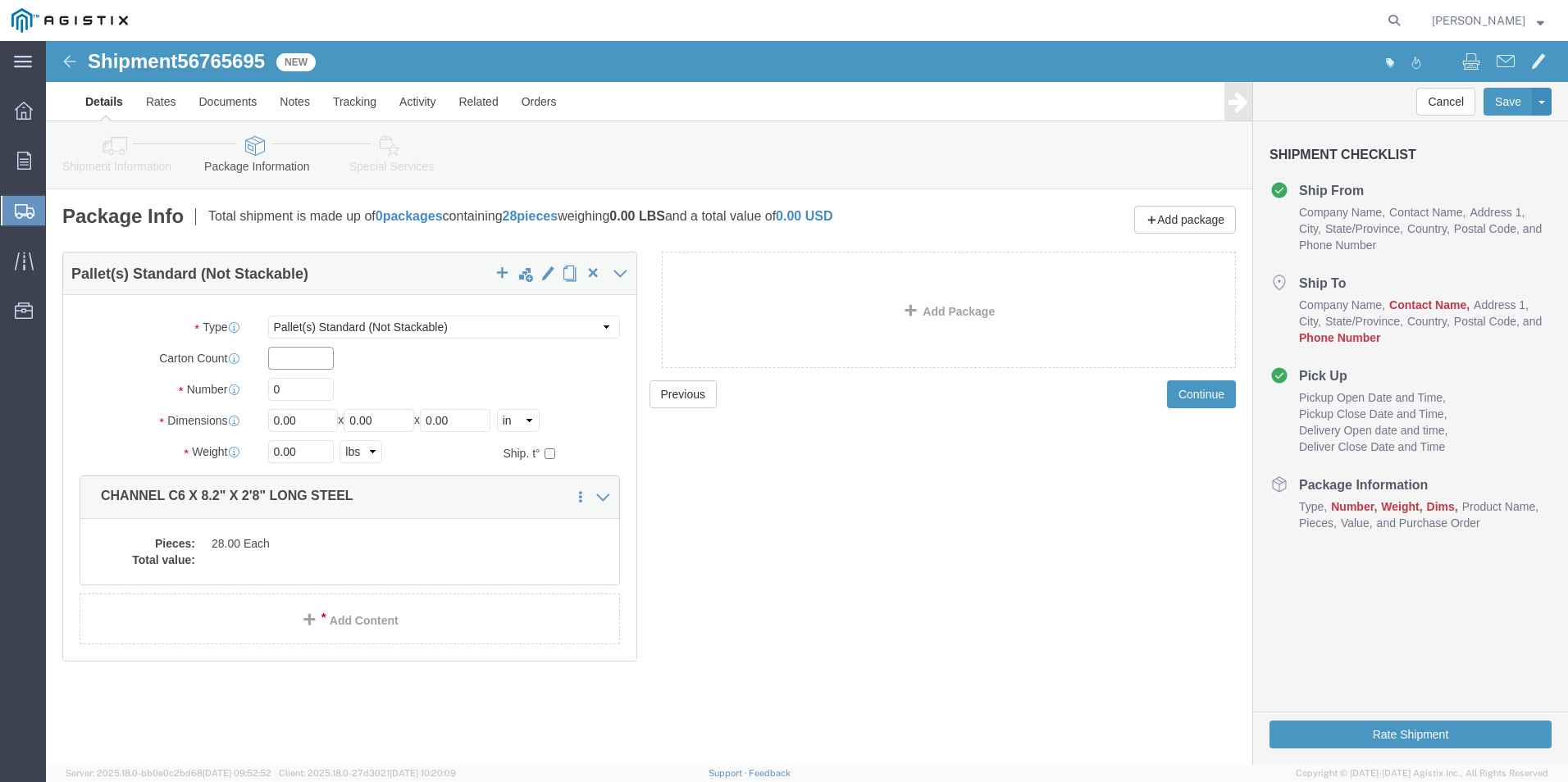
click input "text"
type input "1"
click input "0"
type input "1"
click input "1"
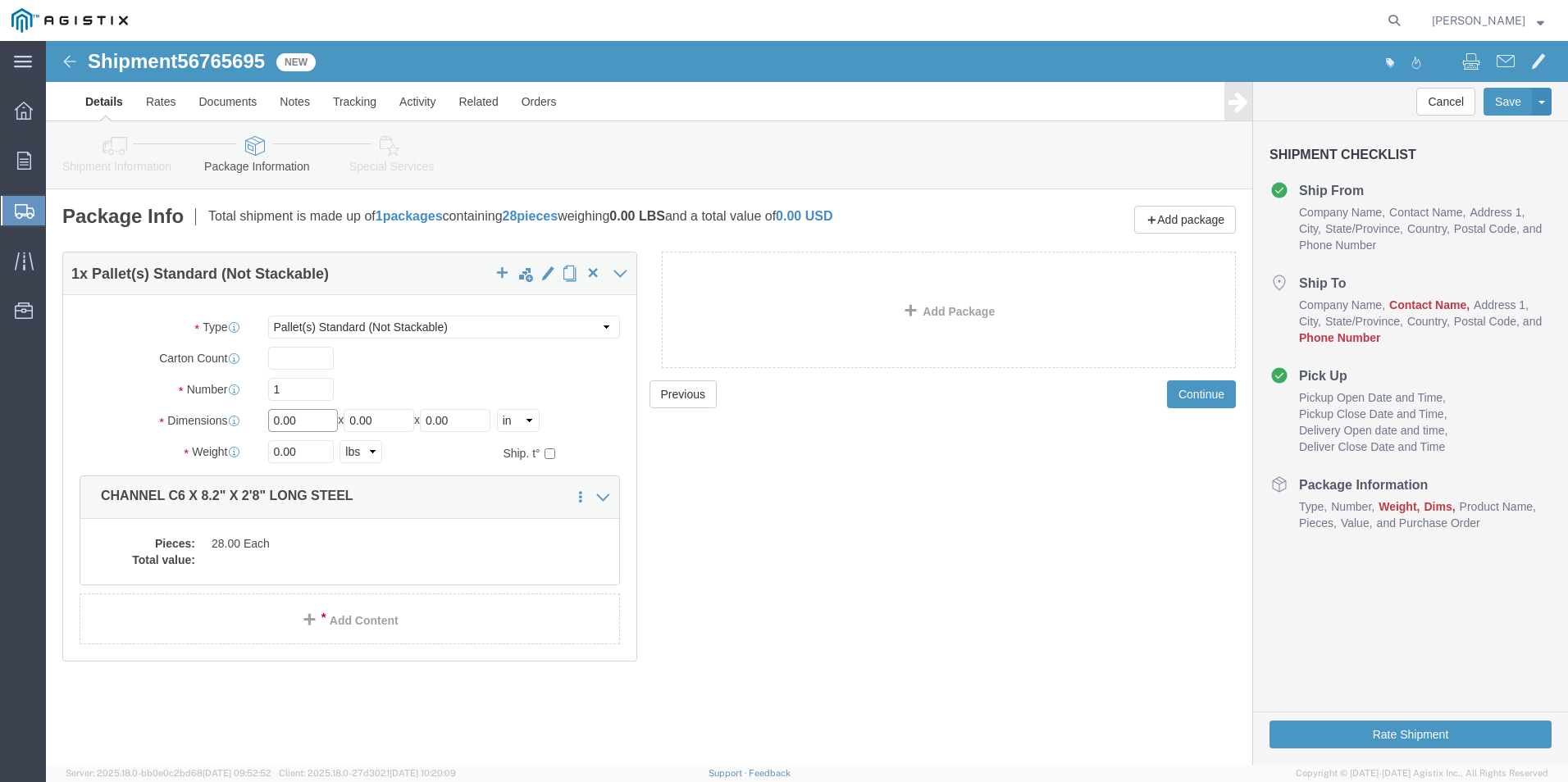
click input "0.00"
drag, startPoint x: 297, startPoint y: 383, endPoint x: 264, endPoint y: 383, distance: 33.0
click div "Length 0.00 x Width 0.00 x Height 0.00 Select cm ft in"
click input "0.00"
click div "Dimensions Length 0.00 x Width 0.00 x Height 0.00 Select cm ft in"
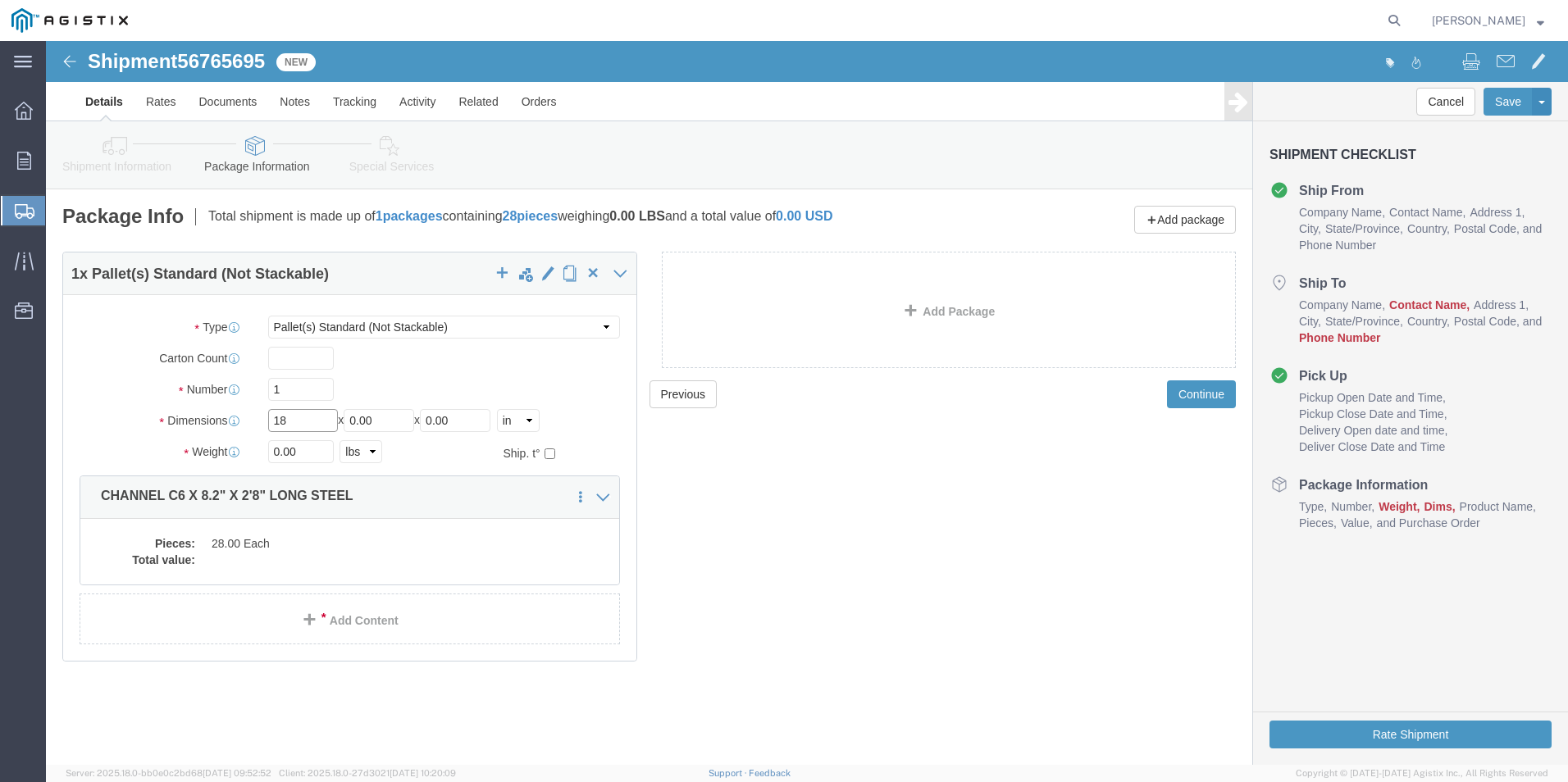
type input "1"
type input "48"
click input "0.00"
drag, startPoint x: 331, startPoint y: 379, endPoint x: 309, endPoint y: 380, distance: 22.0
click input "0.00"
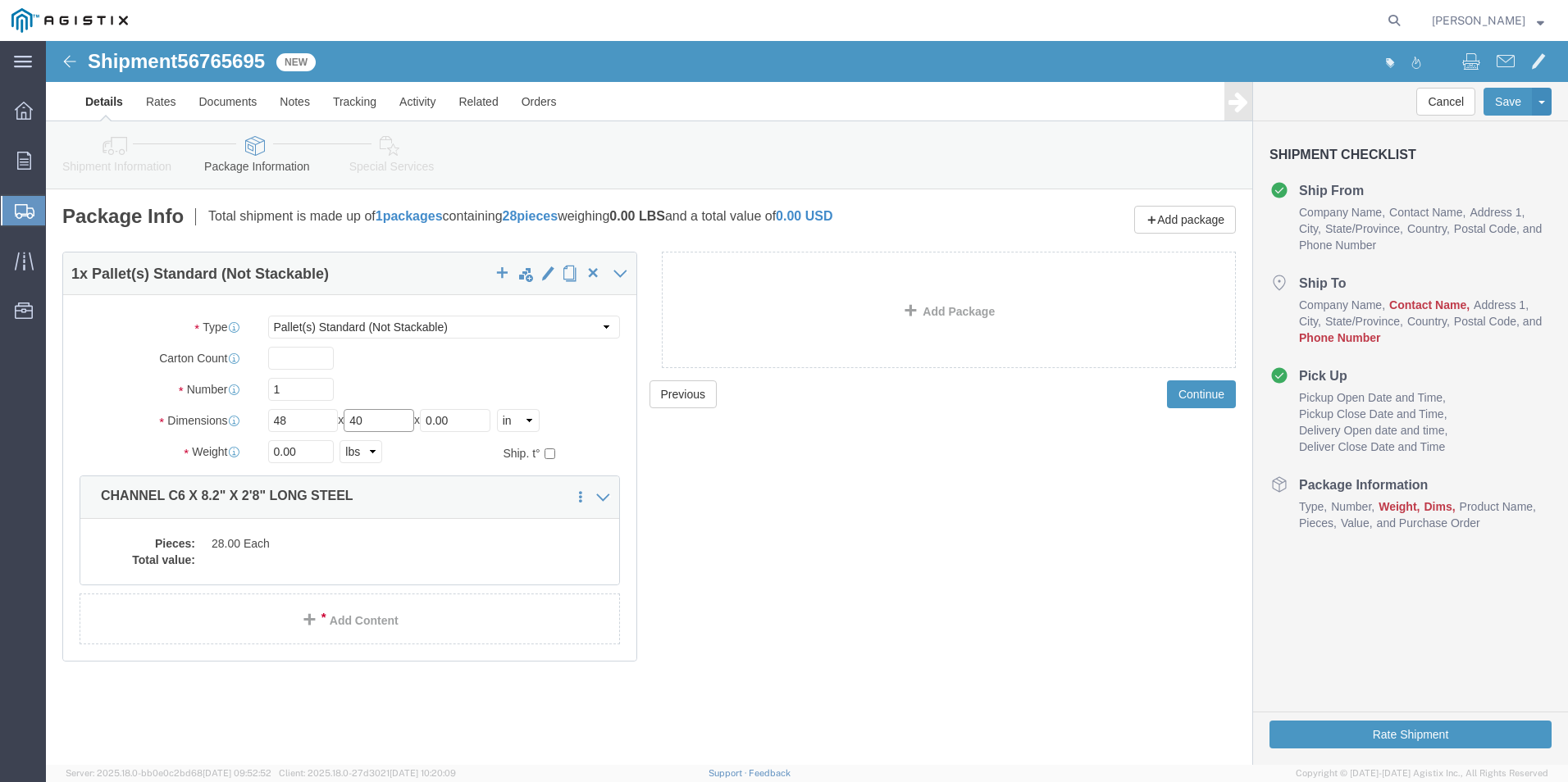
type input "40"
drag, startPoint x: 406, startPoint y: 377, endPoint x: 395, endPoint y: 377, distance: 11.0
click input "0.00"
drag, startPoint x: 416, startPoint y: 373, endPoint x: 394, endPoint y: 377, distance: 22.4
click input "0.00"
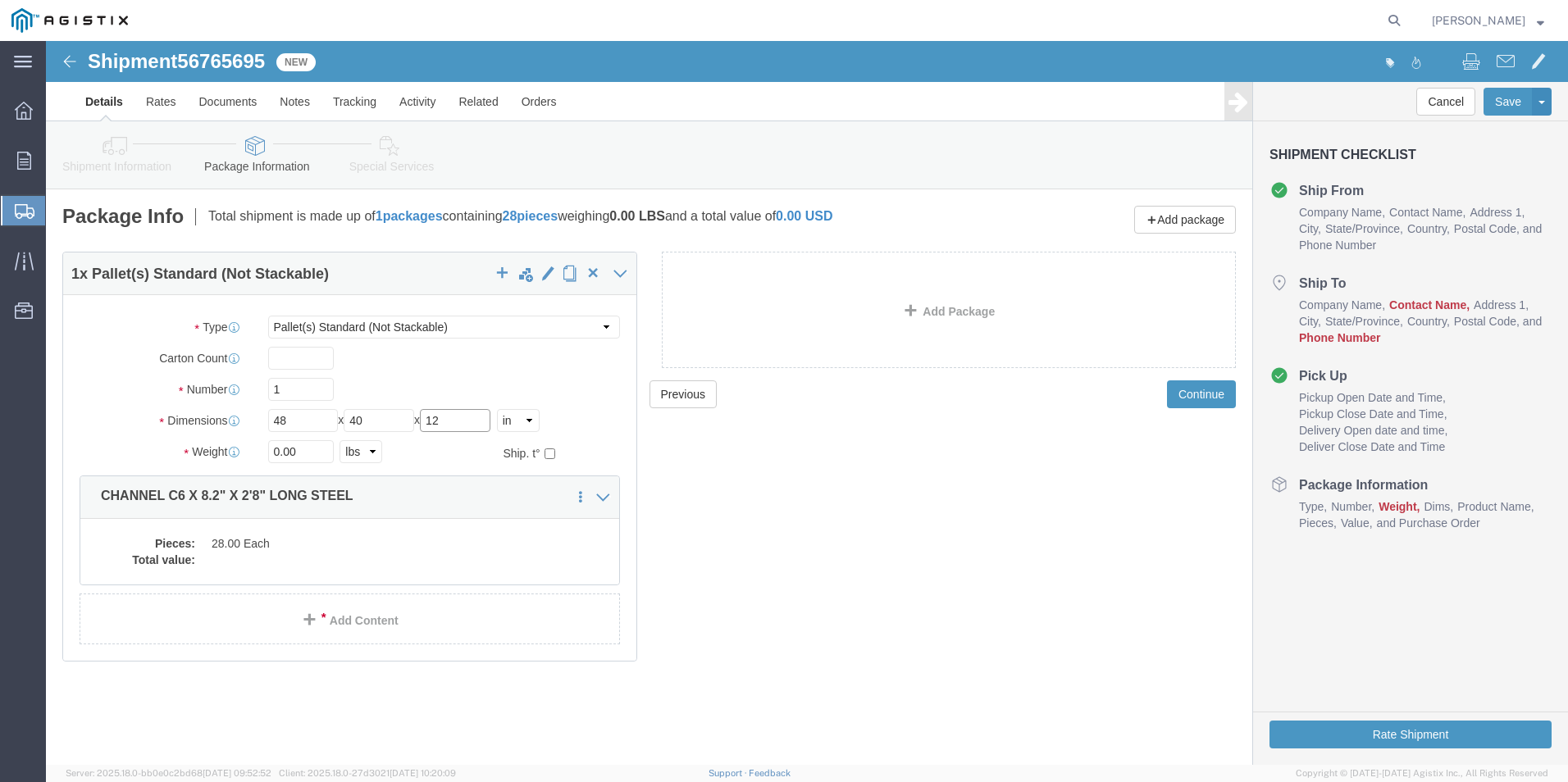
type input "12"
drag, startPoint x: 260, startPoint y: 421, endPoint x: 228, endPoint y: 421, distance: 32.0
click input "0.00"
type input "670"
click div "670 Select kgs lbs"
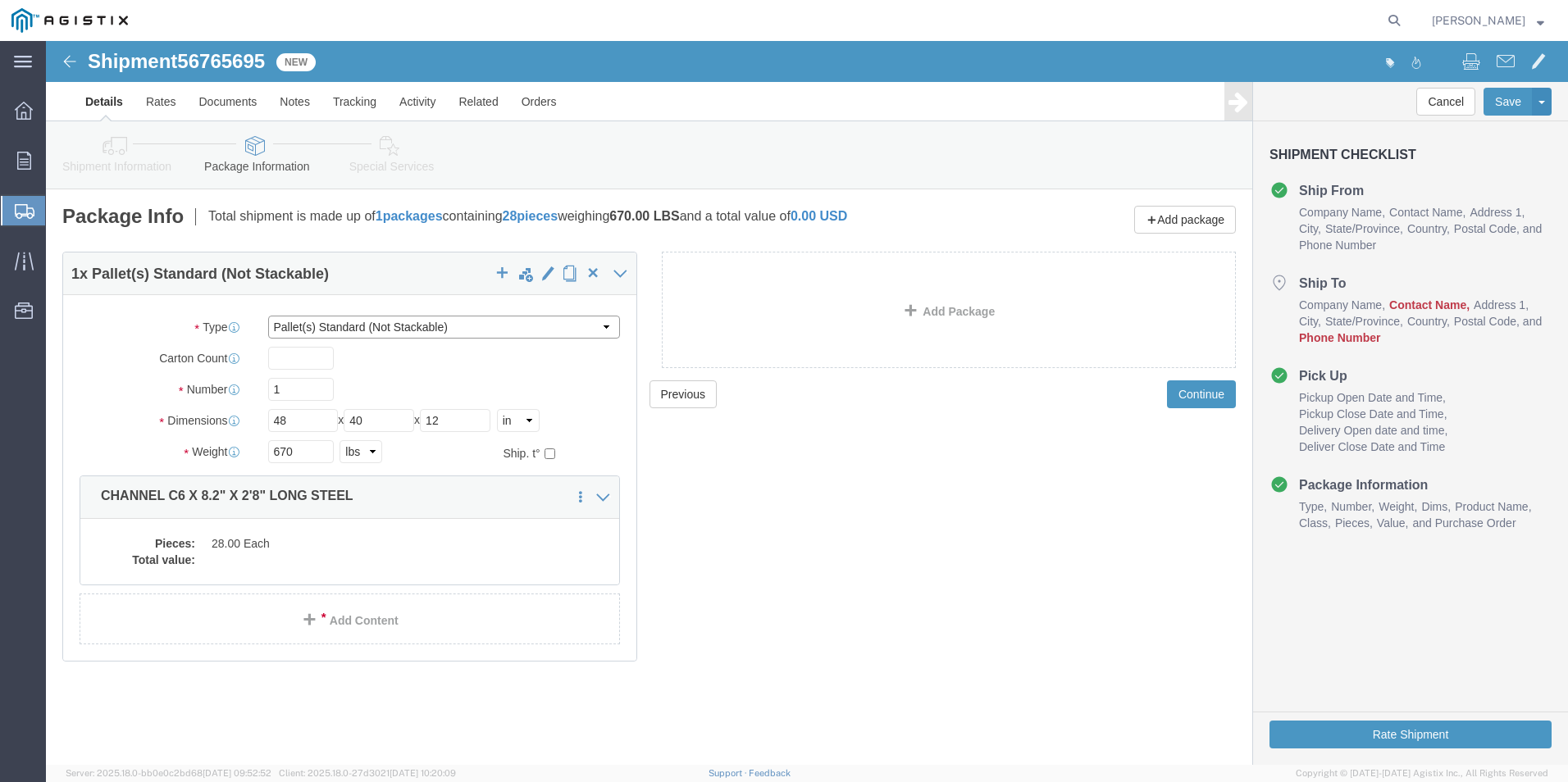
click select "Select Bulk Bundle(s) Cardboard Box(es) Carton(s) Crate(s) Drum(s) (Fiberboard)…"
click label "Number"
click dd
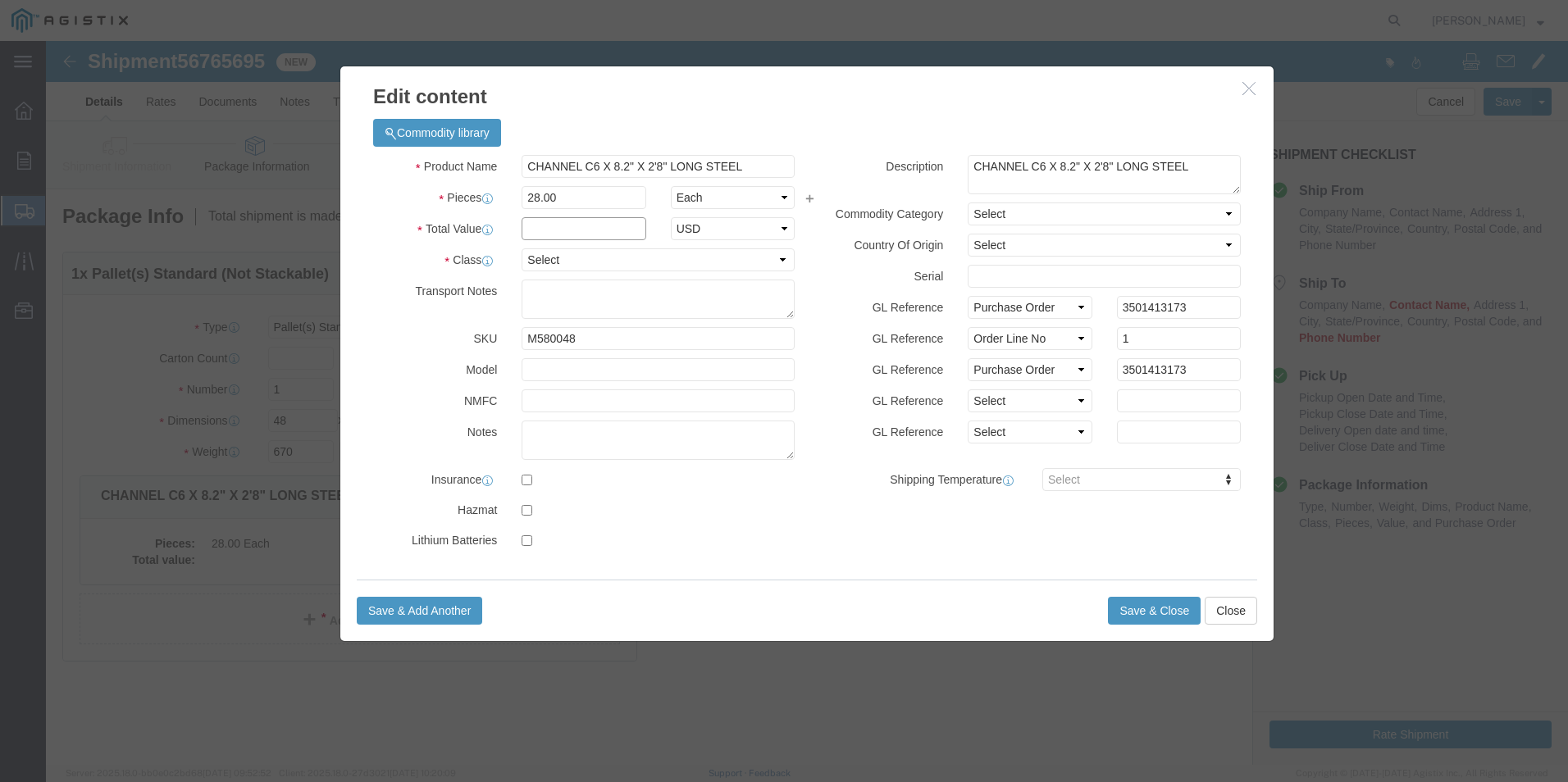
click input "text"
type input "4105.36"
drag, startPoint x: 347, startPoint y: 312, endPoint x: 328, endPoint y: 13, distance: 299.6
click div "Product Name CHANNEL C6 X 8.2" X 2'8" LONG STEEL Pieces 28.00 Select Bag Barrel…"
click select "Select 50 55 60 65 70 85 92.5 100 125 175 250 300 400"
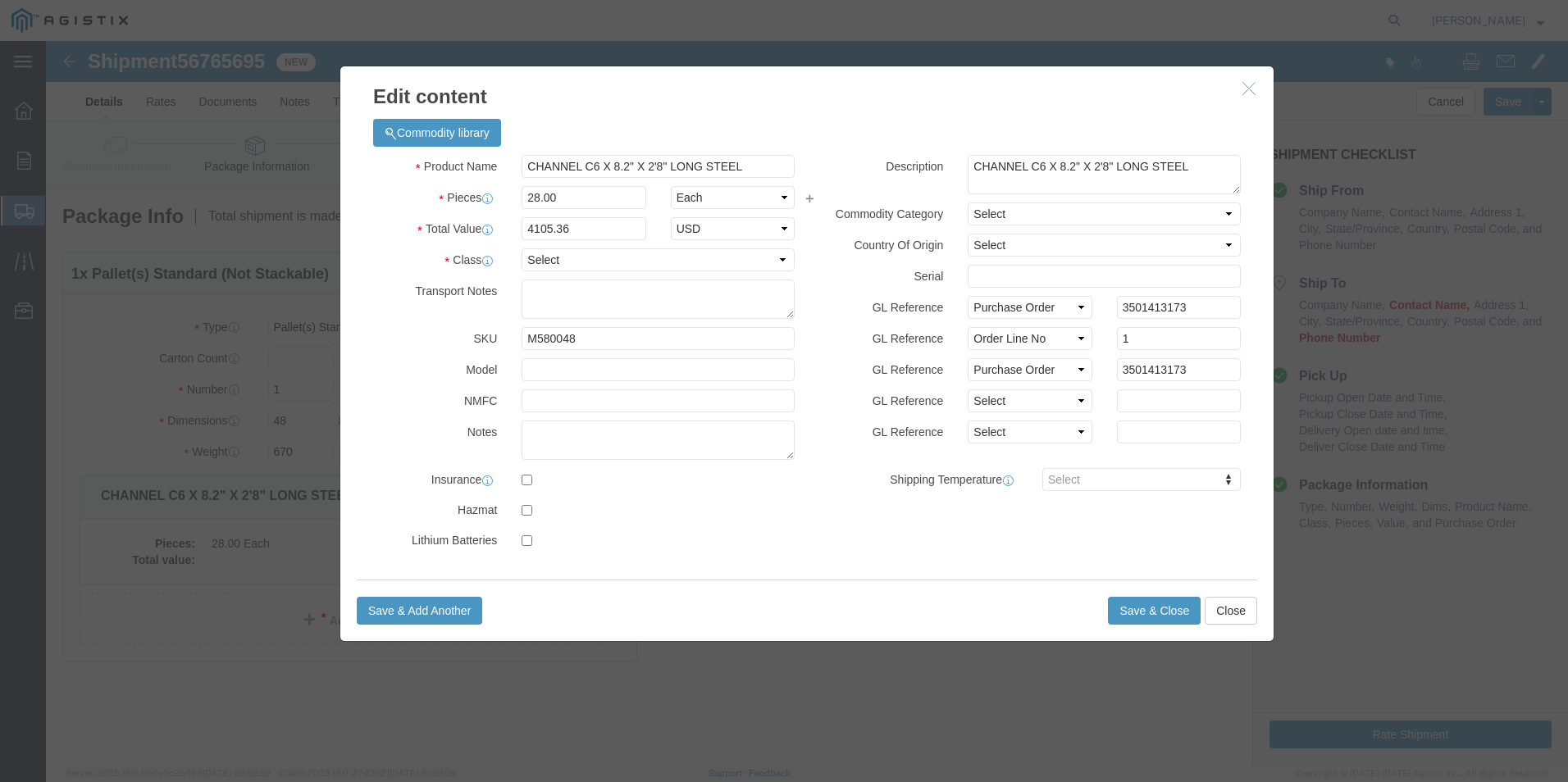
click div "Transport Notes"
click select "Select 50 55 60 65 70 85 92.5 100 125 175 250 300 400"
select select "100"
click select "Select 50 55 60 65 70 85 92.5 100 125 175 250 300 400"
click button "Save & Close"
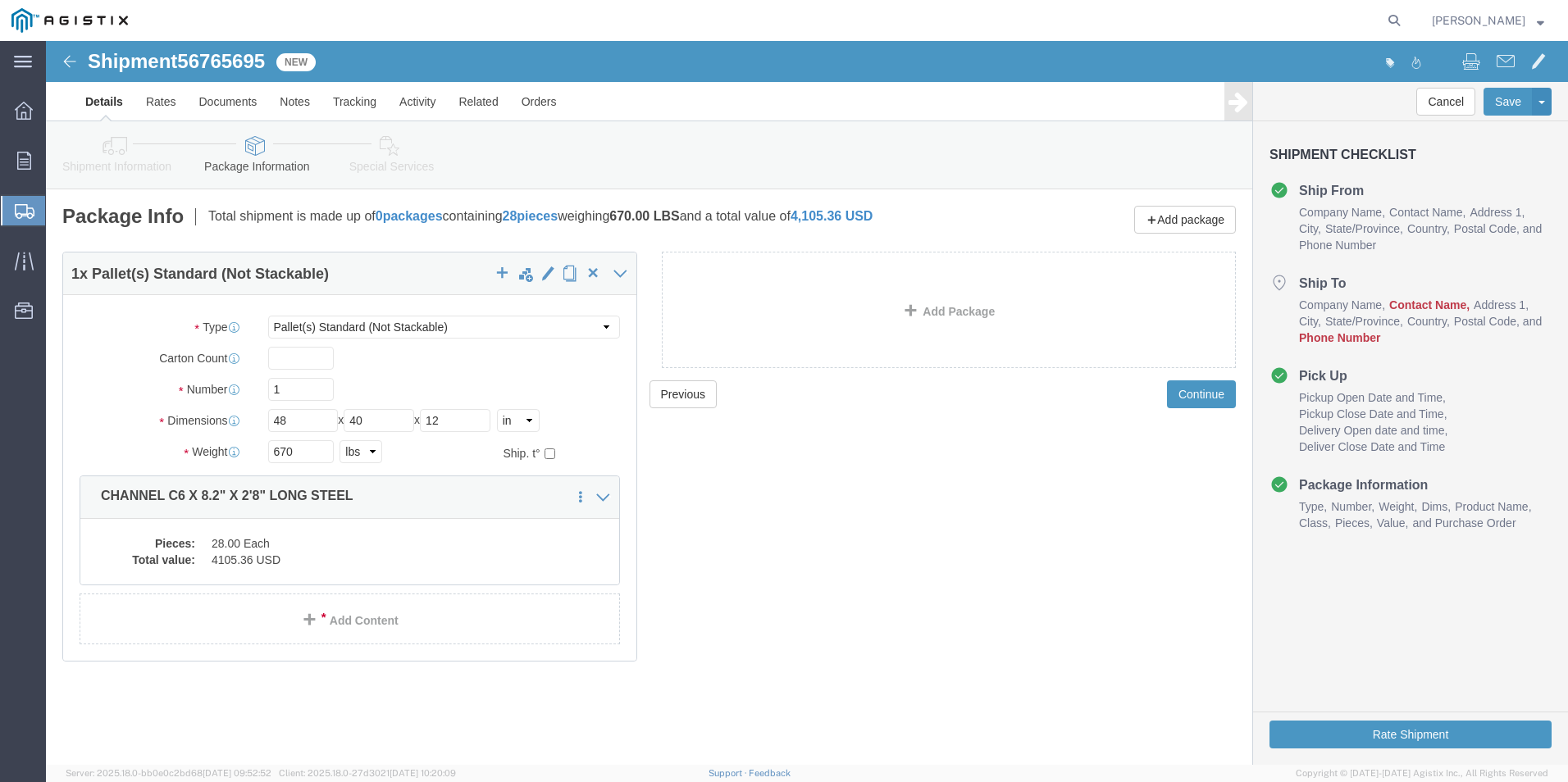
click span "State/Province"
click li "Ship To Company Name Contact Name Address 1 City State/Province Country Postal …"
click button "Rate Shipment"
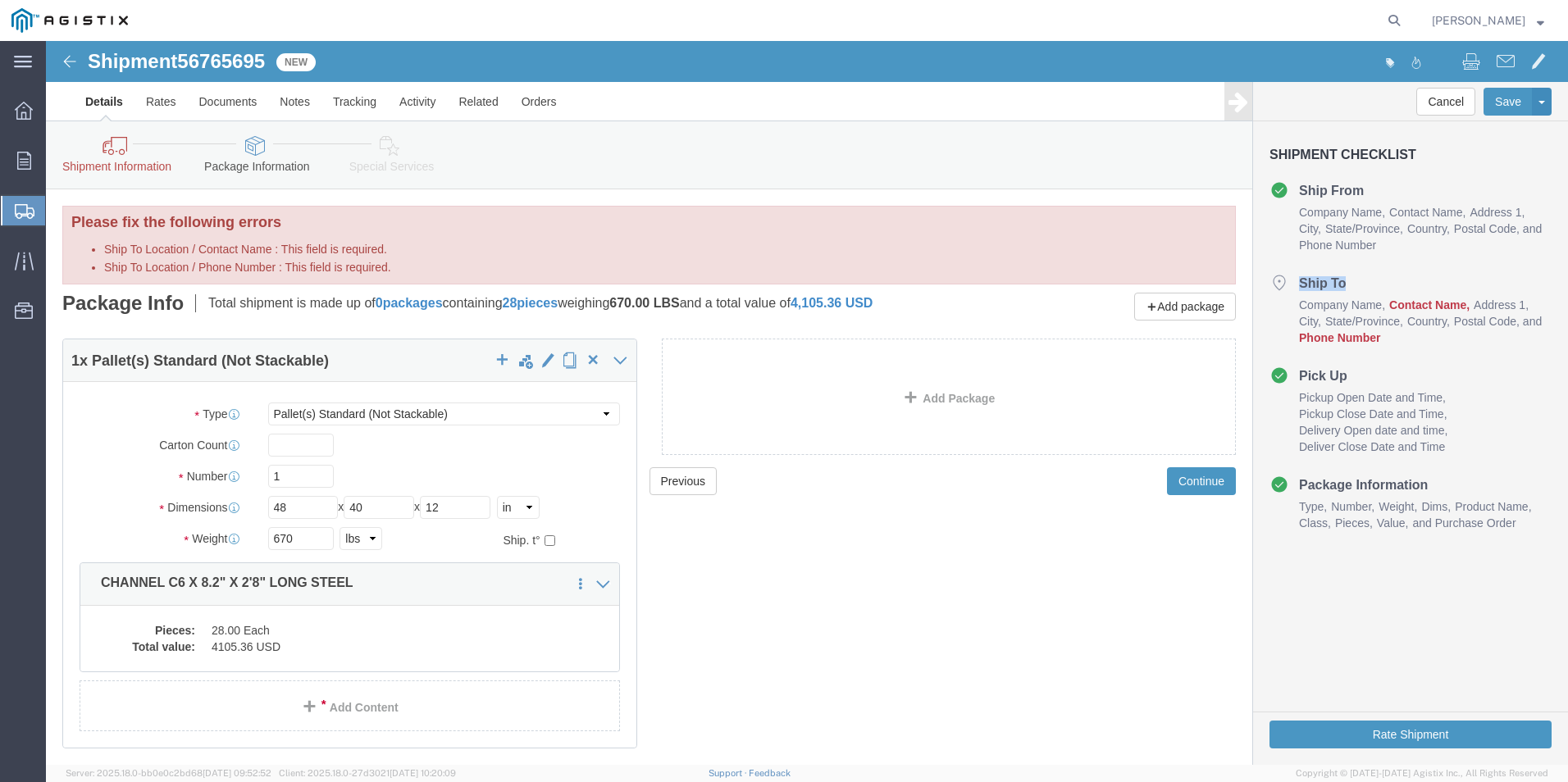
click li "Ship To Company Name Contact Name Address 1 City State/Province Country Postal …"
drag, startPoint x: 1277, startPoint y: 253, endPoint x: 1226, endPoint y: 351, distance: 110.5
click ul "Pickup Open Date and Time Pickup Close Date and Time Delivery Open date and tim…"
click icon
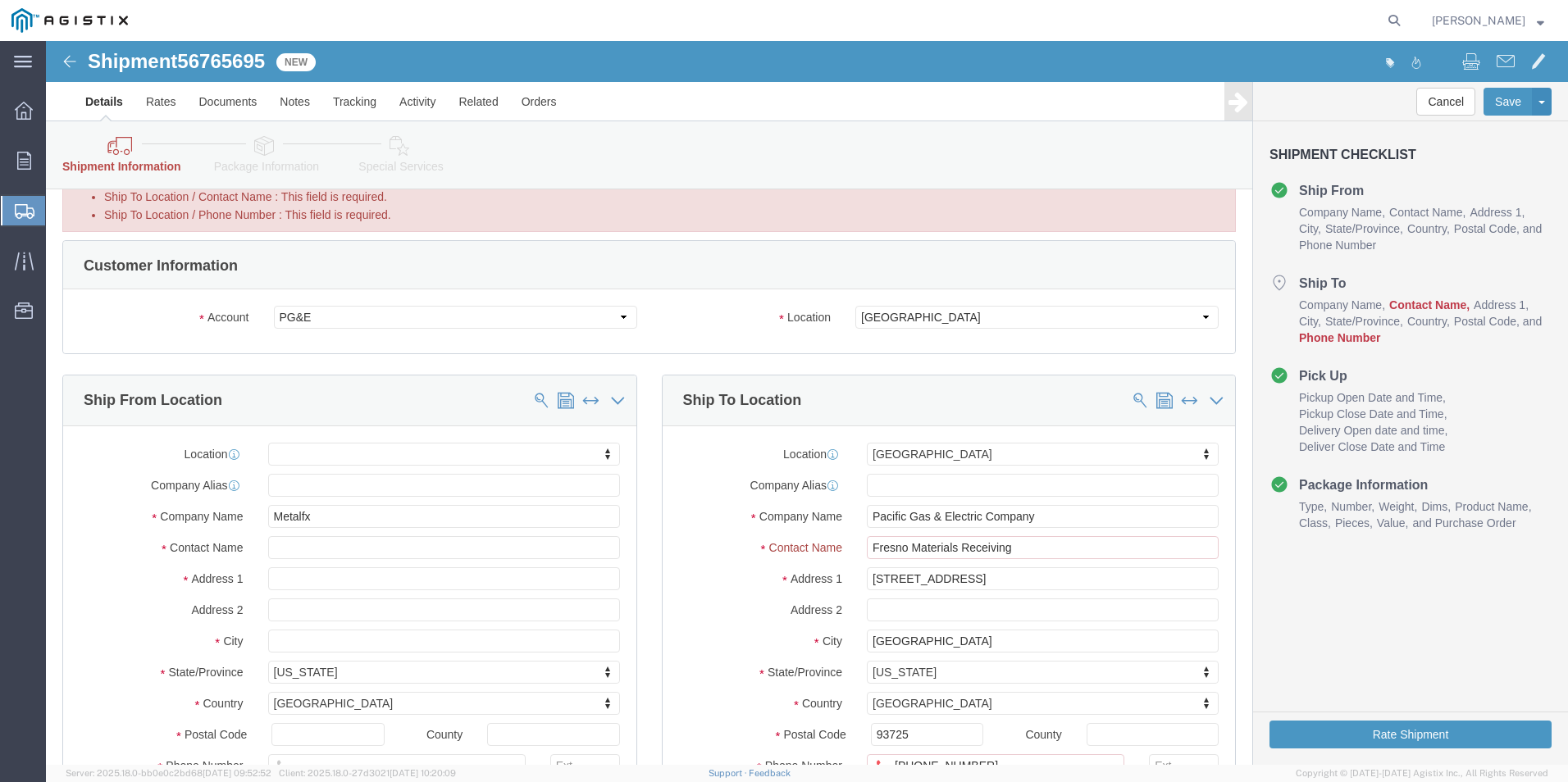
scroll to position [164, 0]
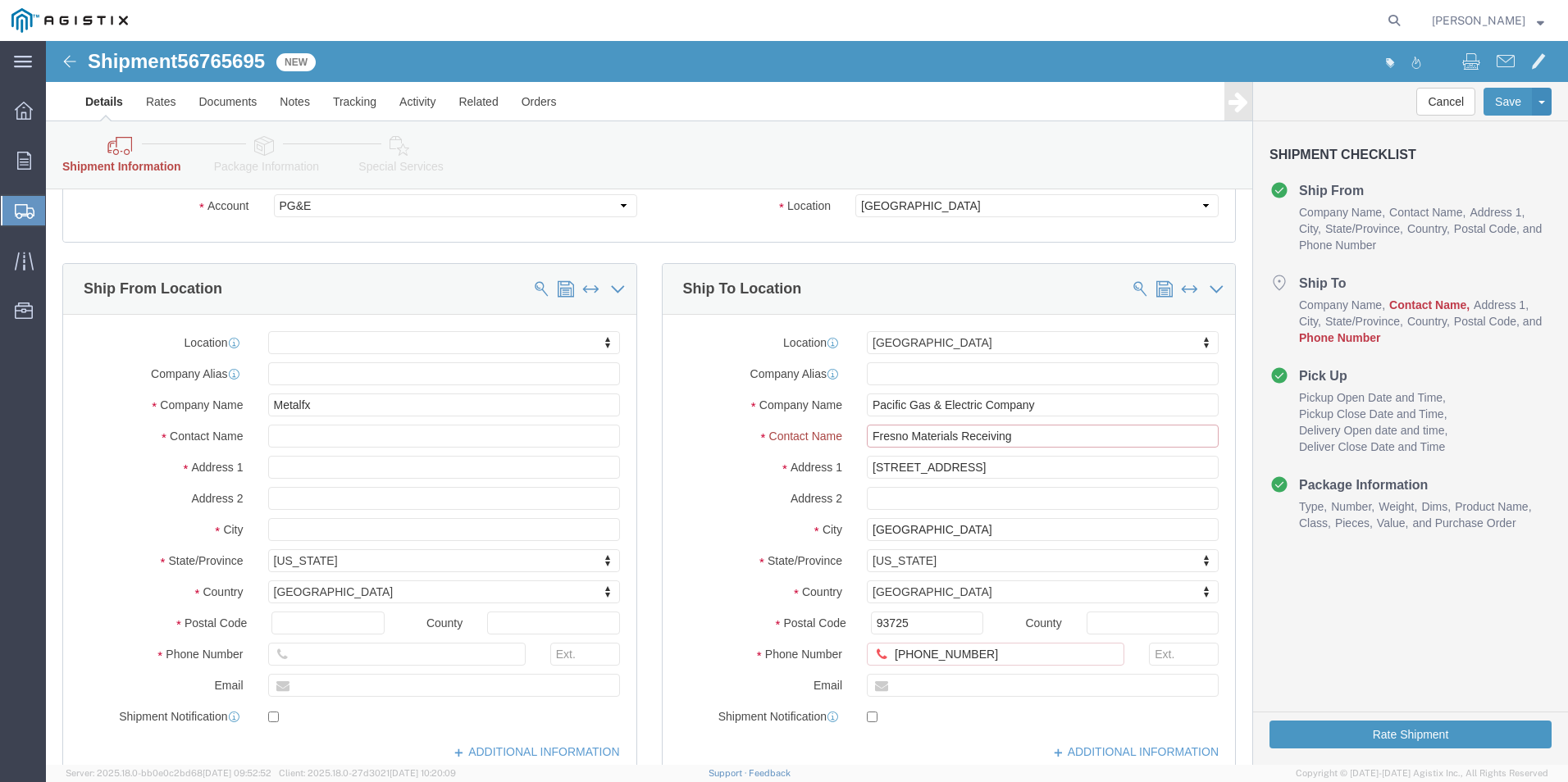
click input "Fresno Materials Receiving"
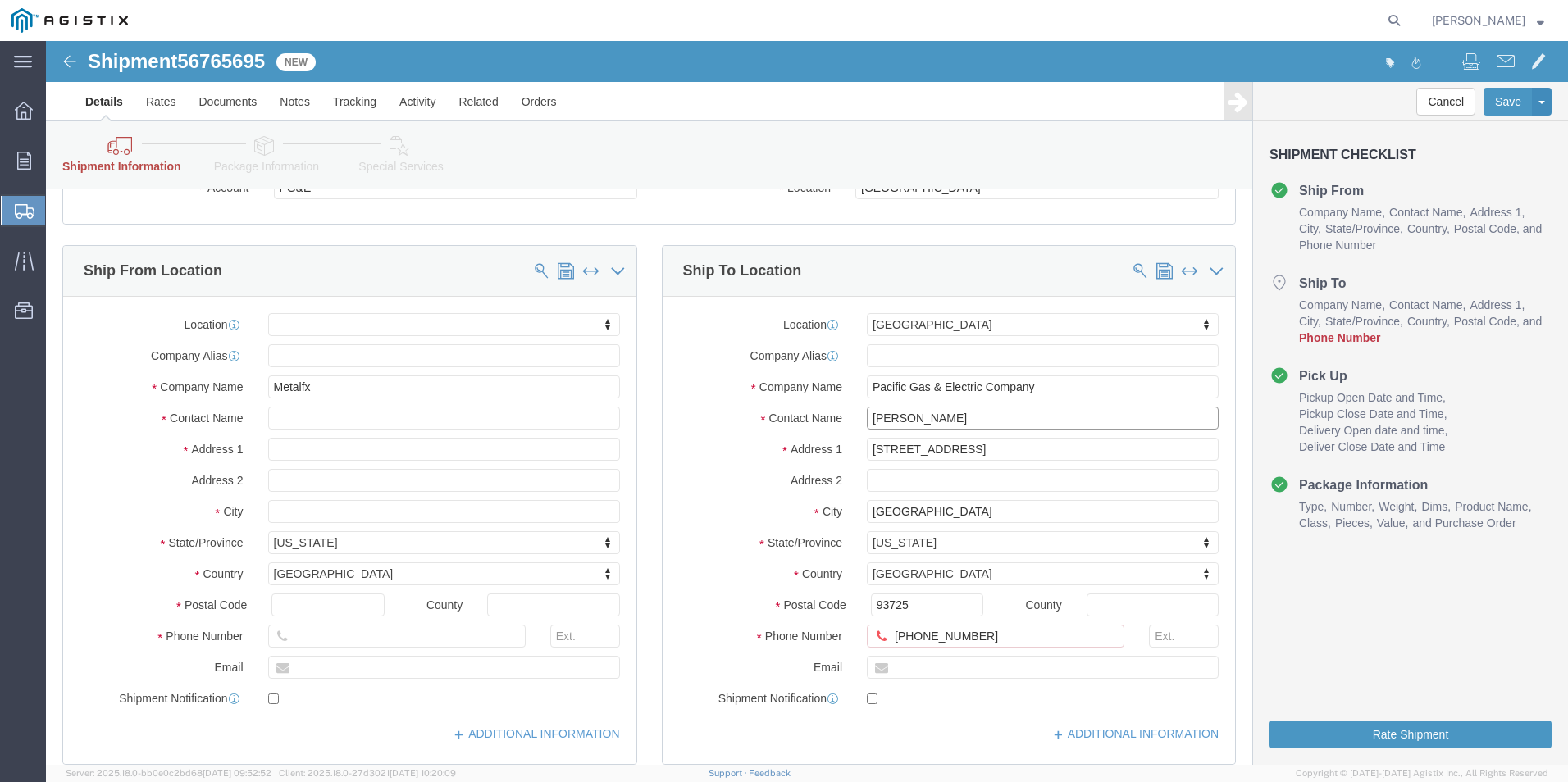
type input "[PERSON_NAME]"
click input "[PHONE_NUMBER]"
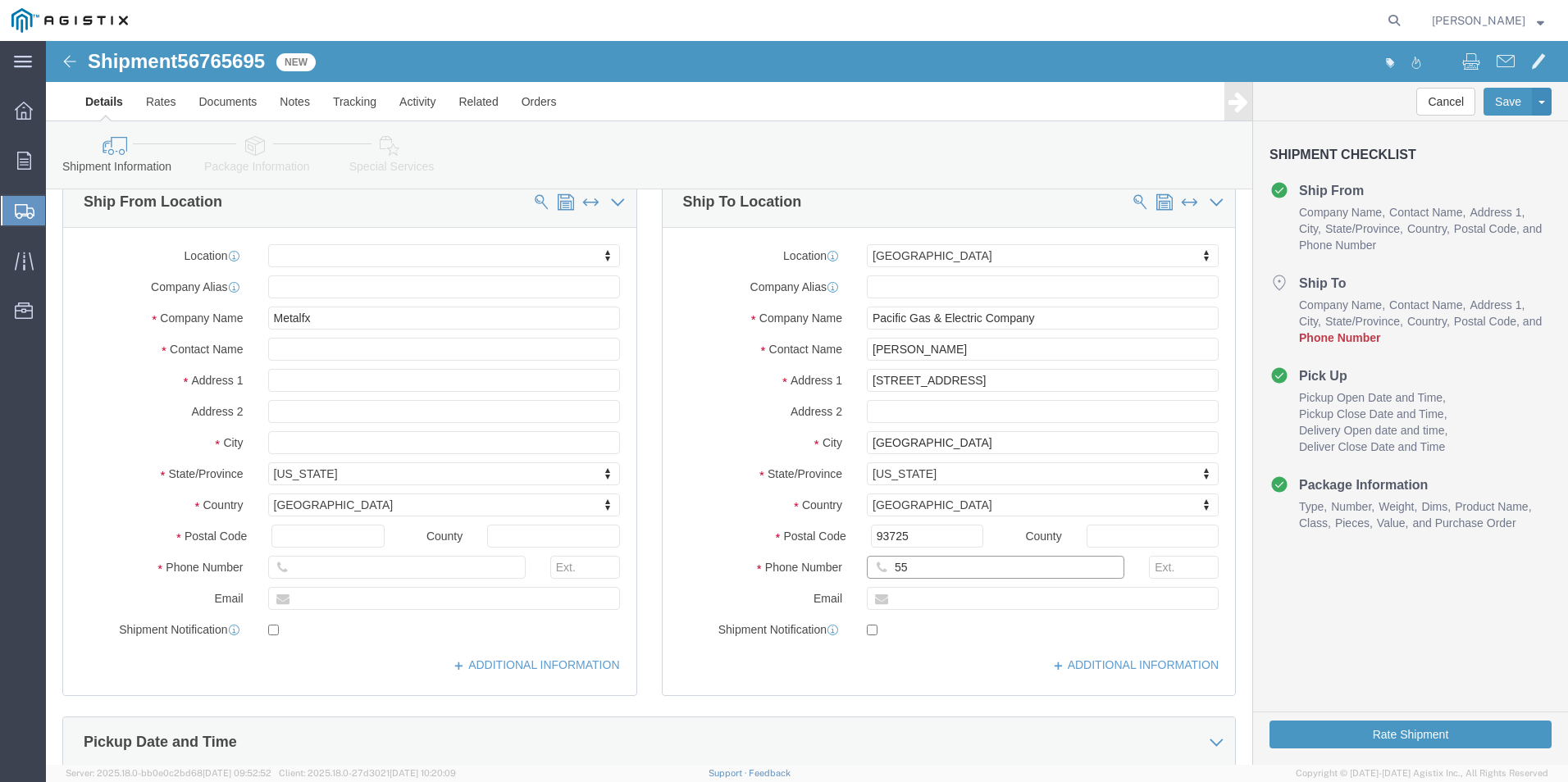
scroll to position [95, 0]
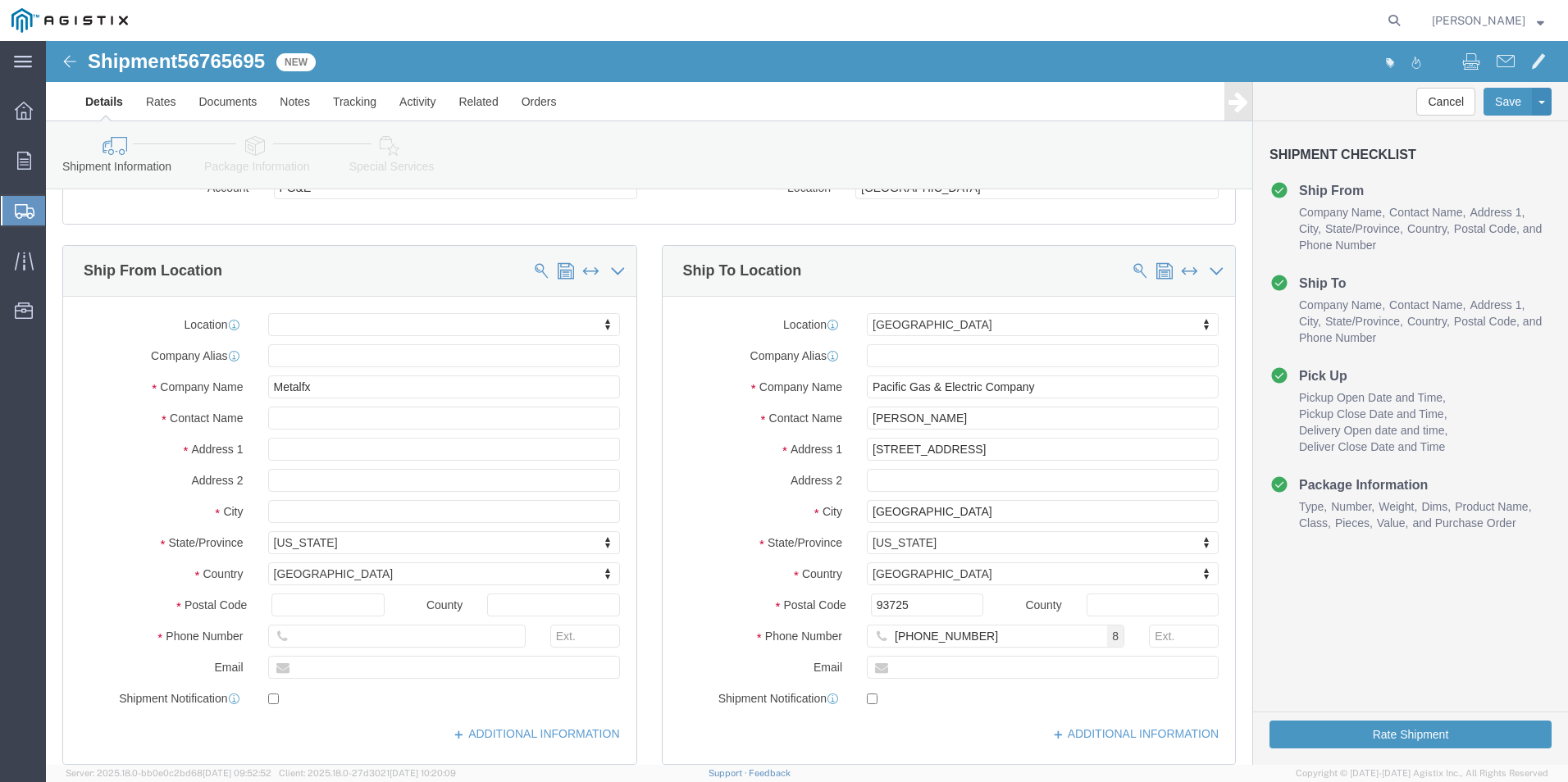
click span "8"
click input "[PHONE_NUMBER]"
type input "[PHONE_NUMBER]"
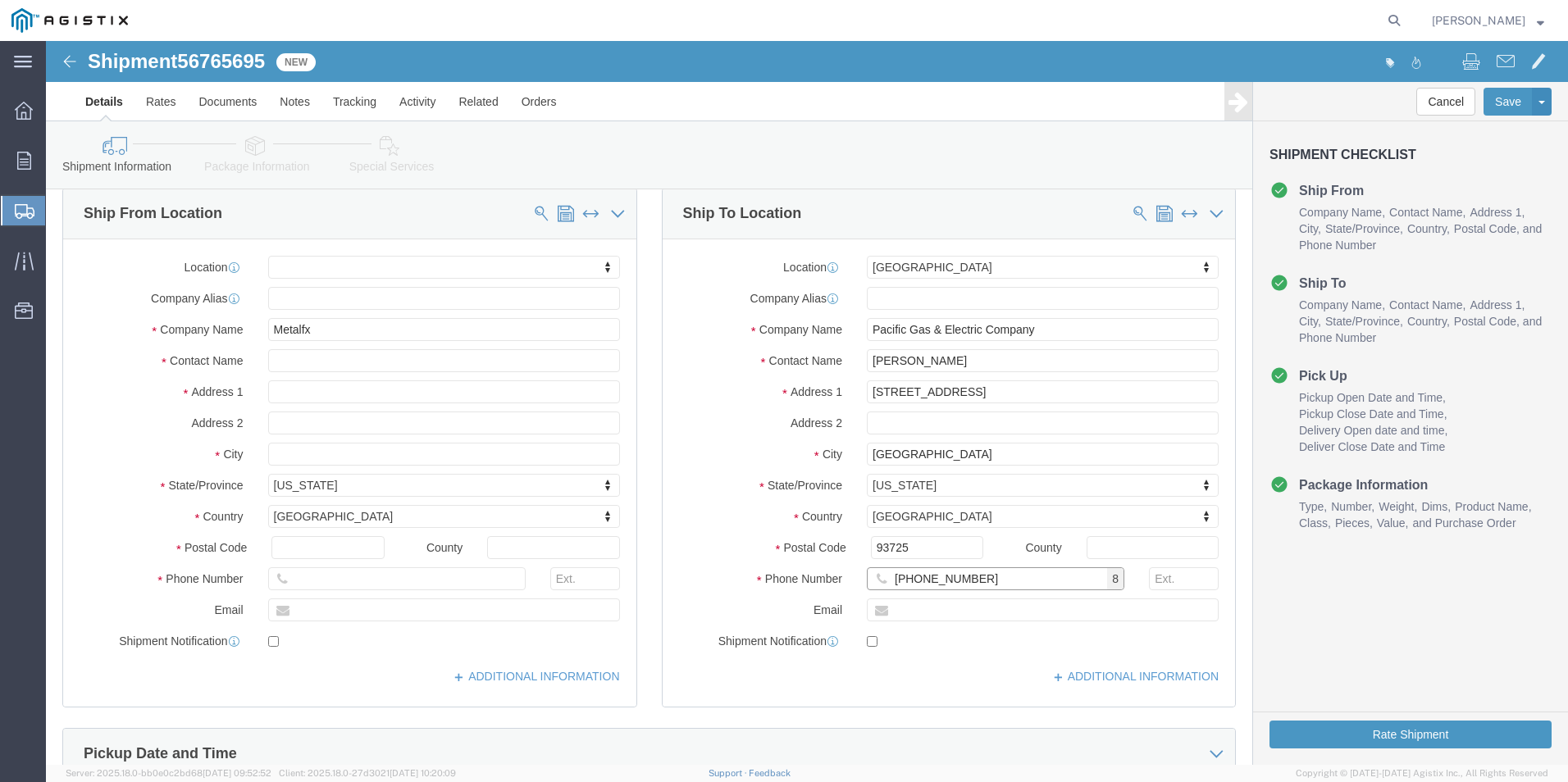
scroll to position [164, 0]
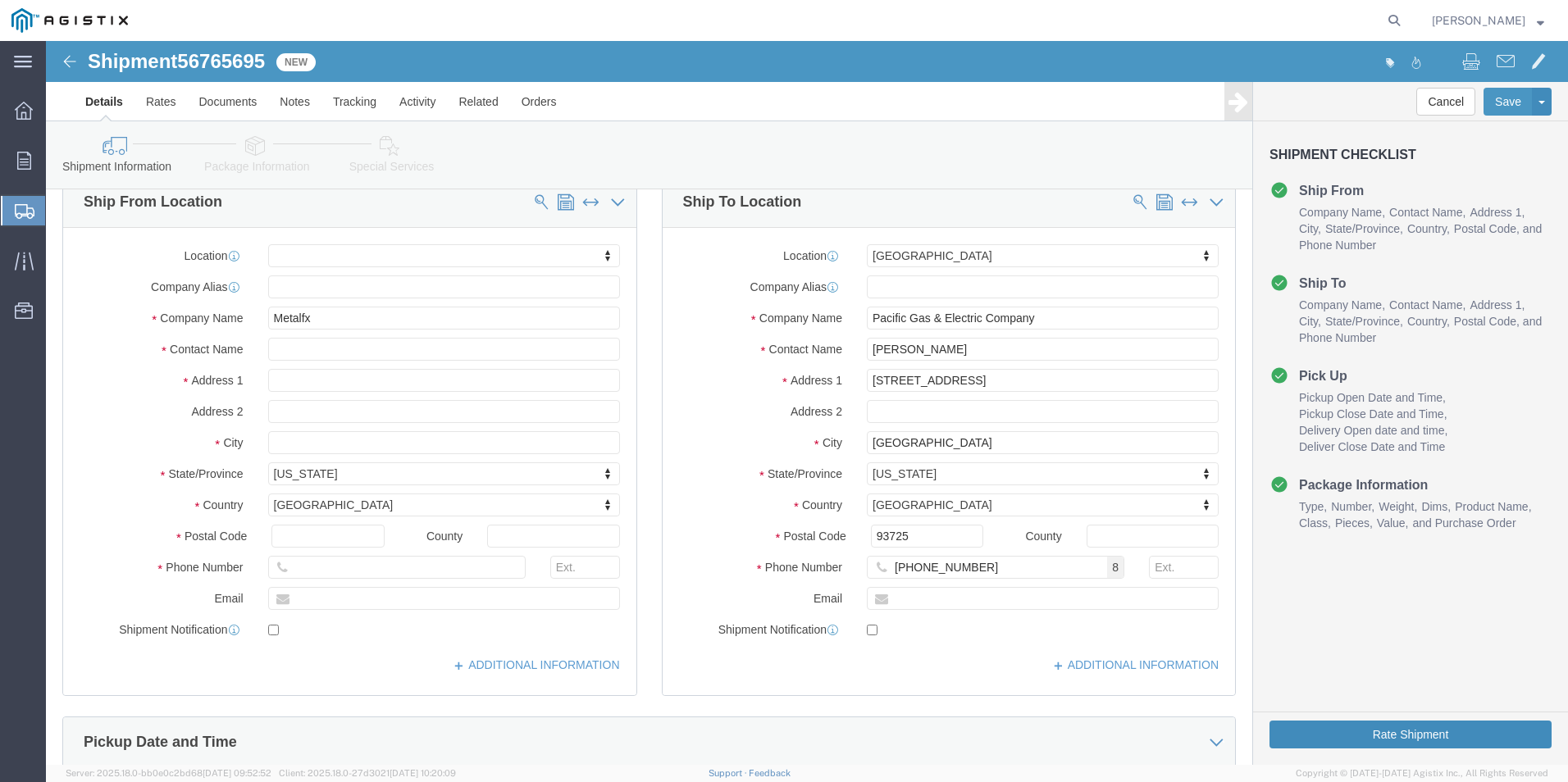
click button "Rate Shipment"
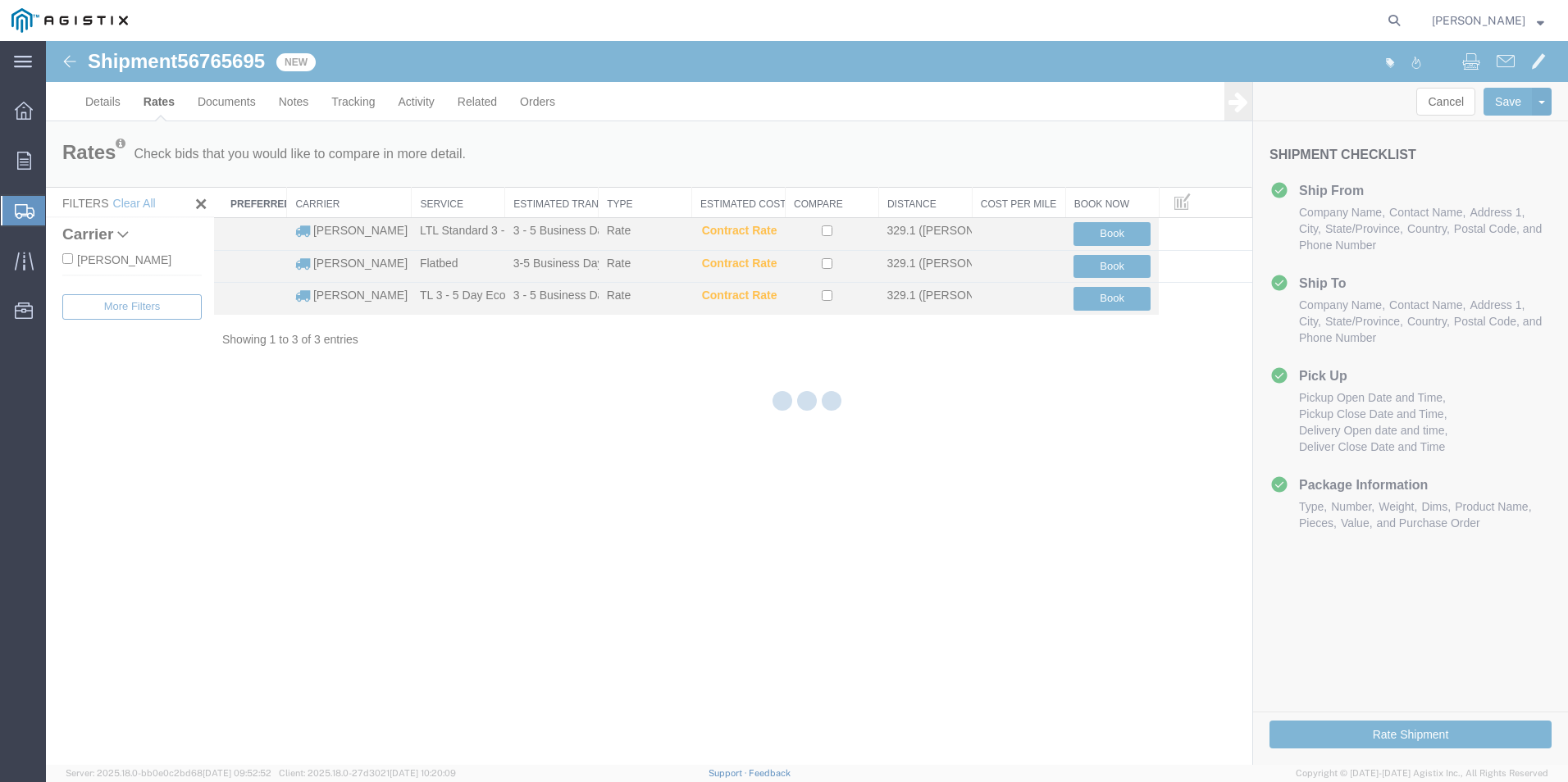
scroll to position [0, 0]
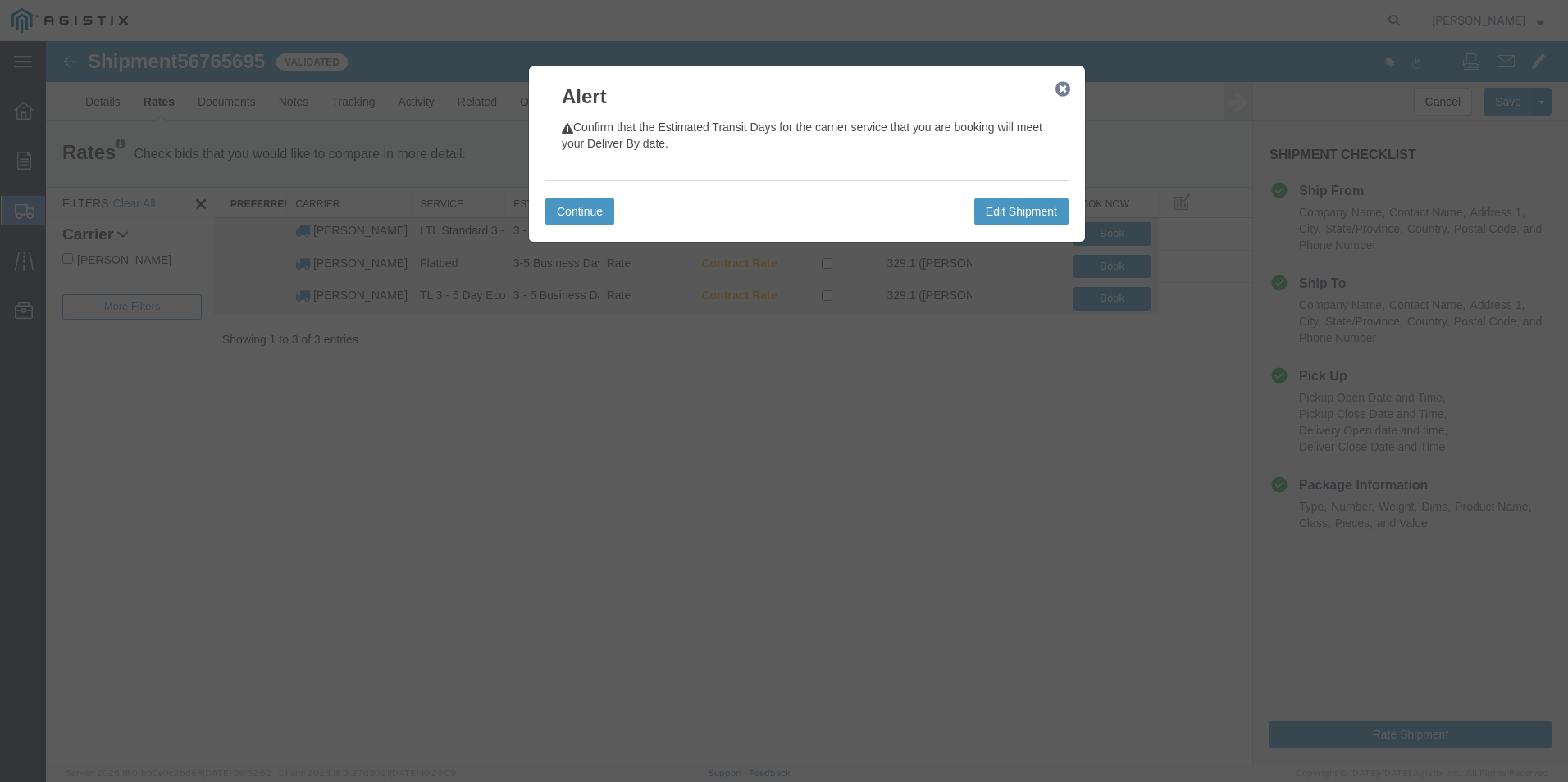
click at [1063, 88] on icon "button" at bounding box center [1062, 90] width 14 height 14
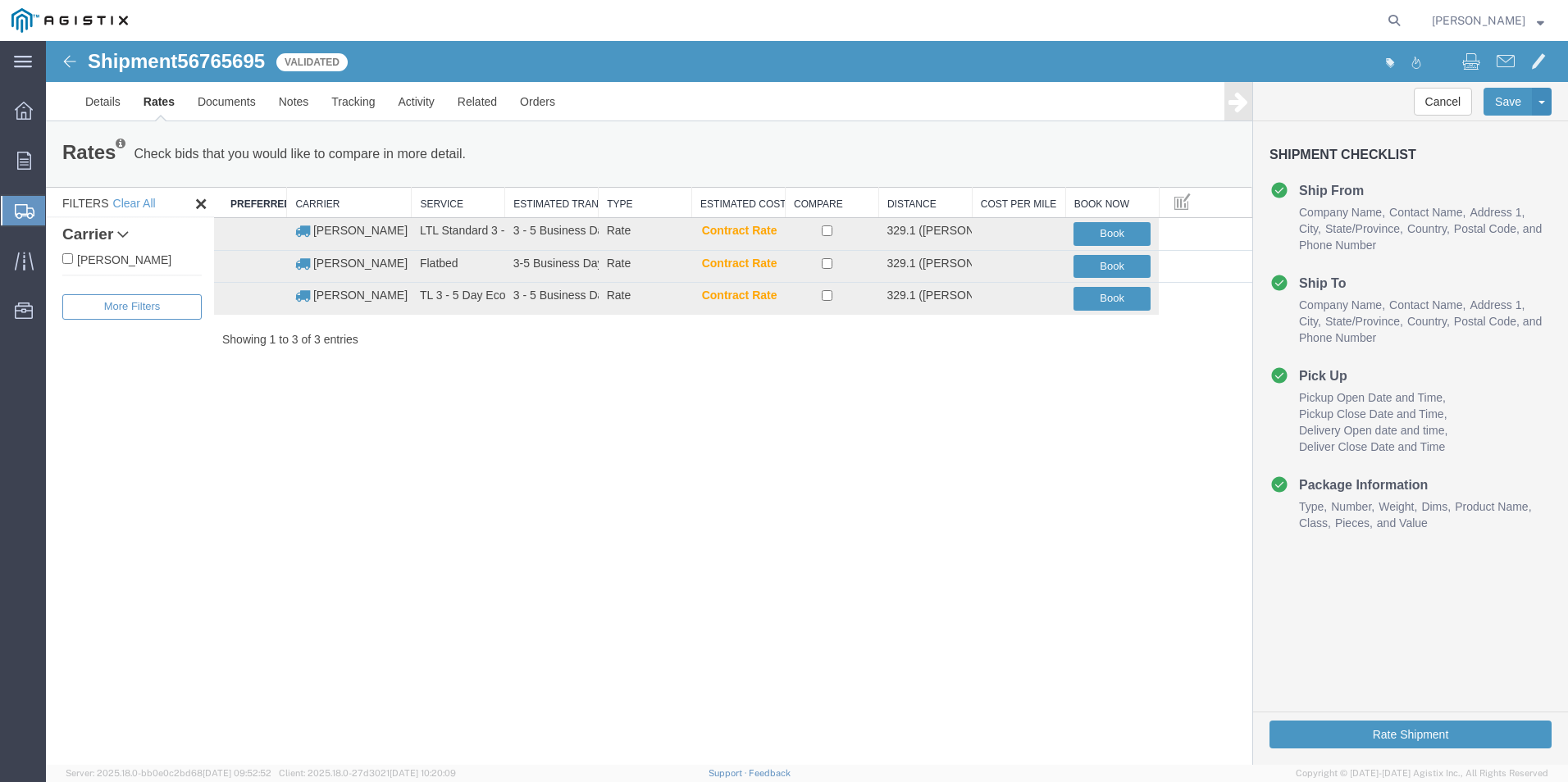
click at [1313, 428] on span "Delivery Open date and time" at bounding box center [1373, 431] width 149 height 14
click at [72, 60] on img at bounding box center [69, 61] width 19 height 19
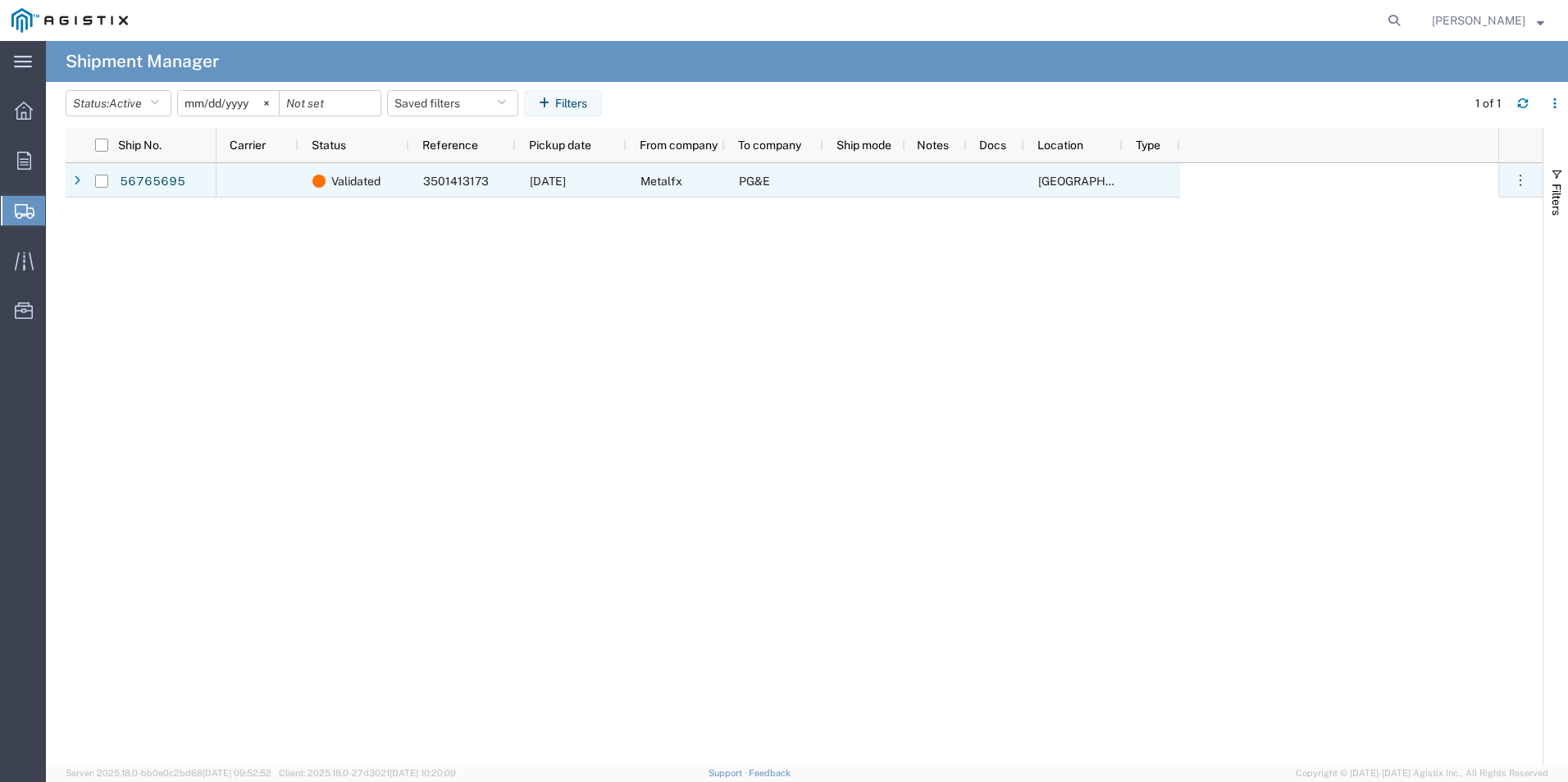
click at [306, 188] on div "Validated" at bounding box center [353, 180] width 111 height 35
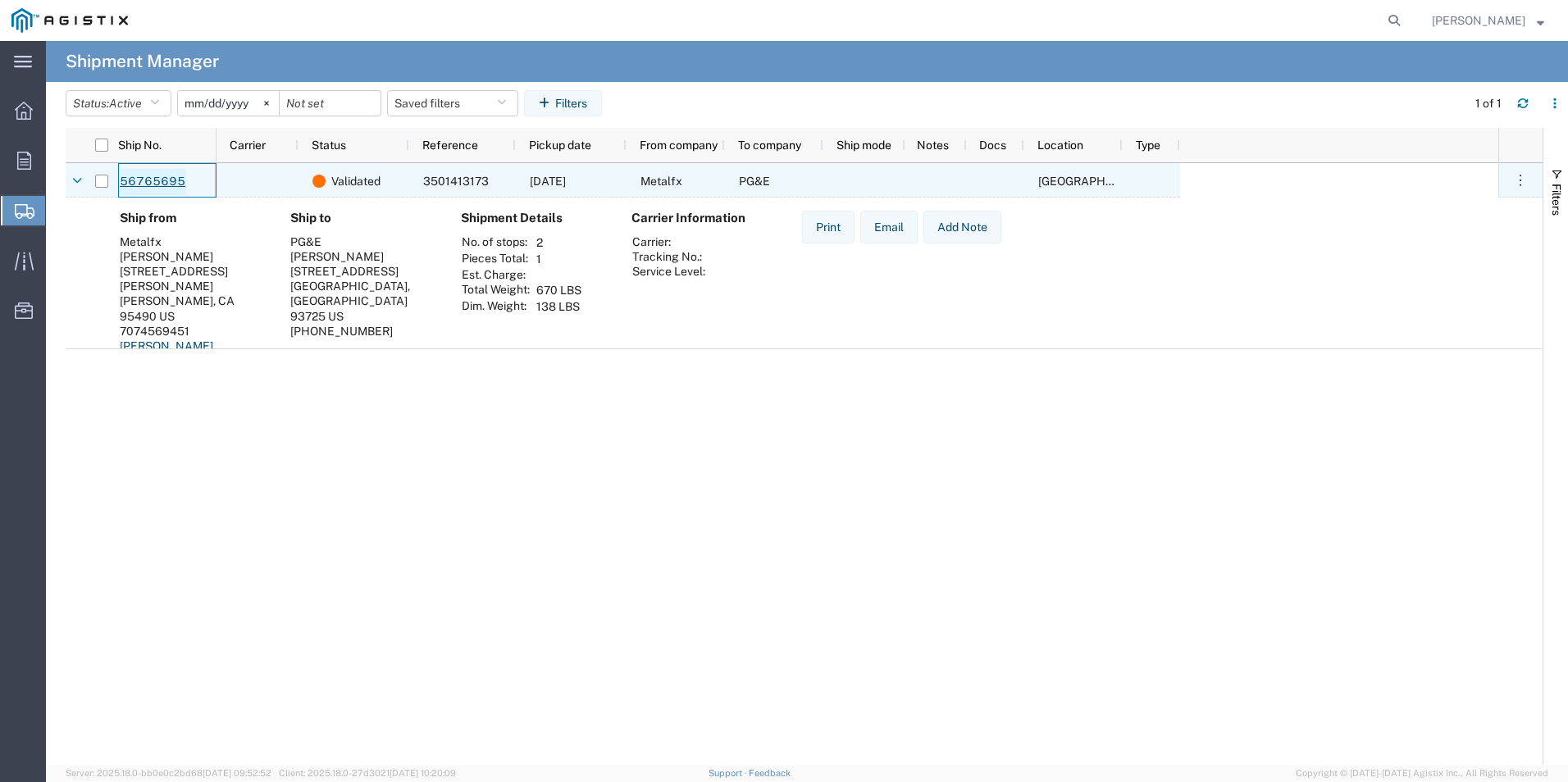
click at [151, 174] on link "56765695" at bounding box center [153, 182] width 68 height 26
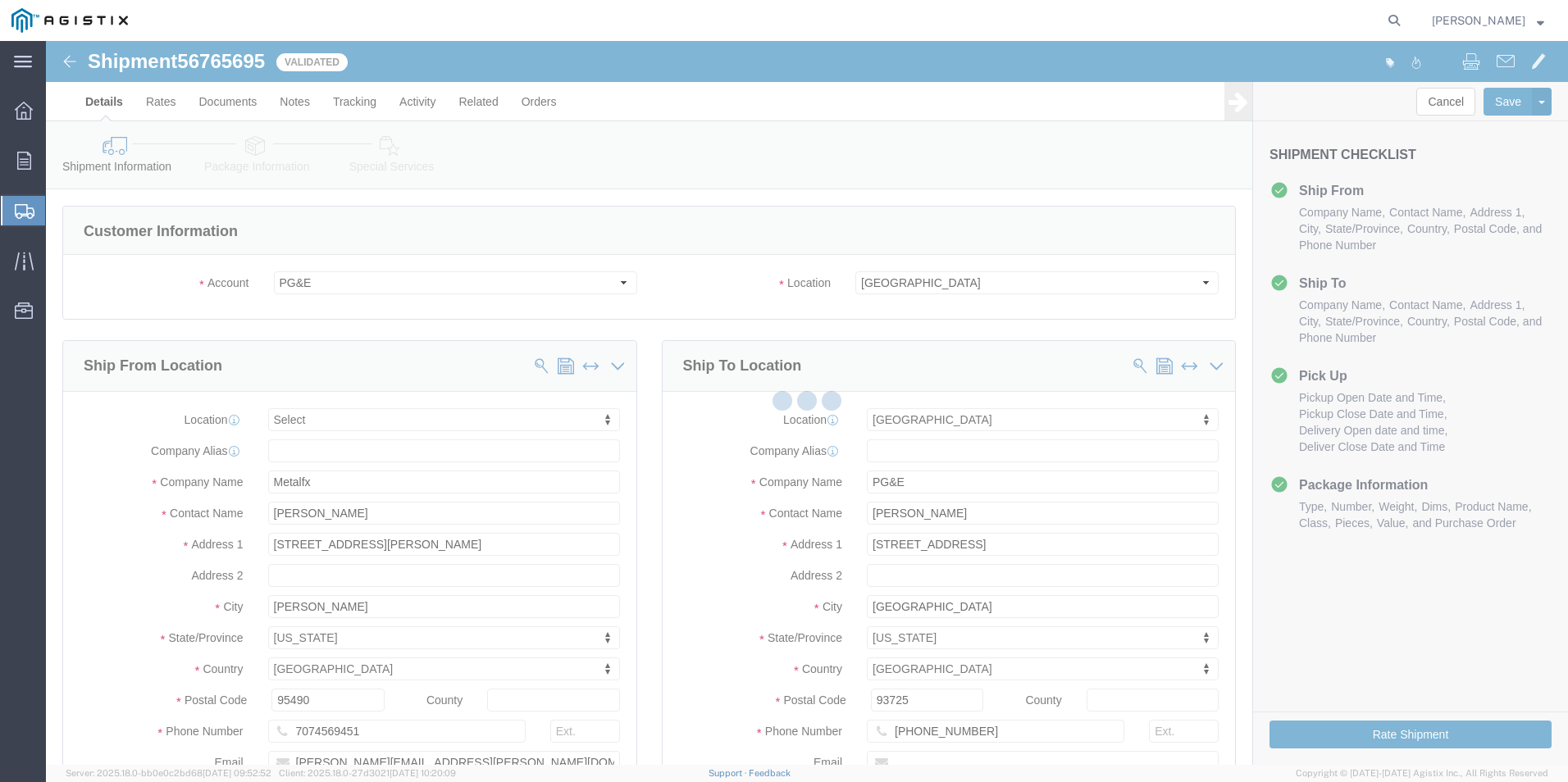
select select
select select "19745"
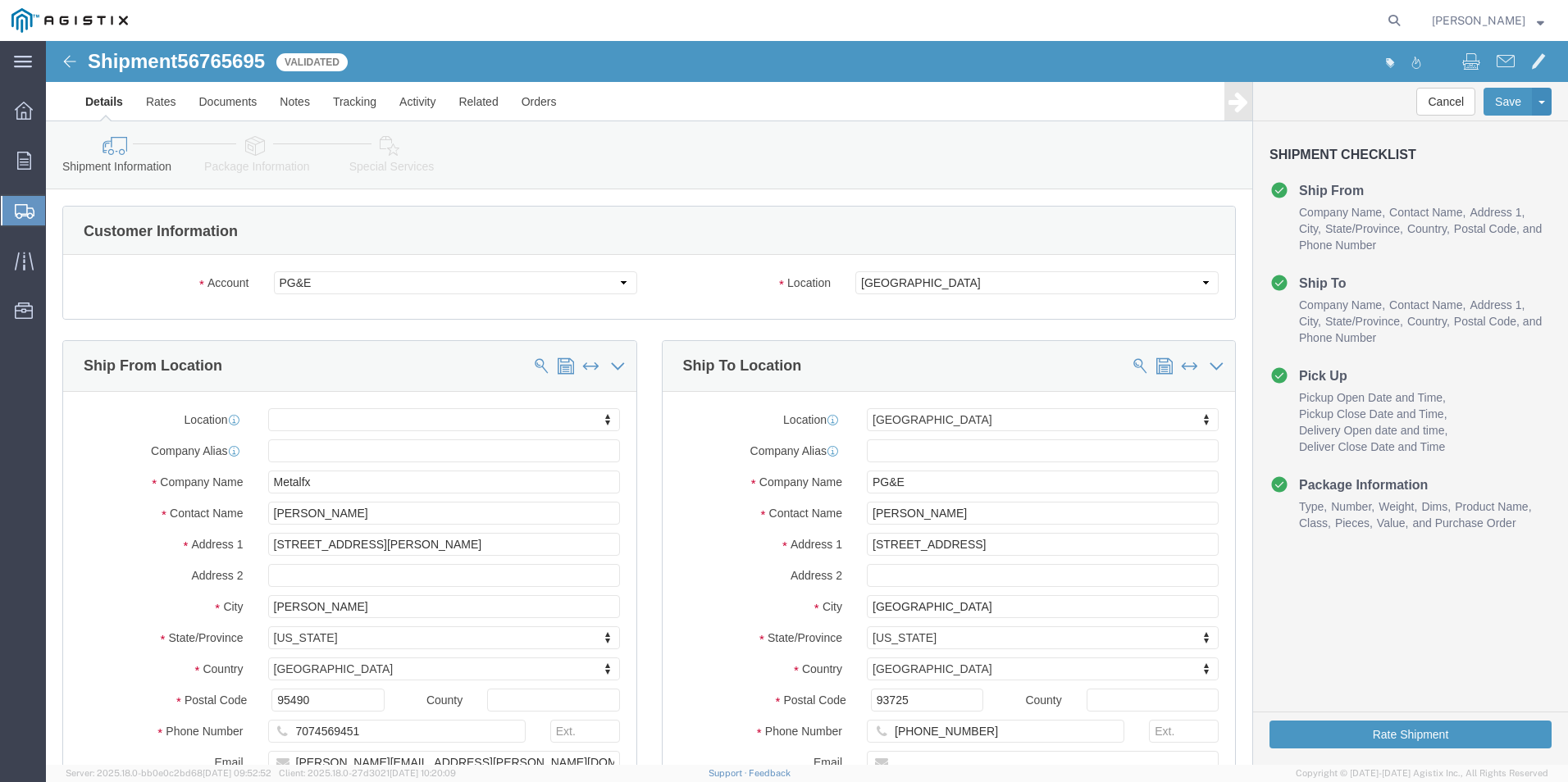
click link "Special Services"
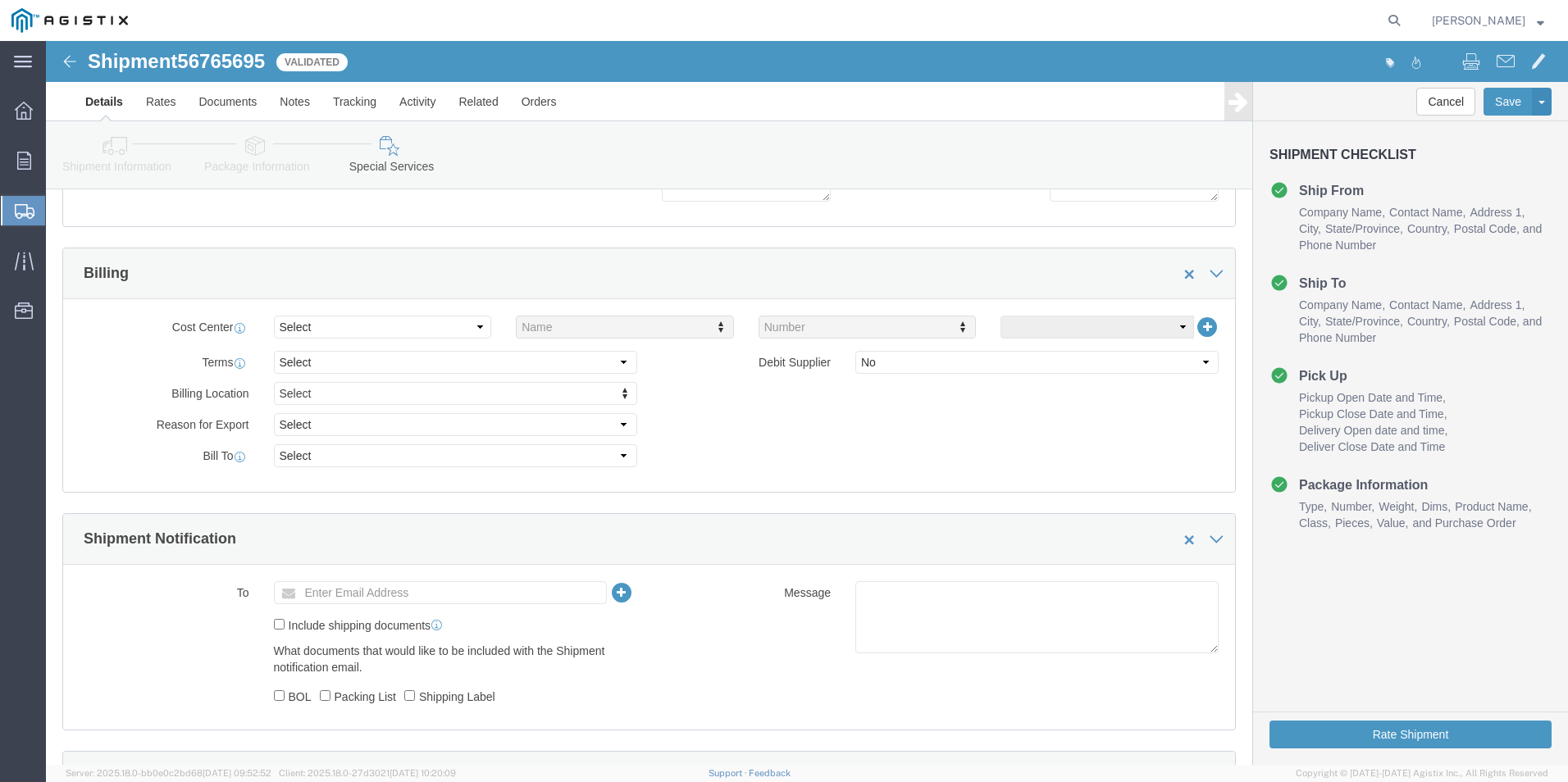
scroll to position [328, 0]
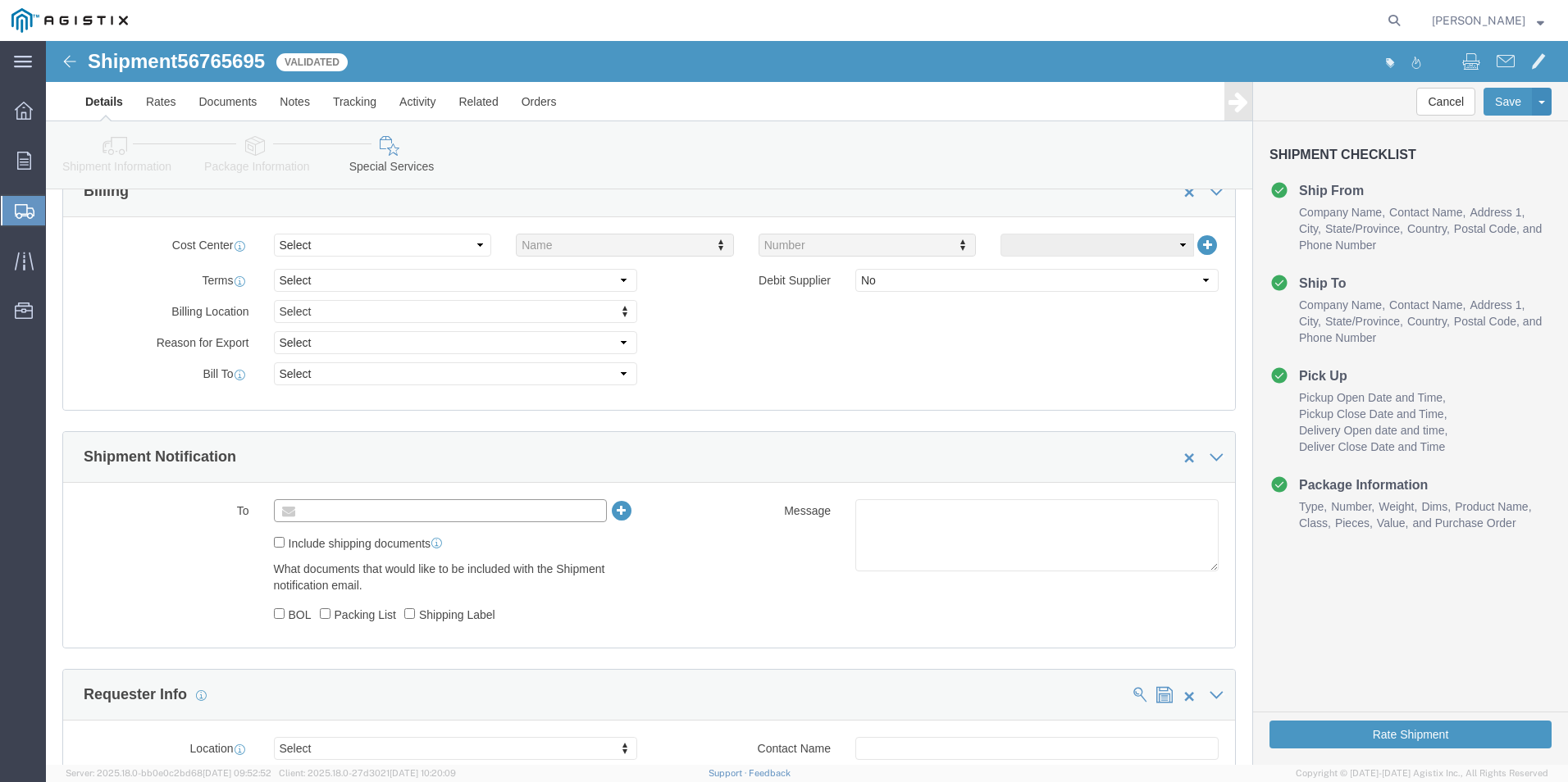
click input "text"
type input "[PERSON_NAME][EMAIL_ADDRESS][PERSON_NAME][DOMAIN_NAME]"
click div "[PERSON_NAME][EMAIL_ADDRESS][PERSON_NAME][DOMAIN_NAME] (new)"
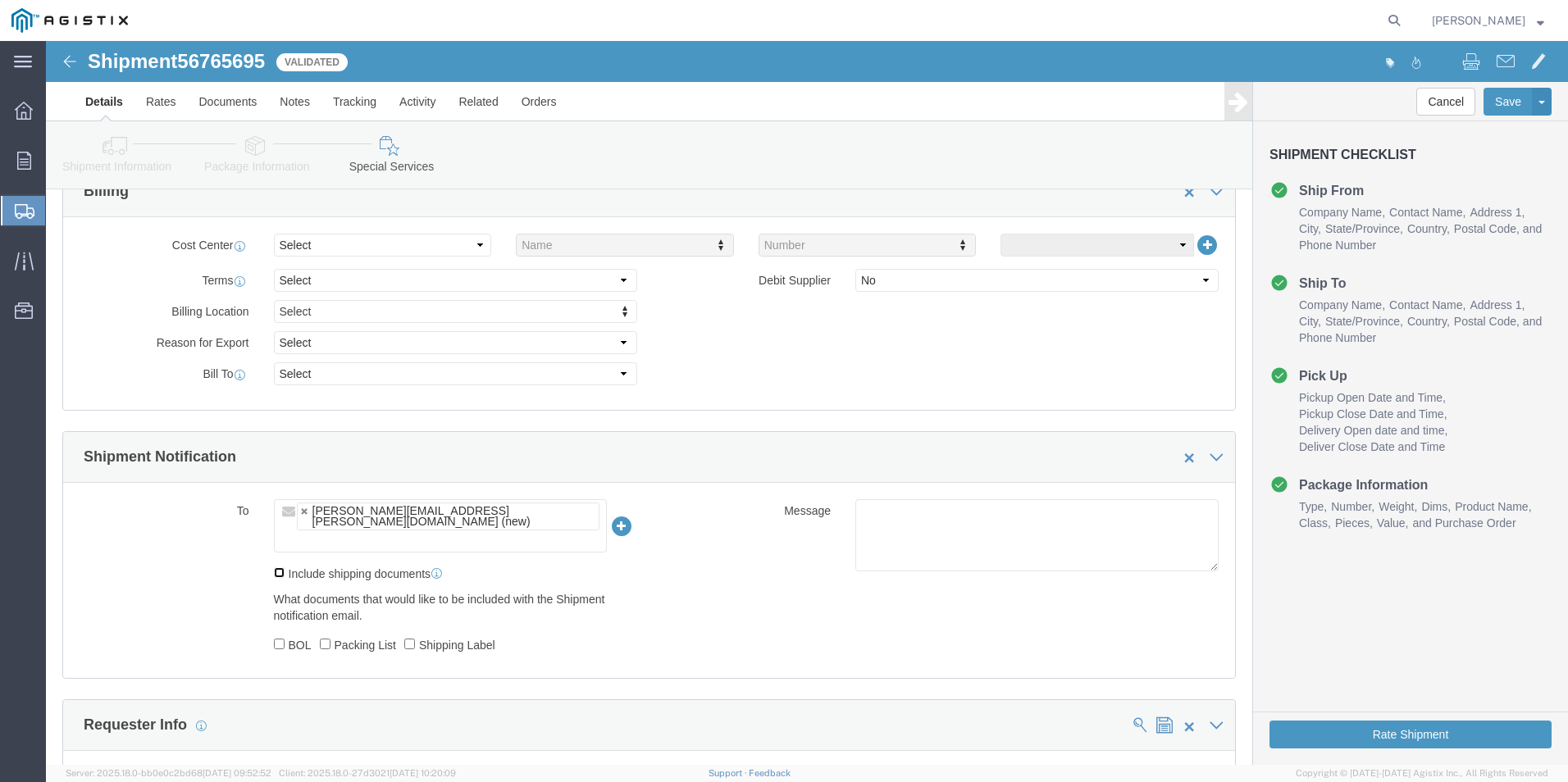
click input "Include shipping documents"
checkbox input "true"
click input "BOL"
checkbox input "true"
click label "Packing List"
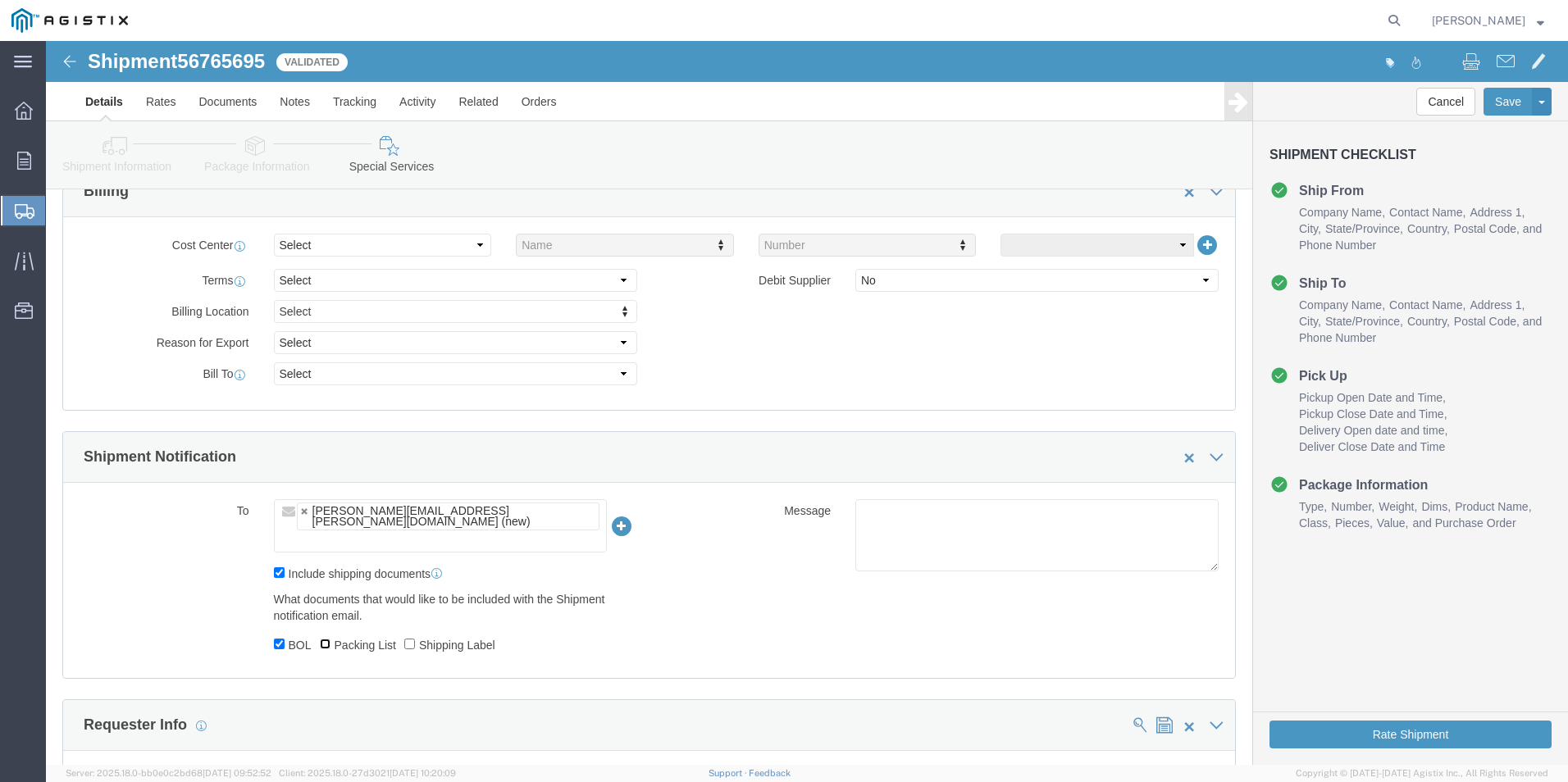
click input "Packing List"
checkbox input "true"
click input "Shipping Label"
checkbox input "true"
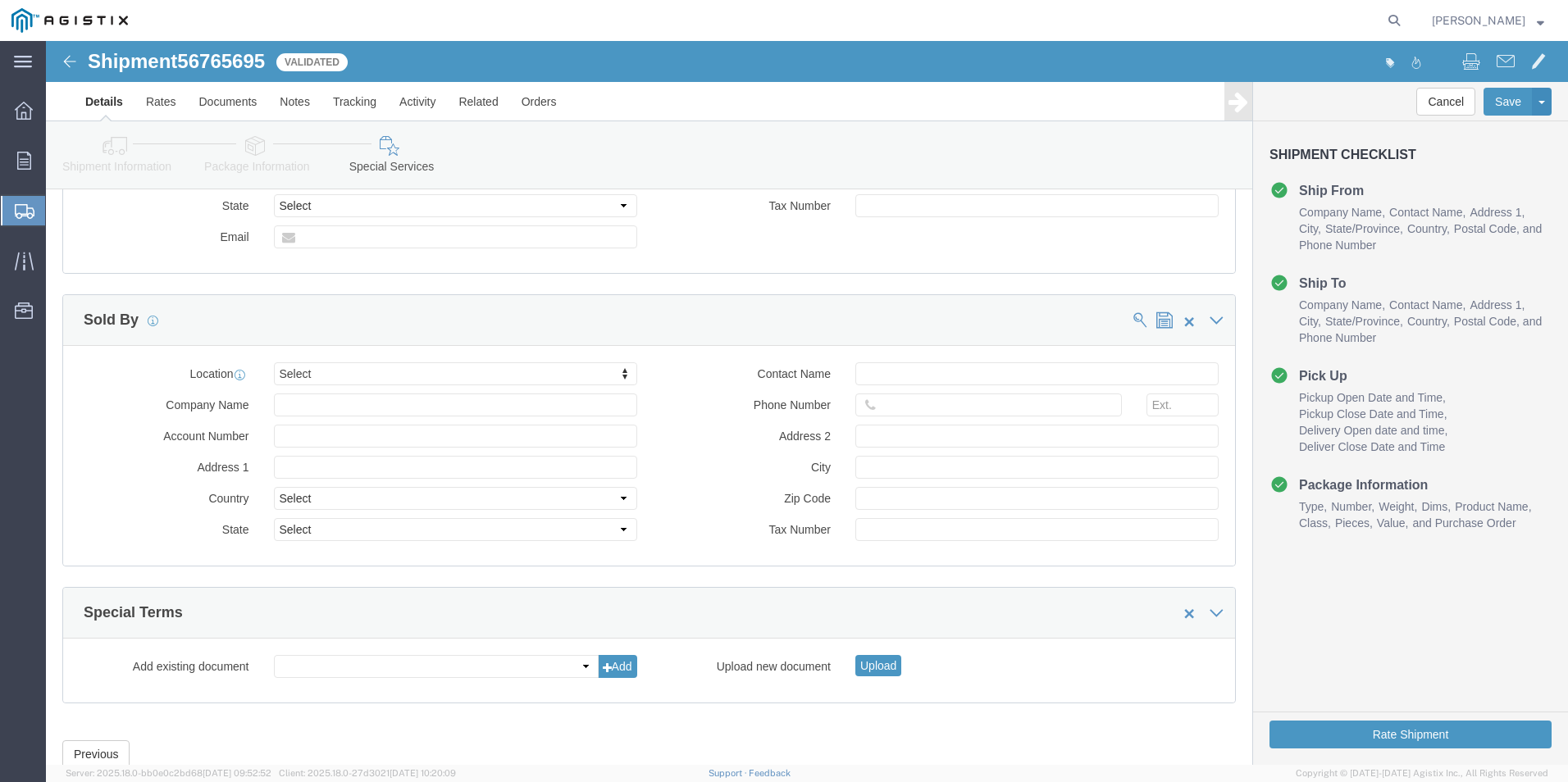
scroll to position [1079, 0]
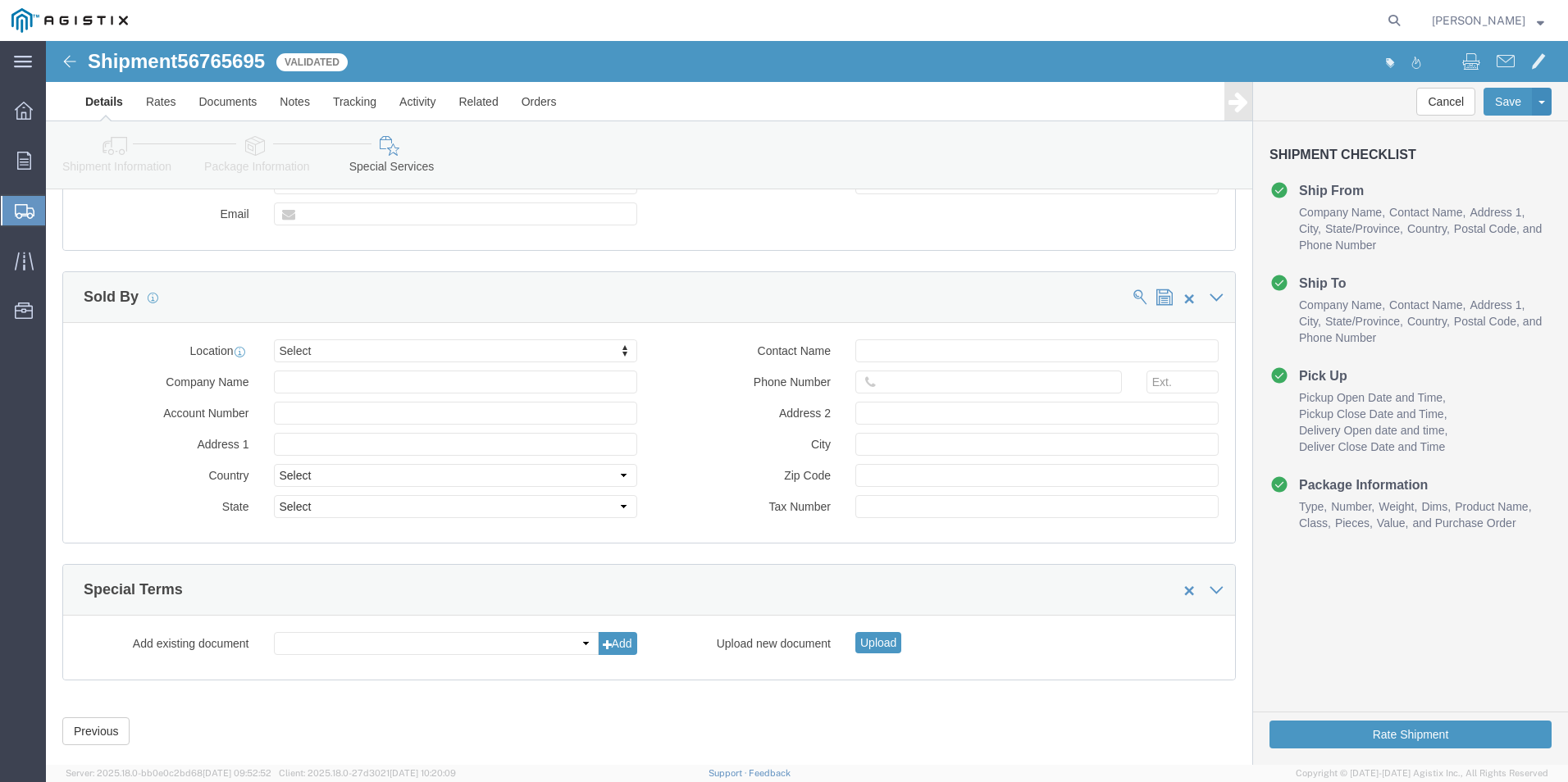
click div "Rate Shipment"
click button "Rate Shipment"
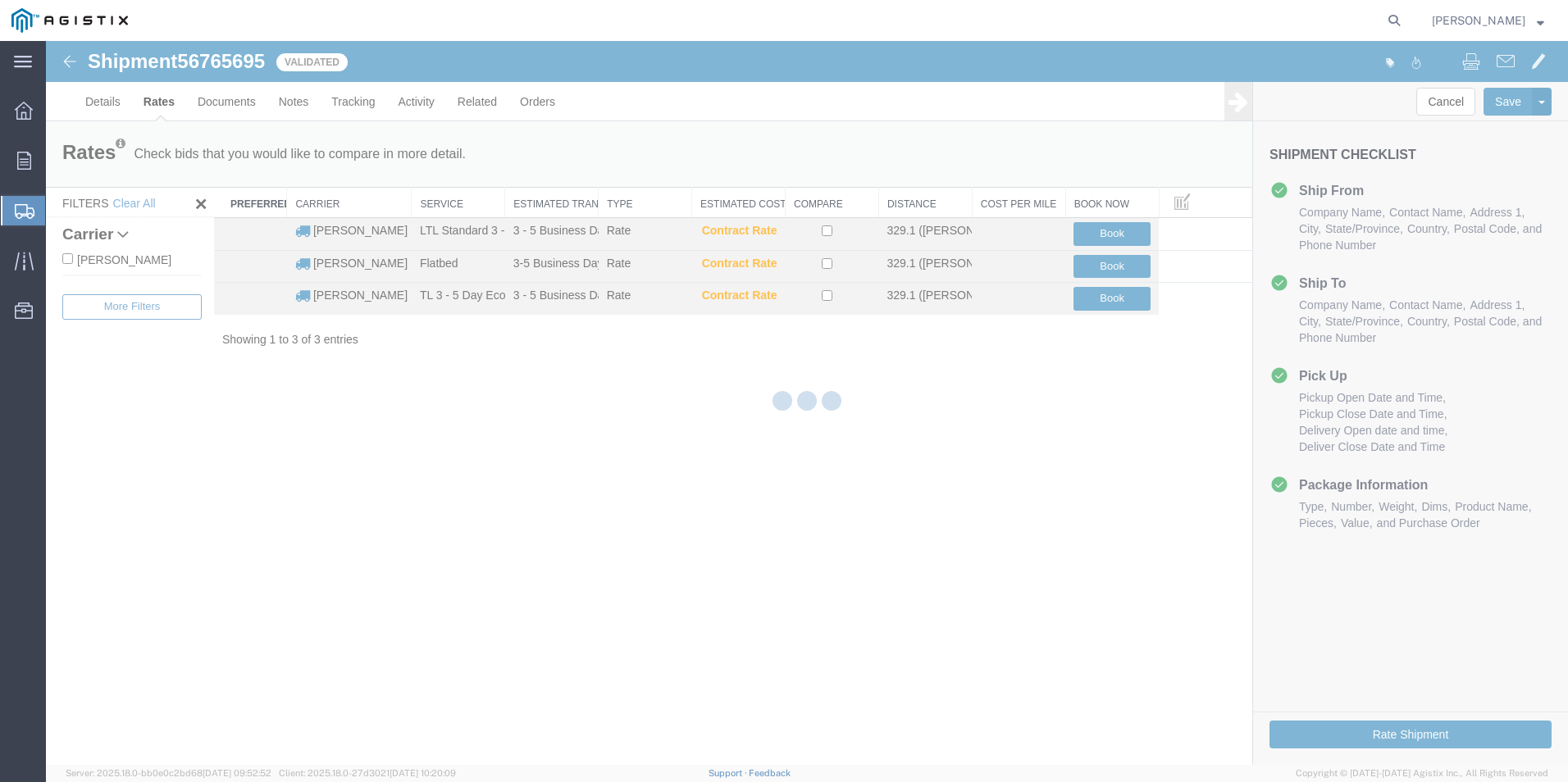
scroll to position [0, 0]
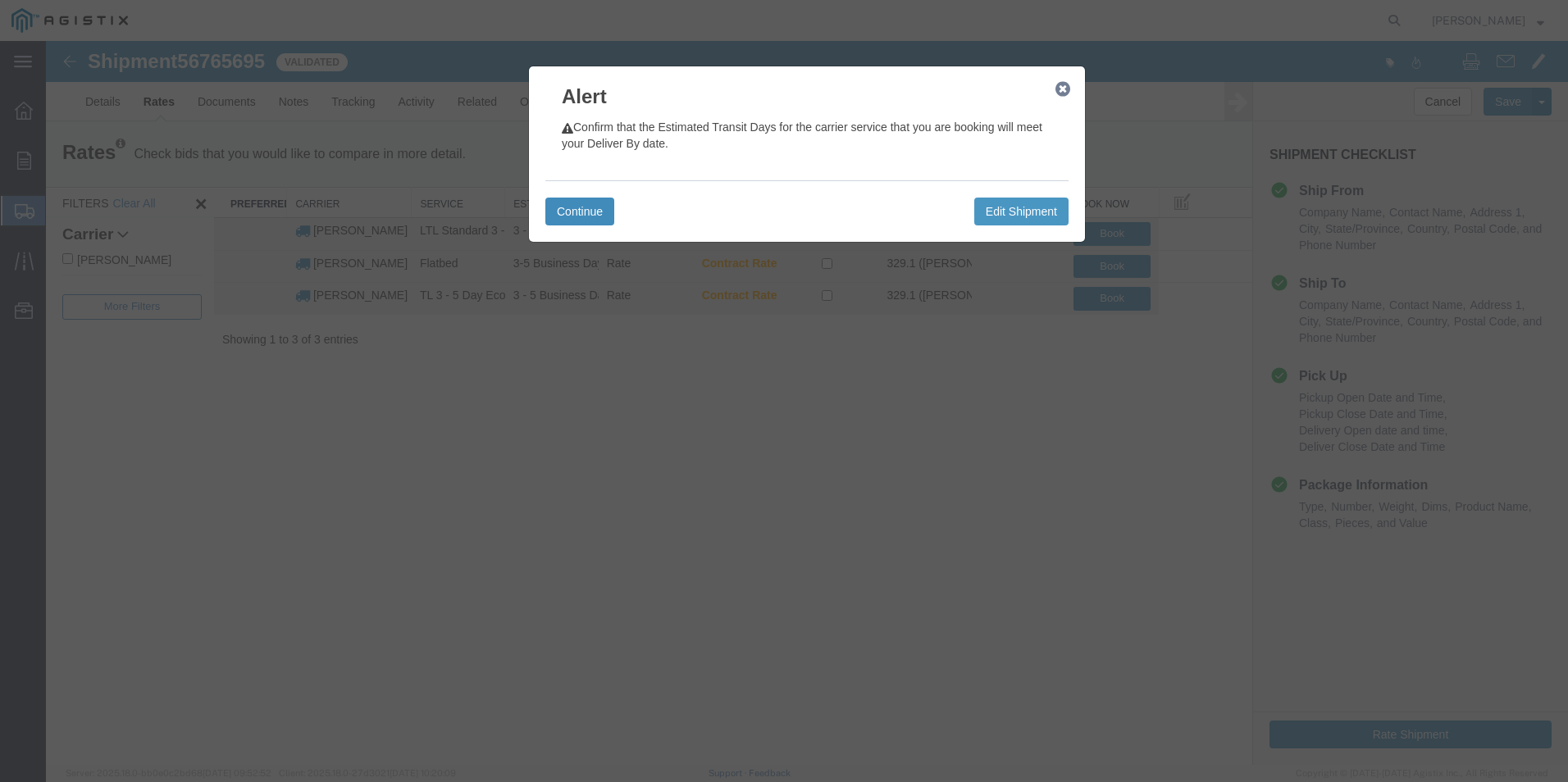
click at [594, 216] on button "Continue" at bounding box center [580, 211] width 69 height 28
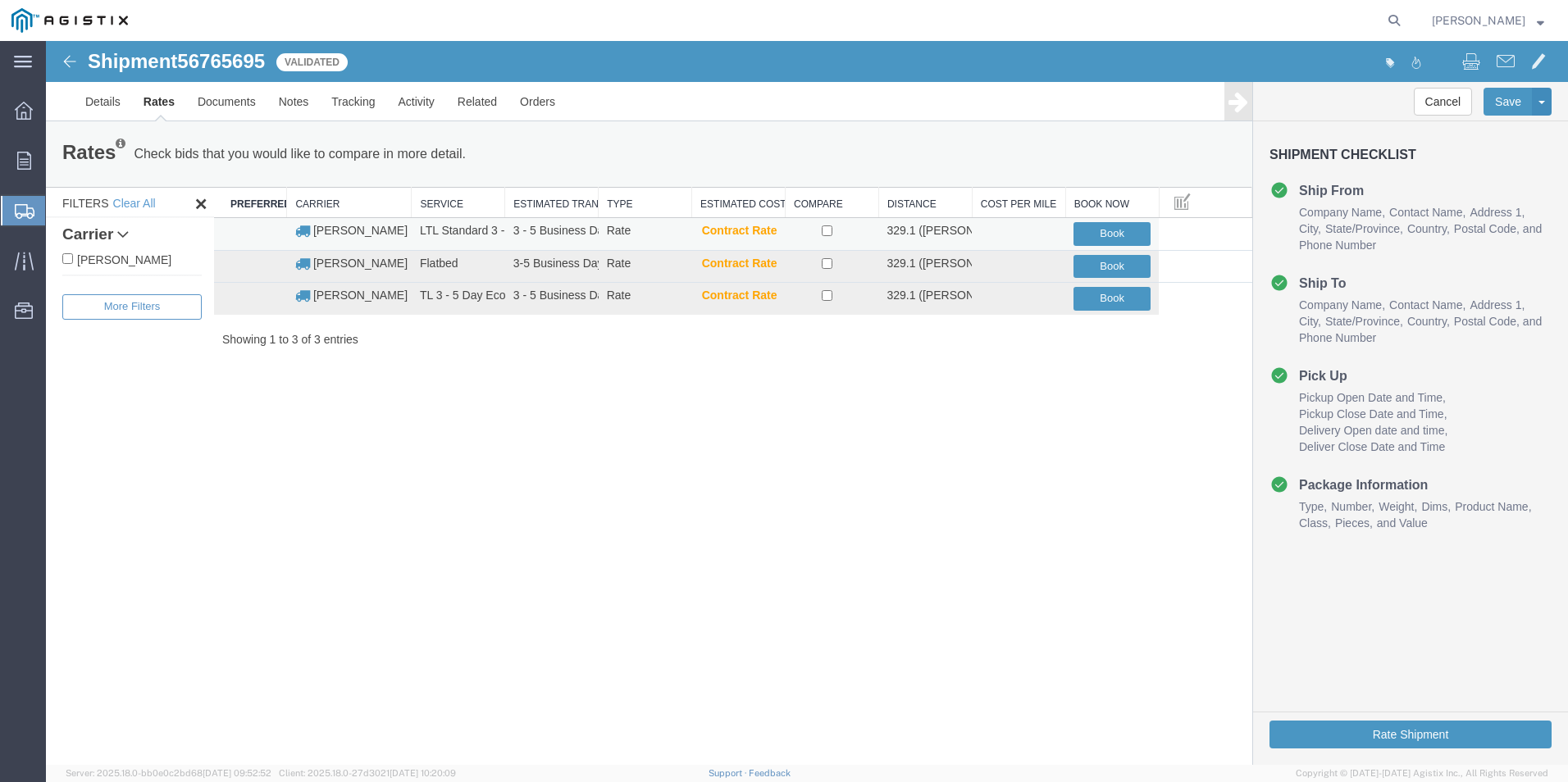
click at [425, 236] on td "LTL Standard 3 - 5 Day" at bounding box center [458, 234] width 94 height 33
click at [1085, 232] on button "Book" at bounding box center [1112, 234] width 77 height 24
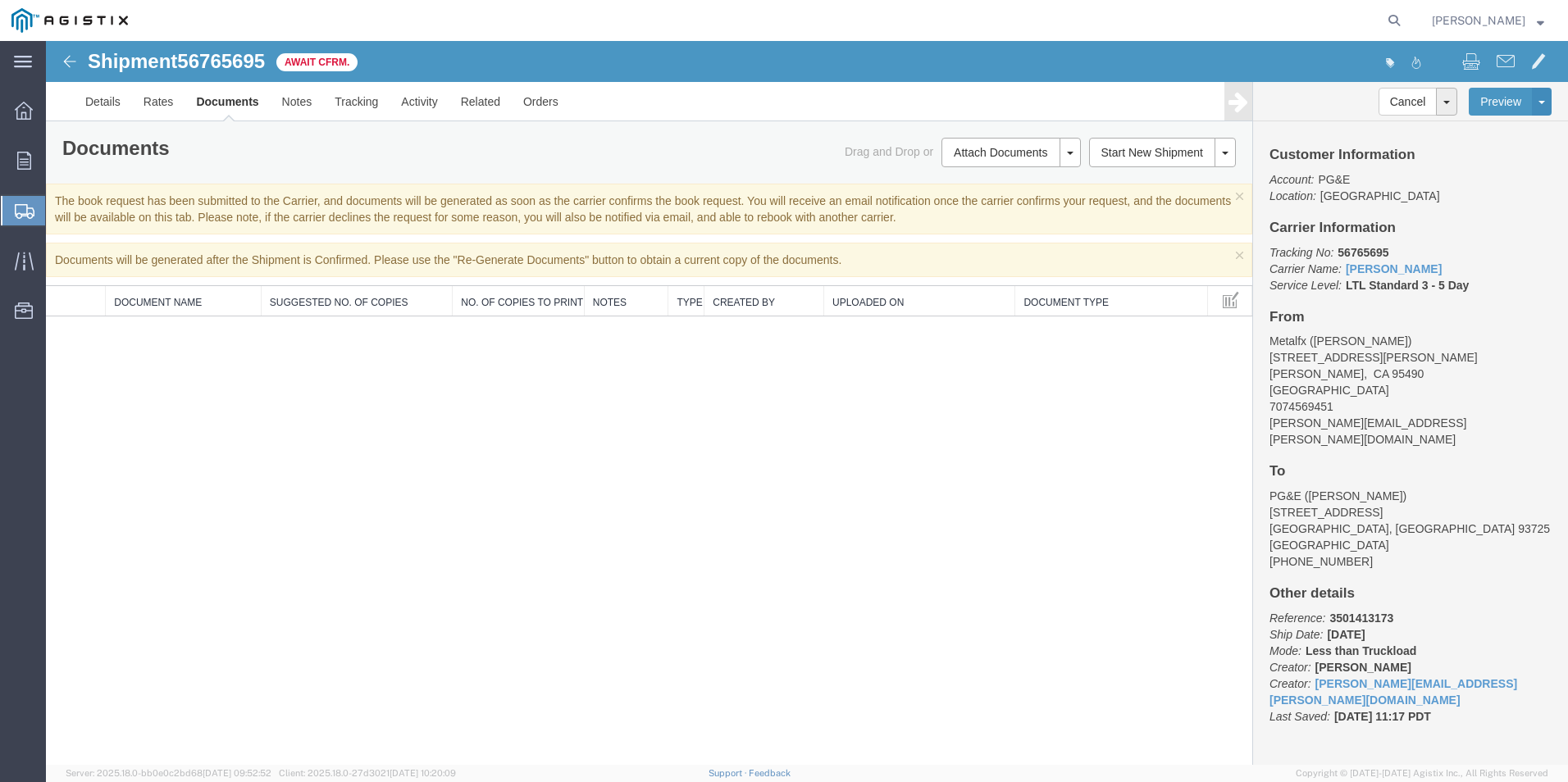
click at [1502, 24] on span "[PERSON_NAME]" at bounding box center [1478, 20] width 94 height 18
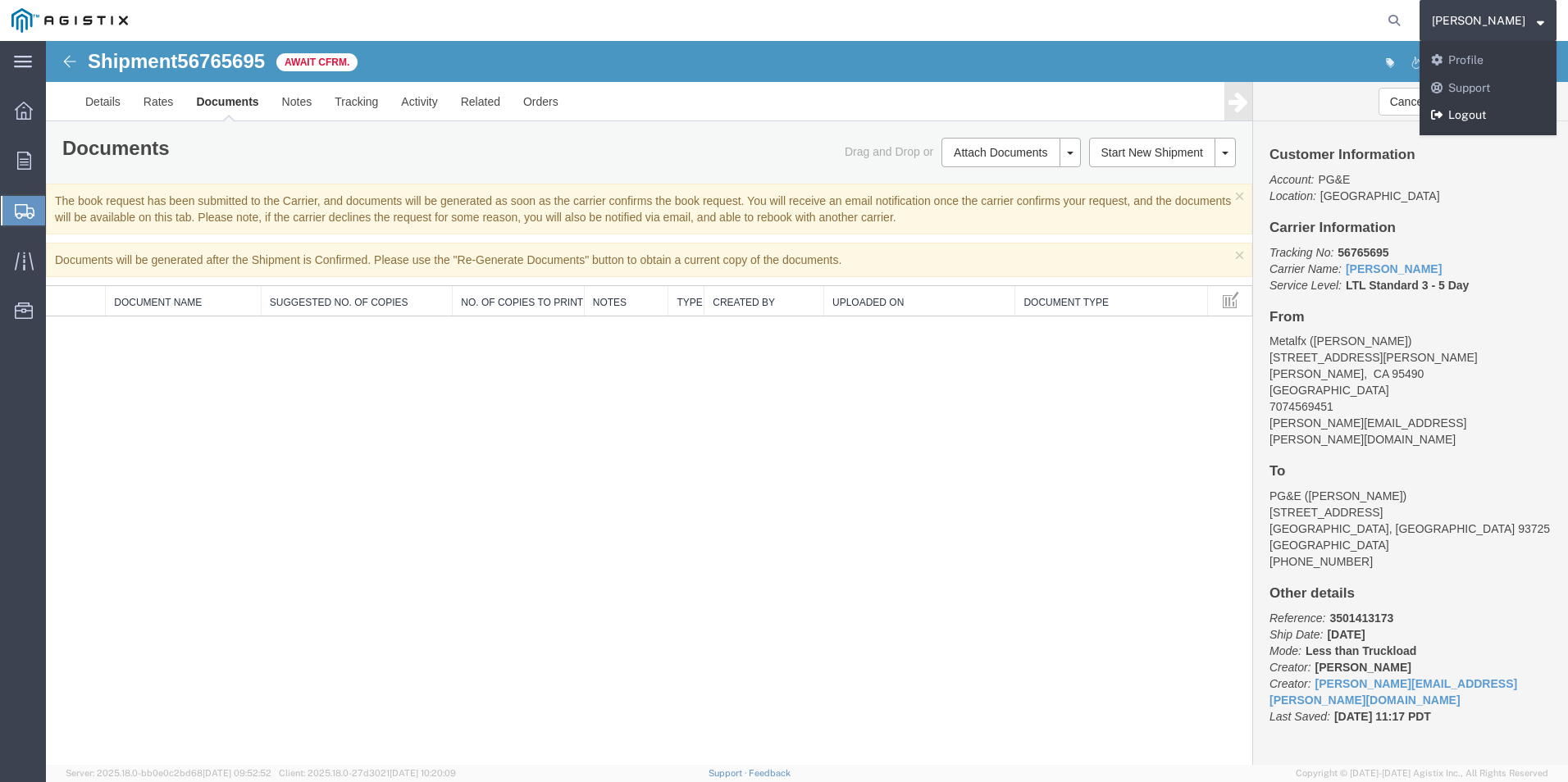
click at [1488, 119] on link "Logout" at bounding box center [1488, 115] width 137 height 28
